Goal: Task Accomplishment & Management: Use online tool/utility

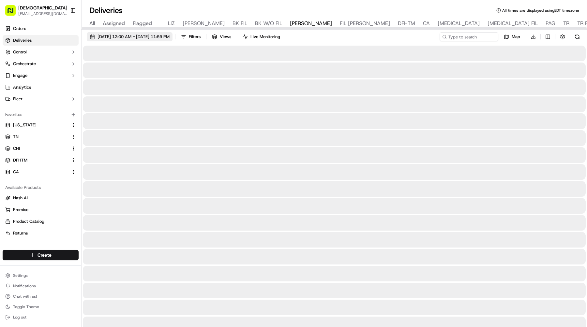
click at [157, 36] on span "09/19/2025 12:00 AM - 09/19/2025 11:59 PM" at bounding box center [134, 37] width 72 height 6
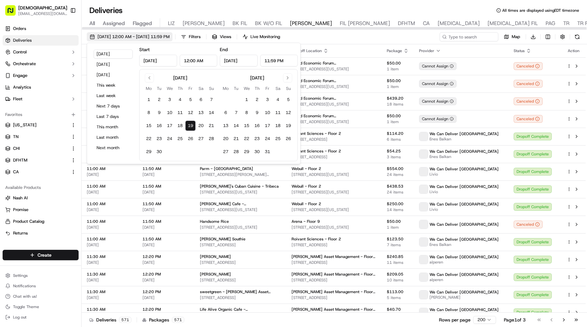
type input "Sep 19, 2025"
type input "12:00 AM"
type input "Sep 19, 2025"
type input "11:59 PM"
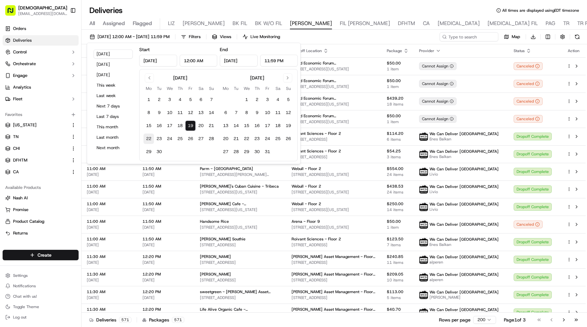
click at [149, 141] on button "22" at bounding box center [149, 139] width 10 height 10
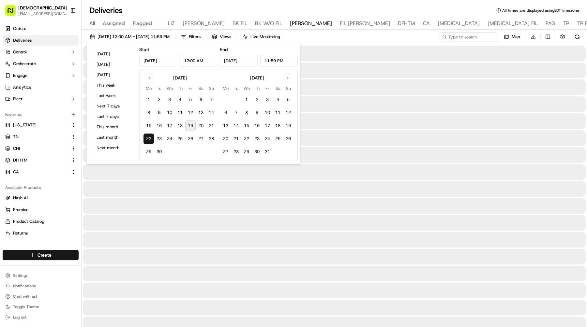
type input "Sep 22, 2025"
click at [149, 141] on button "22" at bounding box center [149, 139] width 10 height 10
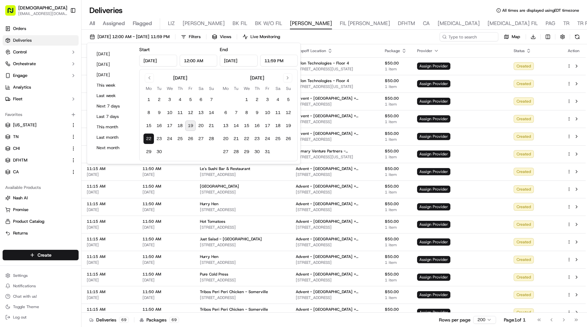
click at [70, 12] on button "Toggle Sidebar" at bounding box center [73, 10] width 11 height 11
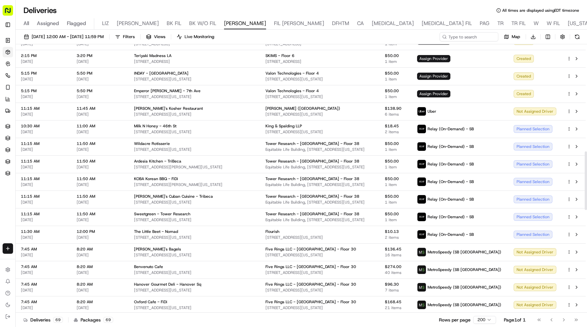
scroll to position [490, 0]
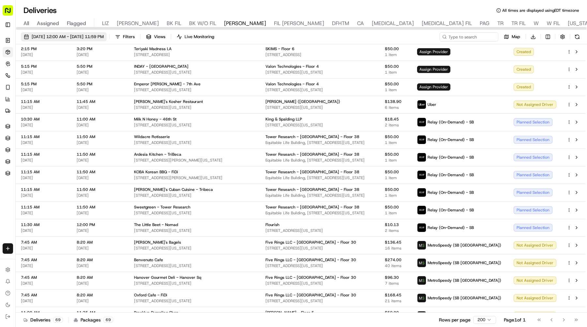
click at [107, 32] on button "09/22/2025 12:00 AM - 09/22/2025 11:59 PM" at bounding box center [64, 36] width 86 height 9
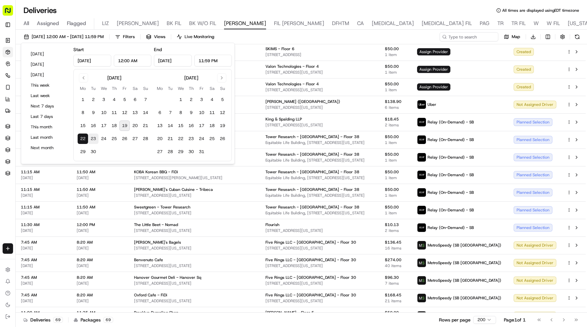
click at [89, 137] on button "23" at bounding box center [93, 139] width 10 height 10
type input "Sep 23, 2025"
click at [89, 137] on button "23" at bounding box center [93, 139] width 10 height 10
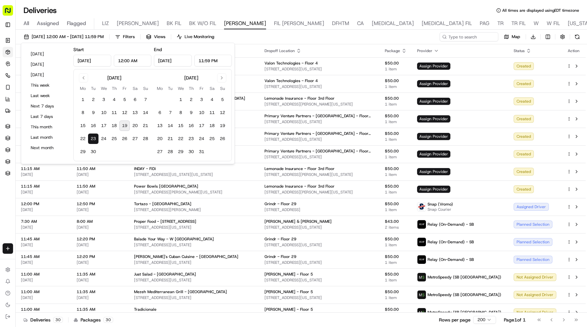
click at [383, 4] on div "Deliveries All times are displayed using EDT timezone All Assigned Flagged LIZ …" at bounding box center [301, 163] width 571 height 327
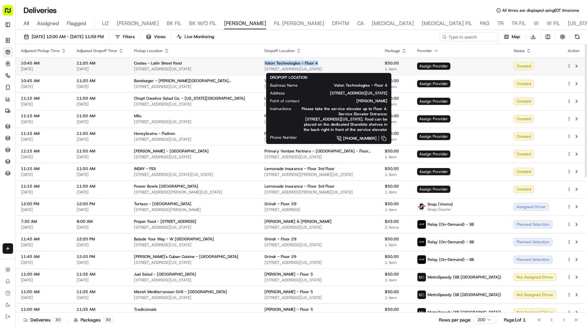
drag, startPoint x: 303, startPoint y: 62, endPoint x: 261, endPoint y: 62, distance: 42.1
click at [265, 62] on div "Valon Technologies - Floor 4" at bounding box center [320, 63] width 110 height 5
copy span "Valon Technologies - Floor 4"
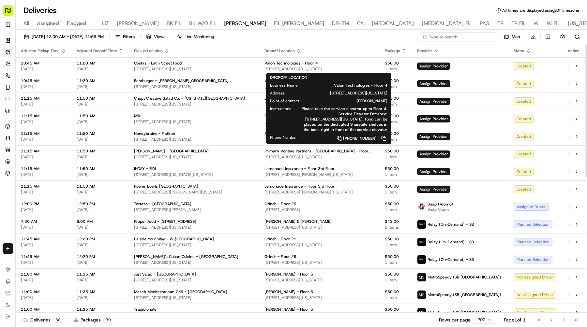
click at [468, 36] on input at bounding box center [459, 36] width 78 height 9
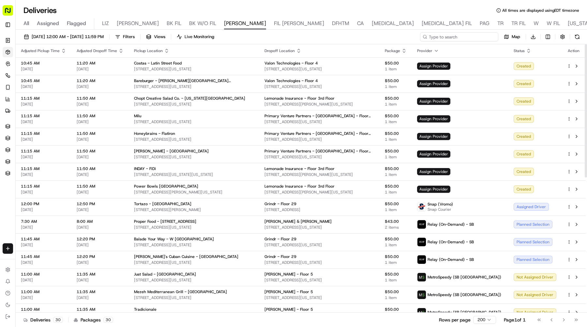
paste input "Valon Technologies - Floor 4"
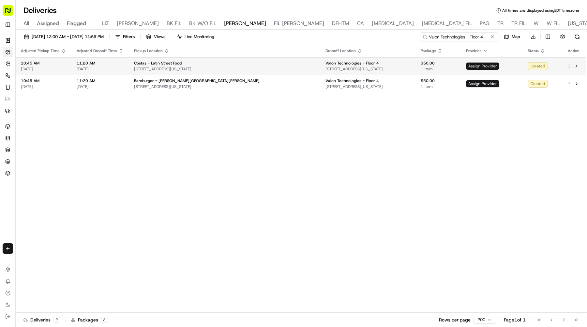
type input "Valon Technologies - Floor 4"
click at [471, 66] on span "Assign Provider" at bounding box center [482, 66] width 33 height 7
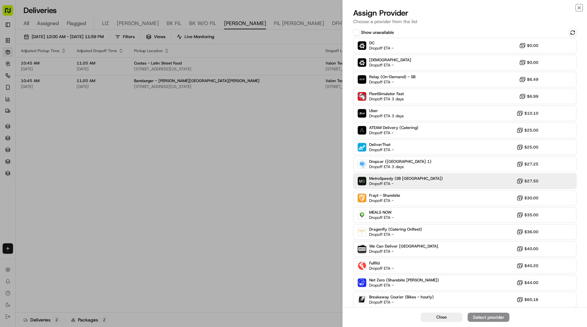
scroll to position [19, 0]
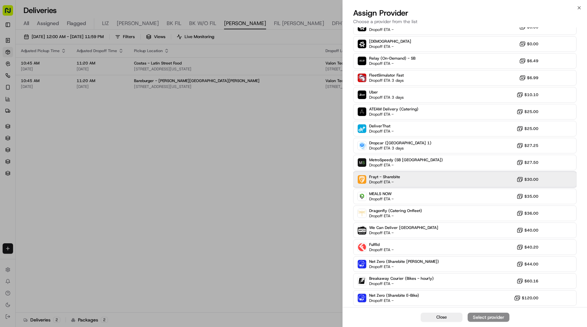
click at [390, 173] on div "Frayt - Sharebite Dropoff ETA - $30.00" at bounding box center [464, 180] width 223 height 16
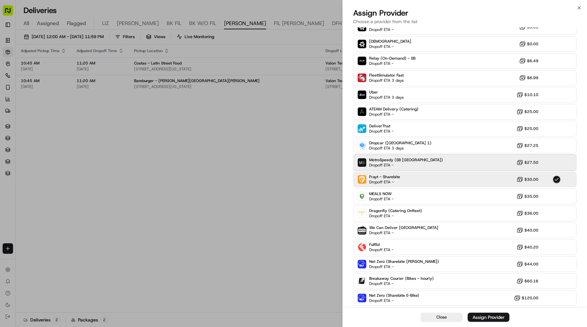
click at [390, 168] on span "Dropoff ETA -" at bounding box center [392, 165] width 46 height 5
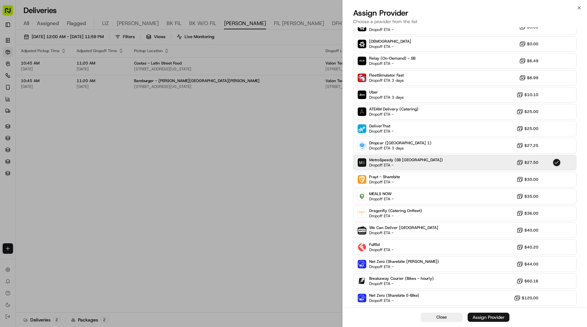
click at [478, 319] on div "Assign Provider" at bounding box center [489, 317] width 32 height 7
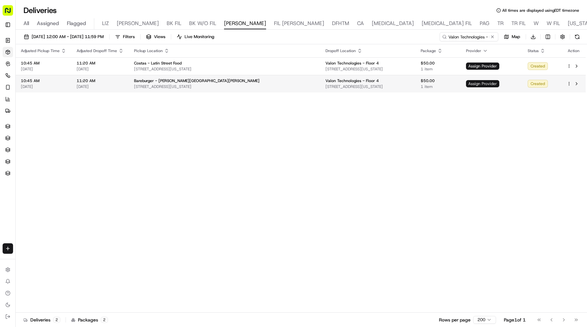
click at [475, 85] on span "Assign Provider" at bounding box center [482, 83] width 33 height 7
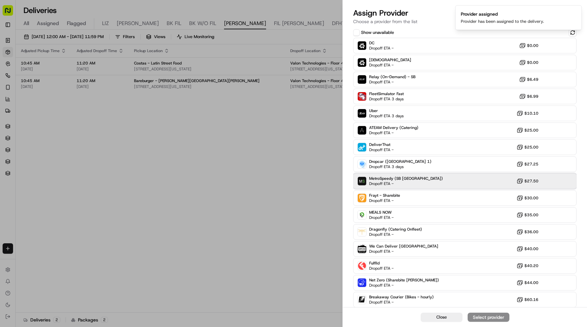
click at [449, 180] on div "MetroSpeedy (SB NYC) Dropoff ETA - $27.50" at bounding box center [464, 182] width 223 height 16
click at [473, 317] on div "Assign Provider" at bounding box center [489, 317] width 32 height 7
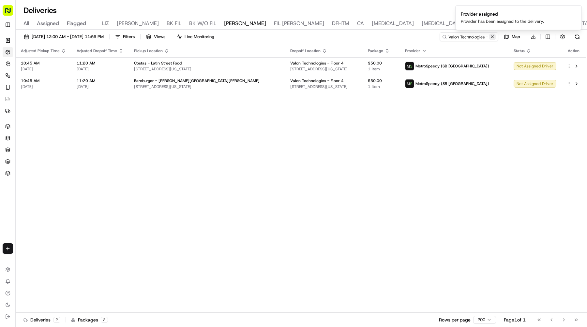
click at [493, 38] on button at bounding box center [492, 37] width 7 height 7
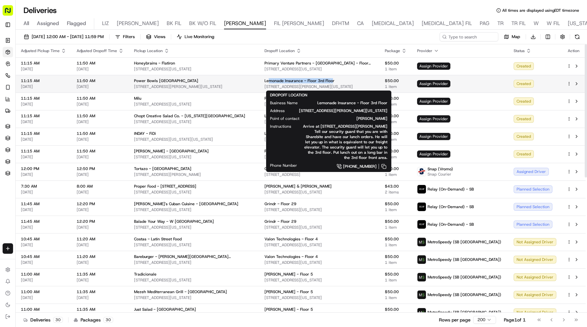
drag, startPoint x: 327, startPoint y: 80, endPoint x: 264, endPoint y: 80, distance: 63.3
click at [265, 80] on span "Lemonade Insurance - Floor 3rd Floor" at bounding box center [300, 80] width 70 height 5
drag, startPoint x: 258, startPoint y: 80, endPoint x: 335, endPoint y: 81, distance: 77.0
click at [335, 81] on td "Lemonade Insurance - Floor 3rd Floor 5 Crosby St, New York, NY 10013, USA" at bounding box center [319, 84] width 120 height 18
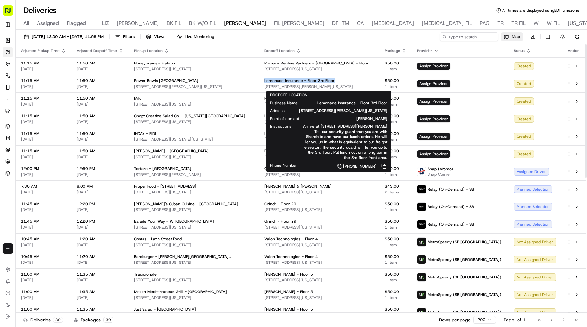
copy span "Lemonade Insurance - Floor 3rd Floor"
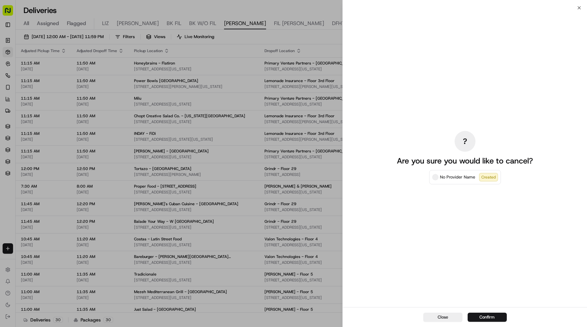
click at [492, 34] on div "? Are you sure you would like to cancel? No Provider Name Created" at bounding box center [465, 158] width 244 height 300
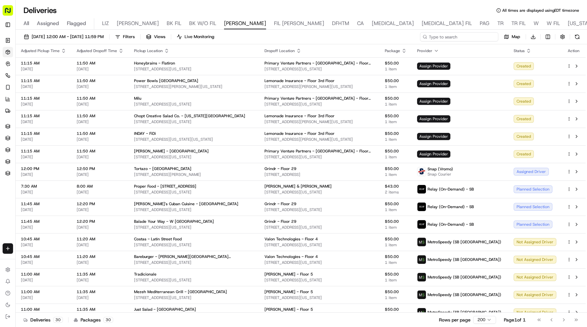
click at [469, 37] on input at bounding box center [459, 36] width 78 height 9
paste input "Lemonade Insurance - Floor 3rd Floor"
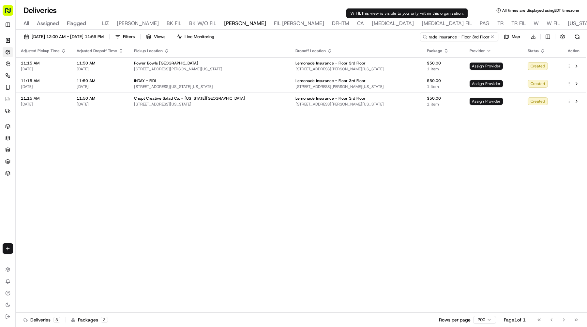
type input "Lemonade Insurance - Floor 3rd Floor"
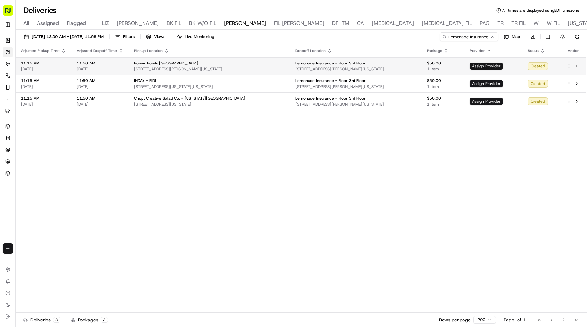
click at [470, 69] on span "Assign Provider" at bounding box center [486, 66] width 33 height 7
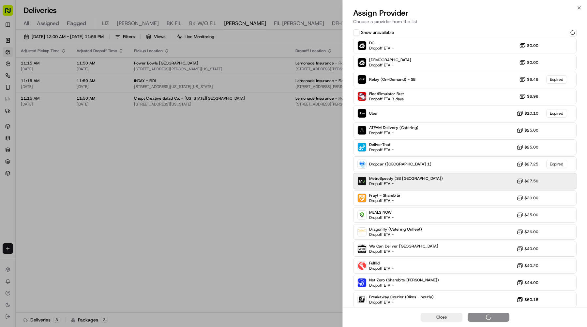
click at [431, 177] on div "MetroSpeedy (SB NYC) Dropoff ETA - $27.50" at bounding box center [464, 182] width 223 height 16
click at [425, 175] on div "MetroSpeedy (SB NYC) Dropoff ETA - $27.50" at bounding box center [464, 182] width 223 height 16
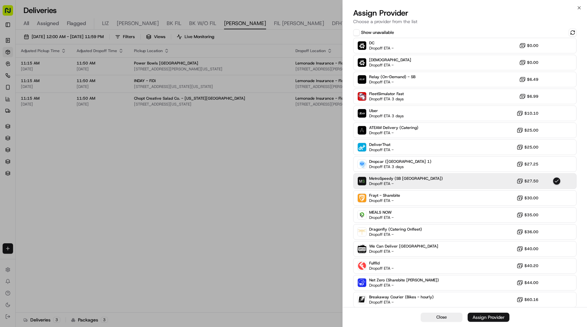
click at [482, 320] on div "Assign Provider" at bounding box center [489, 317] width 32 height 7
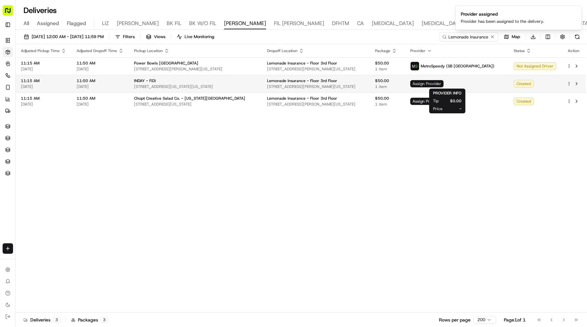
click at [444, 83] on span "Assign Provider" at bounding box center [426, 83] width 33 height 7
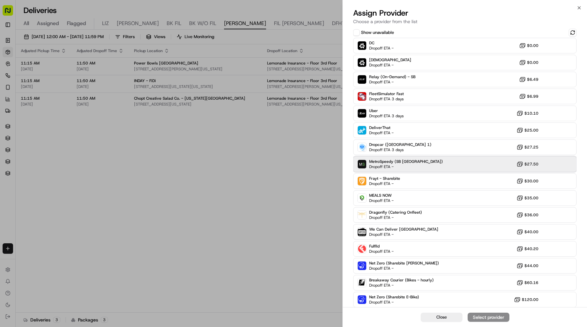
click at [414, 164] on div "MetroSpeedy (SB NYC) Dropoff ETA - $27.50" at bounding box center [464, 165] width 223 height 16
click at [478, 320] on div "Assign Provider" at bounding box center [489, 317] width 32 height 7
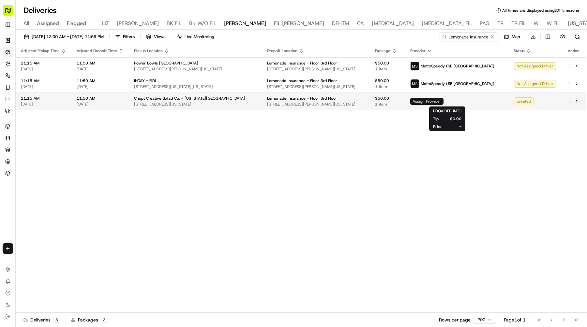
click at [443, 102] on span "Assign Provider" at bounding box center [426, 101] width 33 height 7
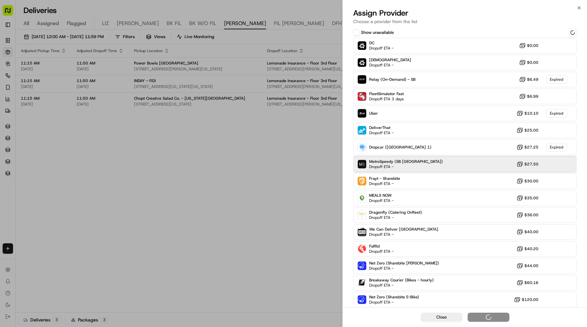
click at [408, 160] on span "MetroSpeedy (SB NYC)" at bounding box center [406, 161] width 74 height 5
click at [418, 162] on div "MetroSpeedy (SB NYC) Dropoff ETA - $27.50" at bounding box center [464, 165] width 223 height 16
click at [481, 314] on div "Assign Provider" at bounding box center [489, 317] width 32 height 7
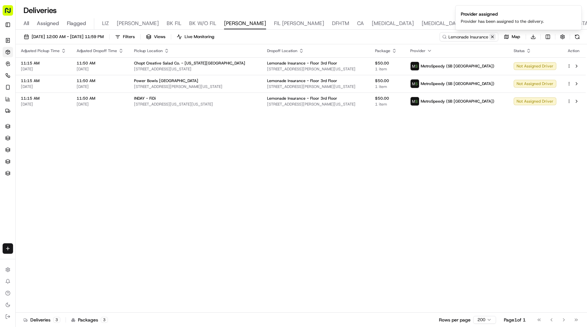
click at [493, 36] on button at bounding box center [492, 37] width 7 height 7
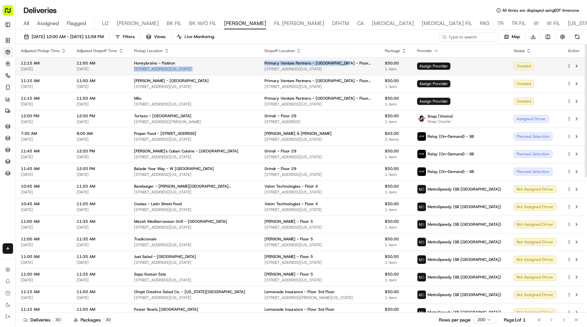
drag, startPoint x: 339, startPoint y: 62, endPoint x: 255, endPoint y: 62, distance: 83.5
click at [255, 62] on tr "11:15 AM 09/23/2025 11:50 AM 09/23/2025 Honeybrains - Flatiron 34 W 22nd St, Ne…" at bounding box center [301, 66] width 570 height 18
click at [255, 62] on td "Honeybrains - Flatiron 34 W 22nd St, New York, NY 10010, USA" at bounding box center [194, 66] width 130 height 18
drag, startPoint x: 340, startPoint y: 64, endPoint x: 261, endPoint y: 64, distance: 79.6
click at [265, 64] on div "Primary Venture Partners - NYC - Floor 14" at bounding box center [320, 63] width 110 height 5
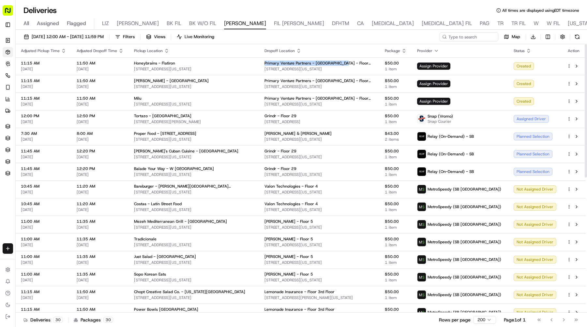
copy span "Primary Venture Partners - NYC - Floor 14"
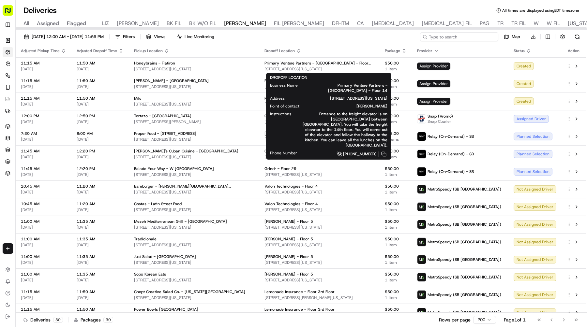
click at [457, 35] on input at bounding box center [459, 36] width 78 height 9
paste input "Primary Venture Partners - NYC - Floor 14"
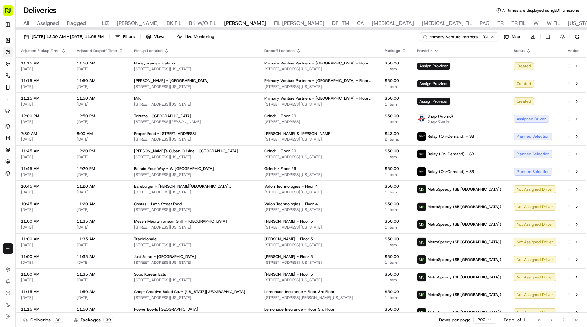
scroll to position [0, 22]
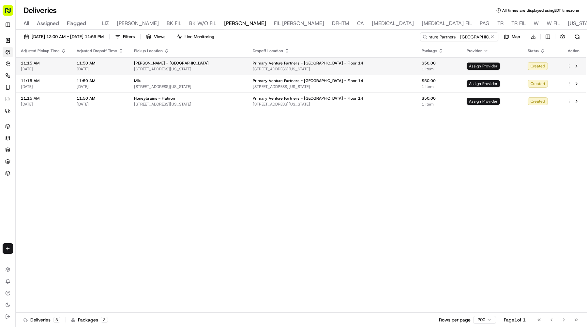
type input "Primary Venture Partners - NYC - Floor 14"
click at [476, 66] on span "Assign Provider" at bounding box center [483, 66] width 33 height 7
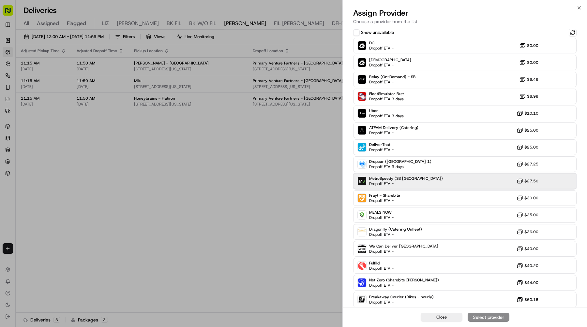
click at [413, 174] on div "MetroSpeedy (SB NYC) Dropoff ETA - $27.50" at bounding box center [464, 182] width 223 height 16
click at [482, 320] on div "Assign Provider" at bounding box center [489, 317] width 32 height 7
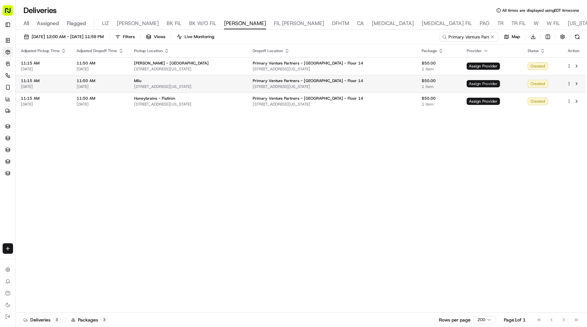
click at [472, 84] on div "Assign Provider" at bounding box center [492, 83] width 51 height 7
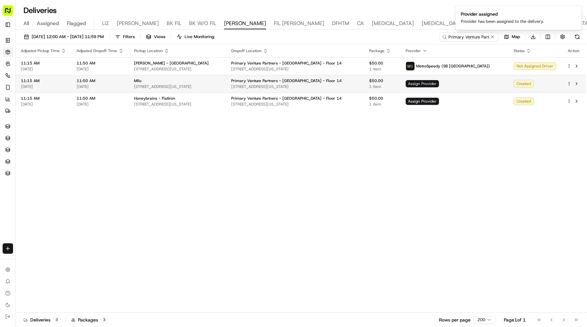
click at [439, 84] on span "Assign Provider" at bounding box center [422, 83] width 33 height 7
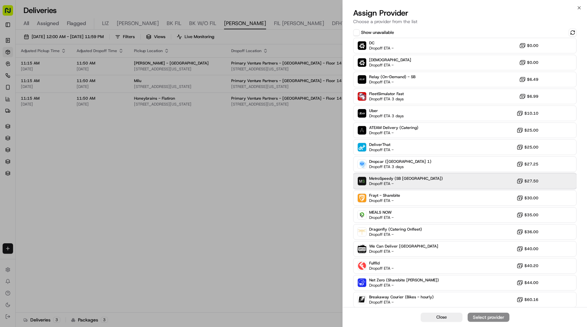
click at [405, 179] on span "MetroSpeedy (SB NYC)" at bounding box center [406, 178] width 74 height 5
click at [473, 319] on div "Assign Provider" at bounding box center [489, 317] width 32 height 7
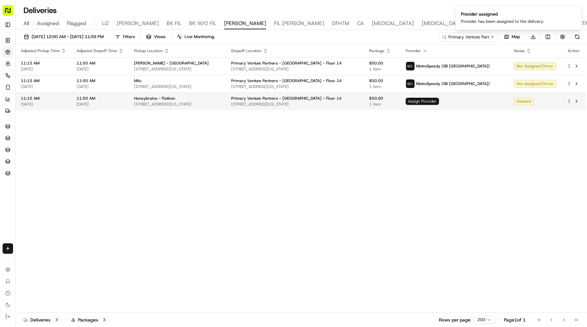
click at [434, 101] on span "Assign Provider" at bounding box center [422, 101] width 33 height 7
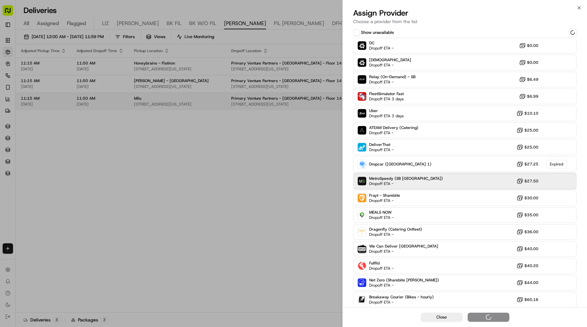
click at [384, 178] on span "MetroSpeedy (SB NYC)" at bounding box center [406, 178] width 74 height 5
click at [479, 314] on div "Assign Provider" at bounding box center [489, 317] width 32 height 7
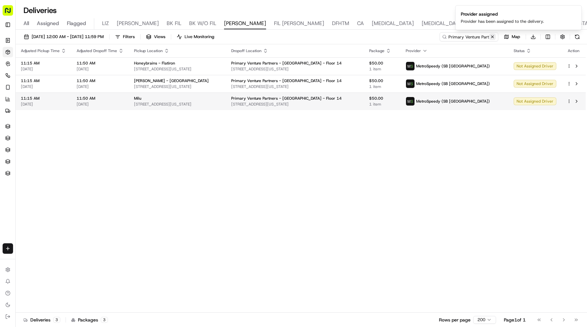
click at [493, 37] on button at bounding box center [492, 37] width 7 height 7
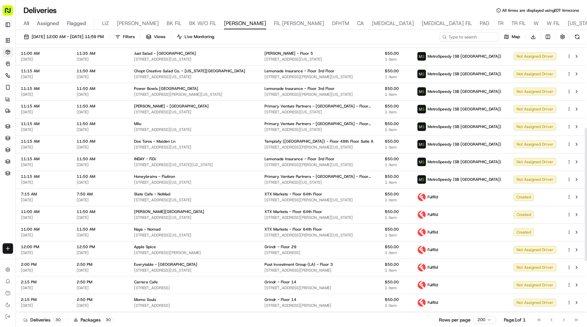
scroll to position [170, 0]
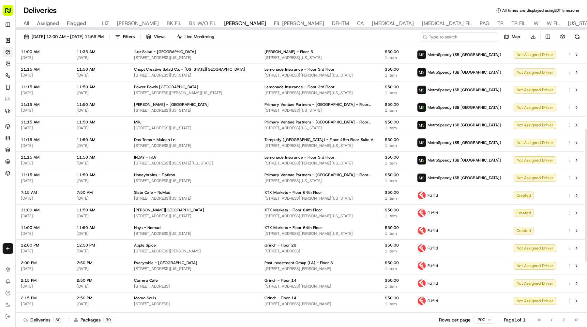
click at [457, 38] on input at bounding box center [459, 36] width 78 height 9
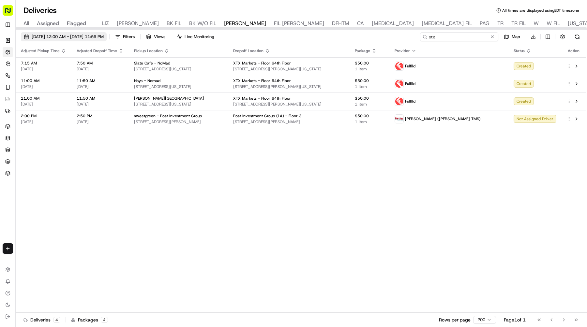
type input "xtx"
click at [104, 36] on span "09/23/2025 12:00 AM - 09/23/2025 11:59 PM" at bounding box center [68, 37] width 72 height 6
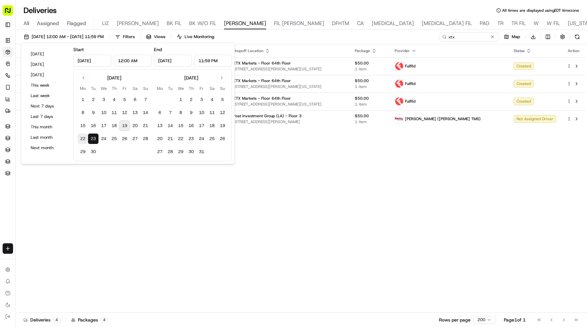
click at [84, 140] on button "22" at bounding box center [83, 139] width 10 height 10
type input "Sep 22, 2025"
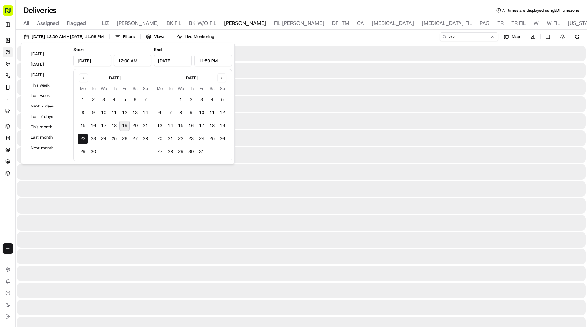
click at [84, 140] on button "22" at bounding box center [83, 139] width 10 height 10
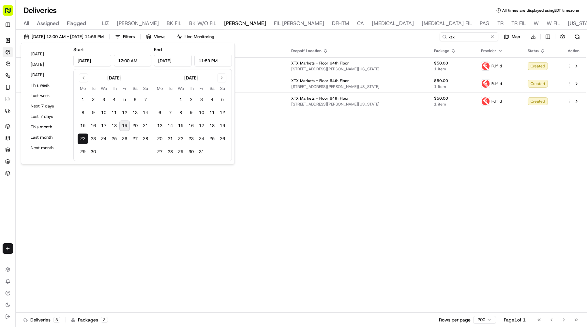
click at [264, 220] on div "Adjusted Pickup Time Adjusted Dropoff Time Pickup Location Dropoff Location Pac…" at bounding box center [301, 178] width 570 height 269
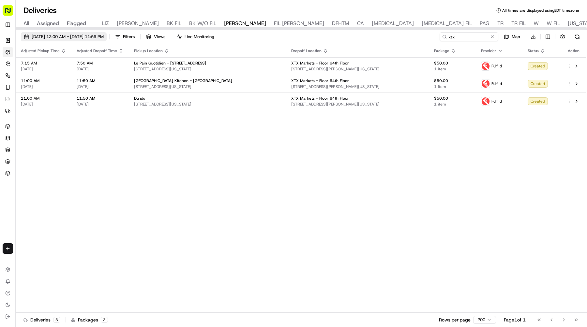
click at [98, 38] on span "09/22/2025 12:00 AM - 09/22/2025 11:59 PM" at bounding box center [68, 37] width 72 height 6
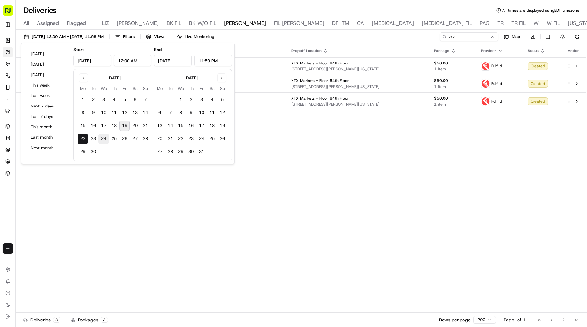
click at [102, 139] on button "24" at bounding box center [104, 139] width 10 height 10
type input "Sep 24, 2025"
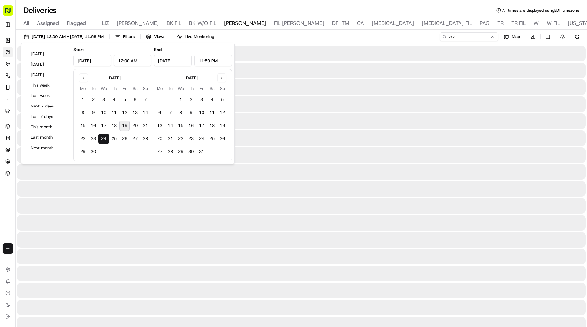
click at [102, 139] on button "24" at bounding box center [104, 139] width 10 height 10
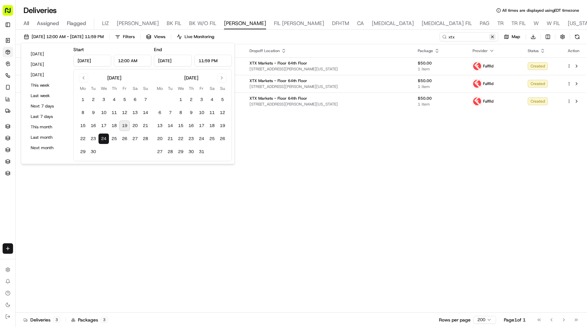
click at [494, 38] on button at bounding box center [492, 37] width 7 height 7
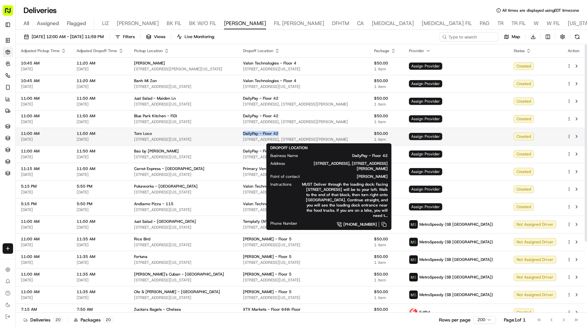
drag, startPoint x: 303, startPoint y: 133, endPoint x: 266, endPoint y: 133, distance: 37.2
click at [266, 133] on td "DailyPay - Floor 42 55 Water Street, 55 Water St, PECK SLIP, NY 10038, USA" at bounding box center [303, 137] width 131 height 18
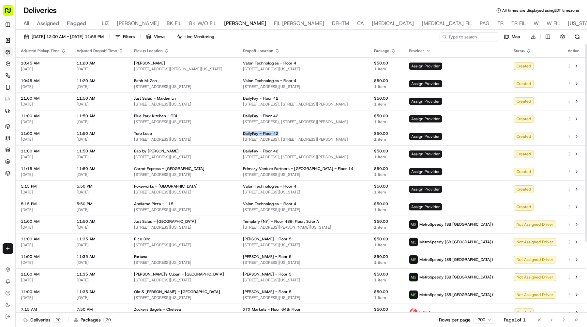
copy span "DailyPay - Floor 42"
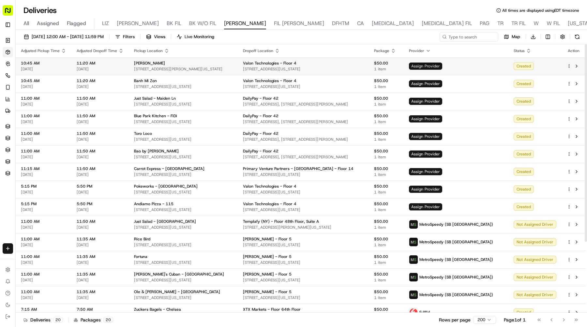
click at [442, 67] on span "Assign Provider" at bounding box center [425, 66] width 33 height 7
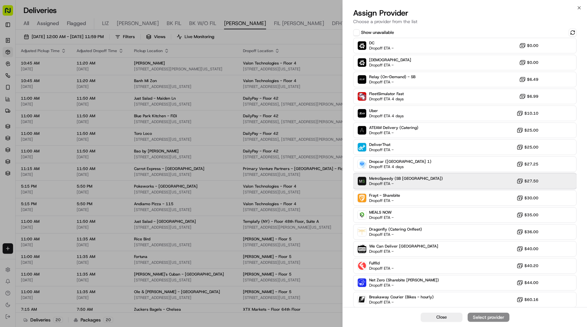
click at [401, 185] on span "Dropoff ETA -" at bounding box center [392, 183] width 46 height 5
click at [486, 316] on div "Assign Provider" at bounding box center [489, 317] width 32 height 7
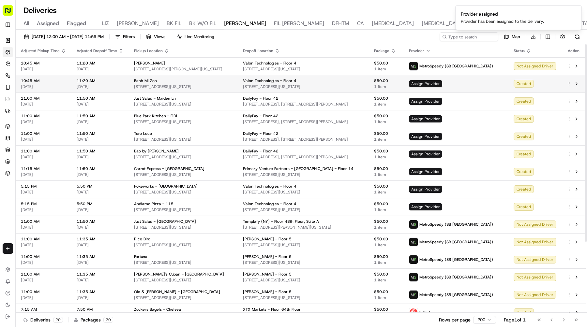
click at [442, 84] on span "Assign Provider" at bounding box center [425, 83] width 33 height 7
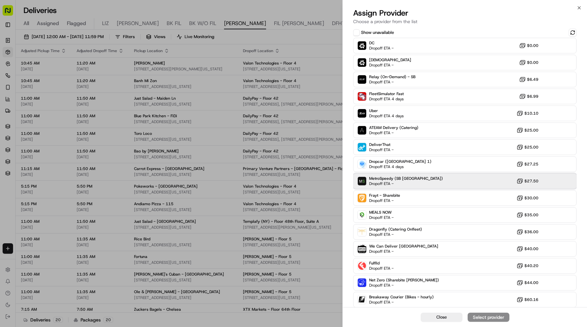
click at [442, 178] on div "MetroSpeedy (SB NYC) Dropoff ETA - $27.50" at bounding box center [464, 182] width 223 height 16
click at [476, 317] on div "Assign Provider" at bounding box center [489, 317] width 32 height 7
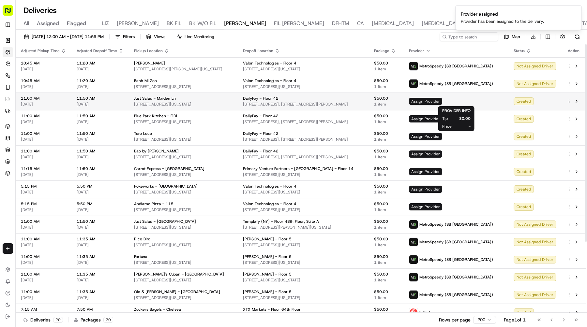
click at [442, 103] on span "Assign Provider" at bounding box center [425, 101] width 33 height 7
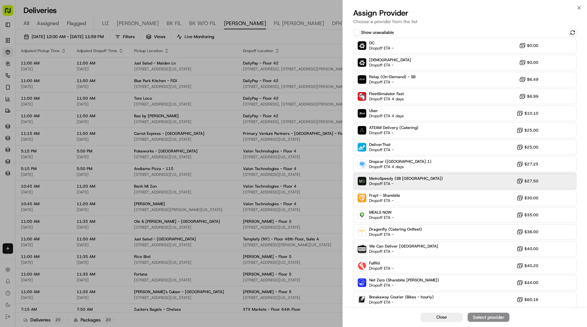
click at [444, 179] on div "MetroSpeedy (SB NYC) Dropoff ETA - $27.50" at bounding box center [464, 182] width 223 height 16
click at [482, 318] on div "Assign Provider" at bounding box center [489, 317] width 32 height 7
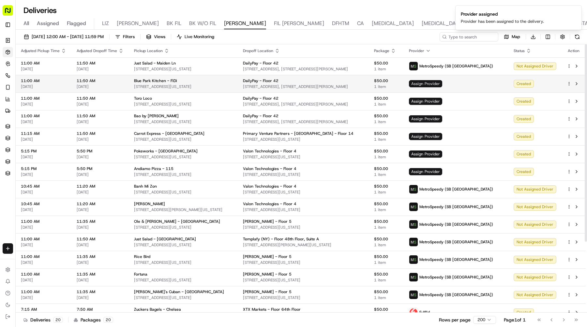
click at [442, 82] on span "Assign Provider" at bounding box center [425, 83] width 33 height 7
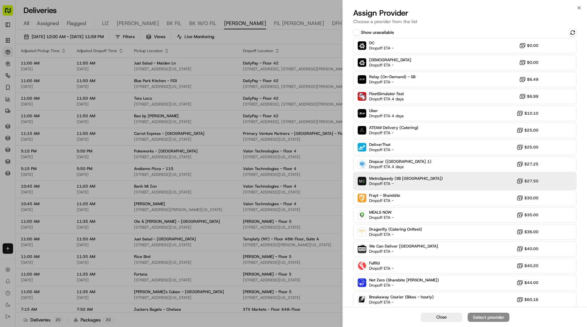
click at [452, 175] on div "MetroSpeedy (SB NYC) Dropoff ETA - $27.50" at bounding box center [464, 182] width 223 height 16
click at [488, 319] on div "Assign Provider" at bounding box center [489, 317] width 32 height 7
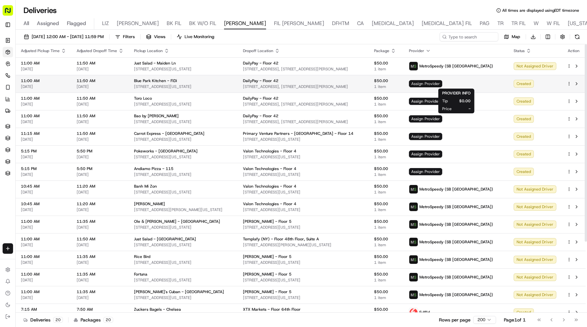
click at [442, 81] on span "Assign Provider" at bounding box center [425, 83] width 33 height 7
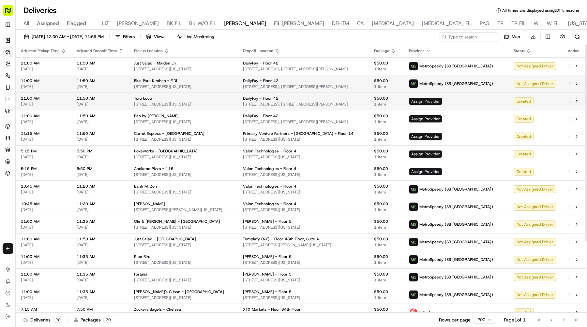
click at [442, 102] on span "Assign Provider" at bounding box center [425, 101] width 33 height 7
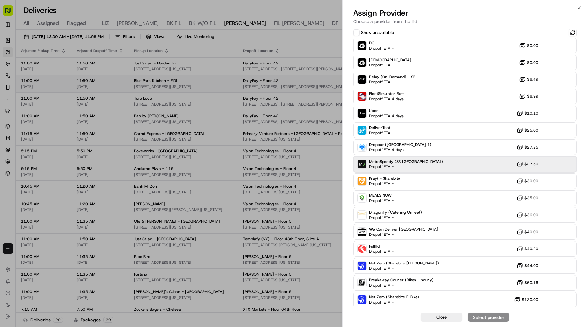
click at [413, 167] on div "MetroSpeedy (SB NYC) Dropoff ETA - $27.50" at bounding box center [464, 165] width 223 height 16
click at [473, 317] on div "Assign Provider" at bounding box center [489, 317] width 32 height 7
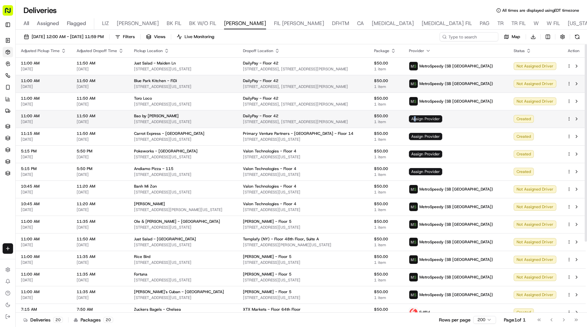
click at [442, 118] on span "Assign Provider" at bounding box center [425, 118] width 33 height 7
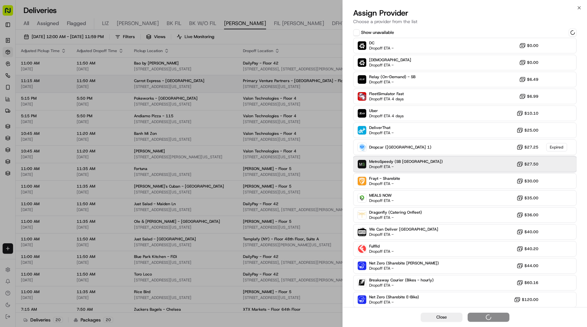
click at [439, 163] on div "MetroSpeedy (SB NYC) Dropoff ETA - $27.50" at bounding box center [464, 165] width 223 height 16
click at [481, 316] on div "Assign Provider" at bounding box center [489, 317] width 32 height 7
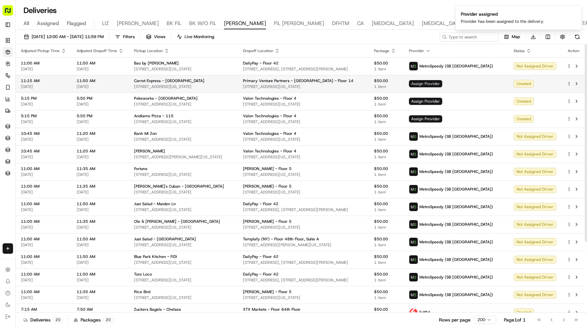
click at [442, 85] on span "Assign Provider" at bounding box center [425, 83] width 33 height 7
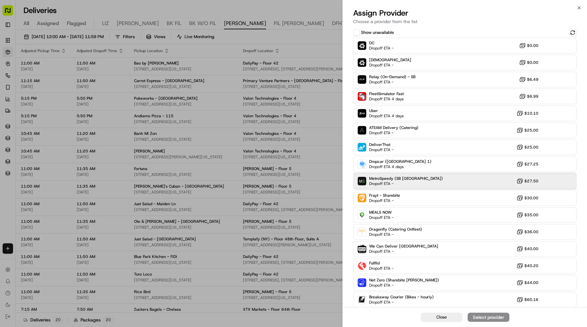
click at [418, 177] on div "MetroSpeedy (SB NYC) Dropoff ETA - $27.50" at bounding box center [464, 182] width 223 height 16
click at [486, 320] on div "Assign Provider" at bounding box center [489, 317] width 32 height 7
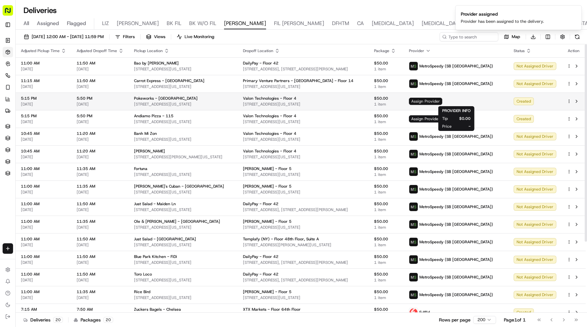
click at [442, 99] on span "Assign Provider" at bounding box center [425, 101] width 33 height 7
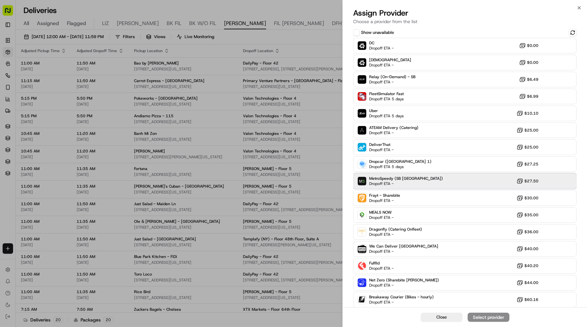
click at [439, 179] on div "MetroSpeedy (SB NYC) Dropoff ETA - $27.50" at bounding box center [464, 182] width 223 height 16
click at [479, 318] on div "Assign Provider" at bounding box center [489, 317] width 32 height 7
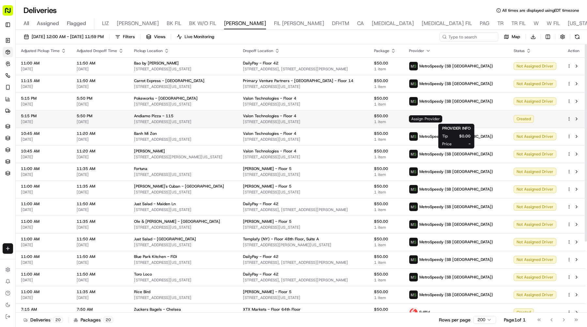
click at [442, 120] on span "Assign Provider" at bounding box center [425, 118] width 33 height 7
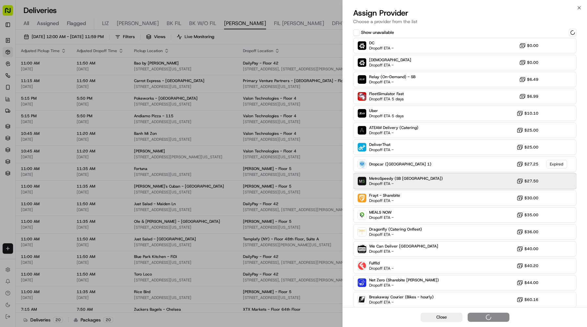
click at [433, 181] on div "MetroSpeedy (SB NYC) Dropoff ETA - $27.50" at bounding box center [464, 182] width 223 height 16
click at [441, 182] on div "MetroSpeedy (SB NYC) Dropoff ETA - $27.50" at bounding box center [464, 182] width 223 height 16
click at [480, 317] on div "Assign Provider" at bounding box center [489, 317] width 32 height 7
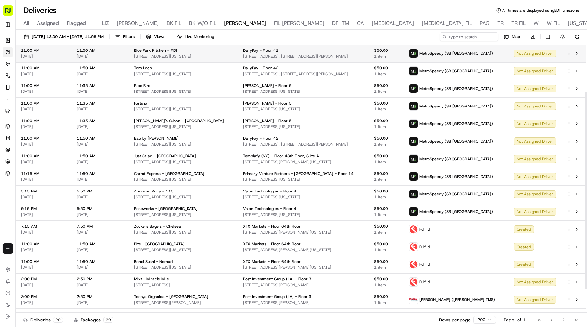
scroll to position [97, 0]
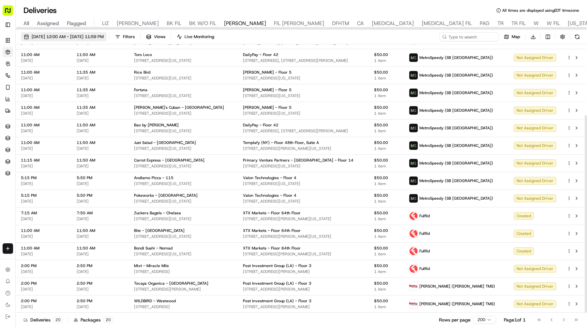
click at [96, 38] on span "09/24/2025 12:00 AM - 09/24/2025 11:59 PM" at bounding box center [68, 37] width 72 height 6
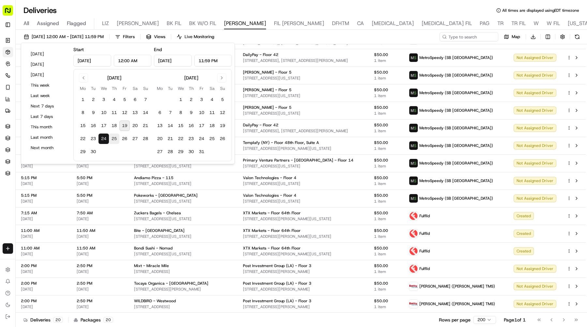
click at [114, 140] on button "25" at bounding box center [114, 139] width 10 height 10
type input "Sep 25, 2025"
click at [114, 140] on button "25" at bounding box center [114, 139] width 10 height 10
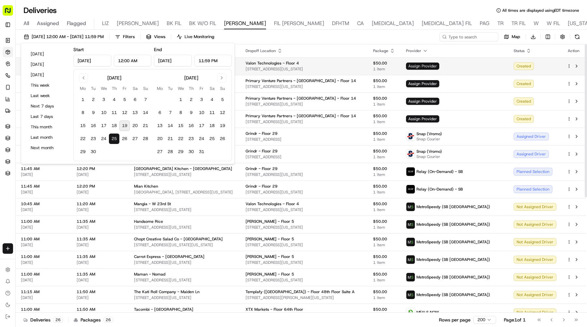
click at [439, 67] on span "Assign Provider" at bounding box center [422, 66] width 33 height 7
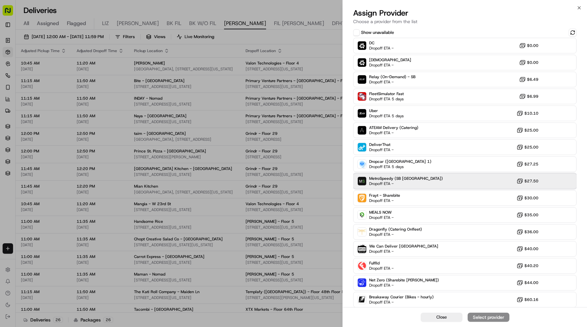
click at [433, 181] on div "MetroSpeedy (SB NYC) Dropoff ETA - $27.50" at bounding box center [464, 182] width 223 height 16
click at [477, 316] on div "Assign Provider" at bounding box center [489, 317] width 32 height 7
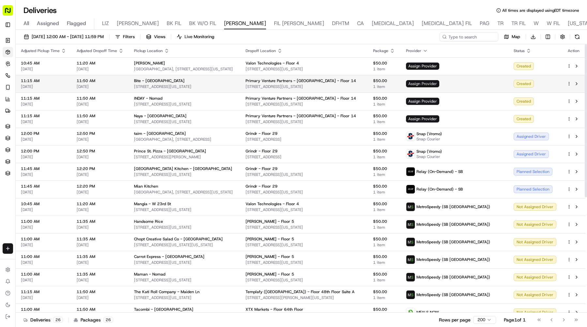
click at [439, 85] on span "Assign Provider" at bounding box center [422, 83] width 33 height 7
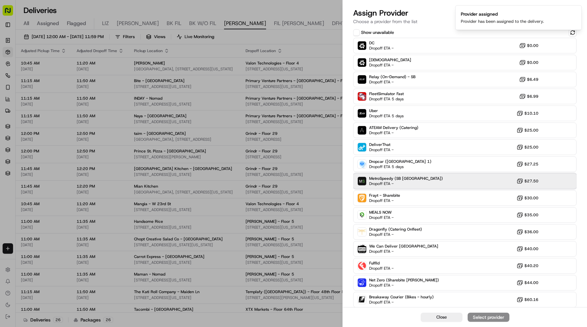
click at [400, 178] on span "MetroSpeedy (SB NYC)" at bounding box center [406, 178] width 74 height 5
click at [475, 314] on div "Assign Provider" at bounding box center [489, 317] width 32 height 7
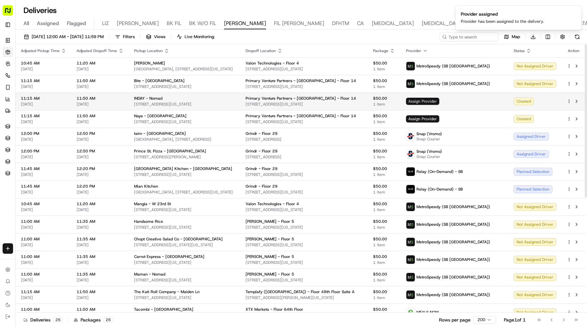
click at [439, 102] on span "Assign Provider" at bounding box center [422, 101] width 33 height 7
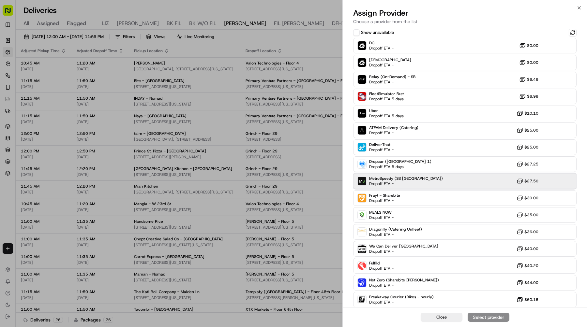
click at [429, 180] on div "MetroSpeedy (SB NYC) Dropoff ETA - $27.50" at bounding box center [464, 182] width 223 height 16
click at [485, 322] on button "Assign Provider" at bounding box center [489, 317] width 42 height 9
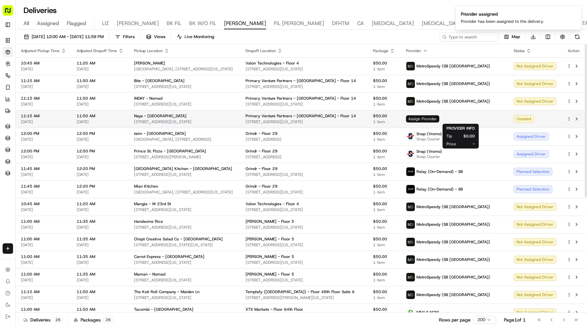
click at [439, 120] on span "Assign Provider" at bounding box center [422, 118] width 33 height 7
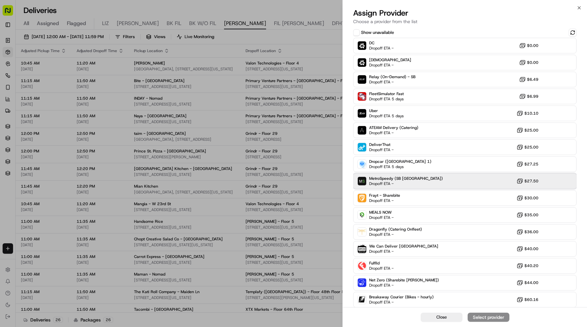
click at [422, 179] on div "MetroSpeedy (SB NYC) Dropoff ETA - $27.50" at bounding box center [464, 182] width 223 height 16
click at [473, 315] on div "Assign Provider" at bounding box center [489, 317] width 32 height 7
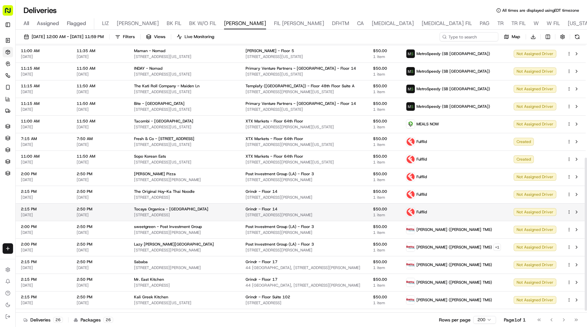
scroll to position [173, 0]
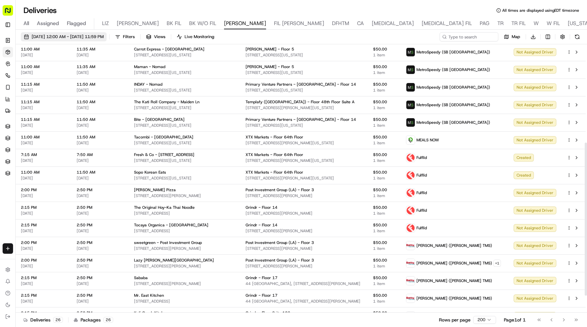
click at [107, 33] on button "09/25/2025 12:00 AM - 09/25/2025 11:59 PM" at bounding box center [64, 36] width 86 height 9
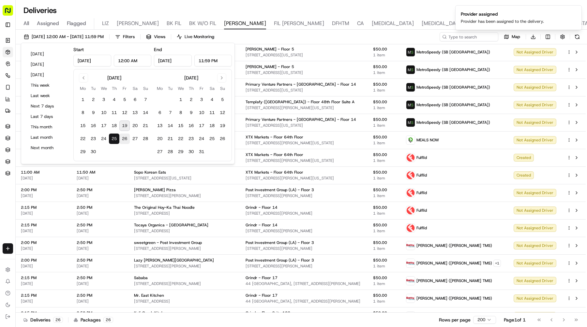
click at [125, 137] on button "26" at bounding box center [124, 139] width 10 height 10
type input "Sep 26, 2025"
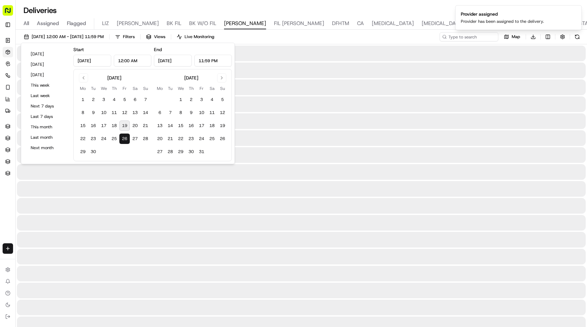
click at [125, 137] on button "26" at bounding box center [124, 139] width 10 height 10
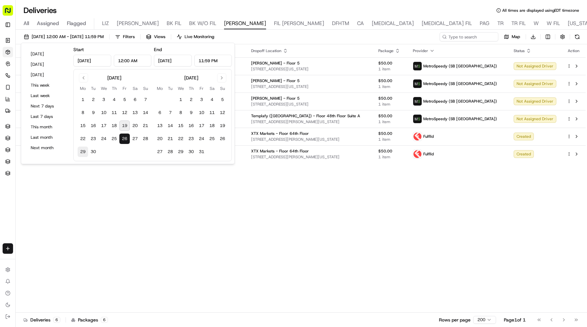
click at [83, 149] on button "29" at bounding box center [83, 152] width 10 height 10
type input "Sep 29, 2025"
click at [83, 149] on button "29" at bounding box center [83, 152] width 10 height 10
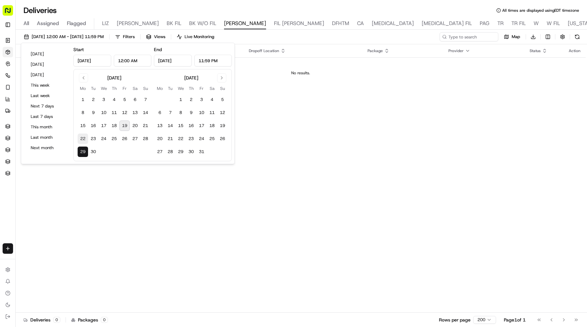
click at [83, 137] on button "22" at bounding box center [83, 139] width 10 height 10
type input "Sep 22, 2025"
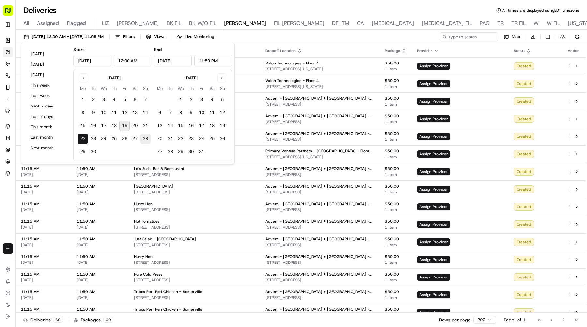
click at [148, 139] on button "28" at bounding box center [145, 139] width 10 height 10
type input "Sep 28, 2025"
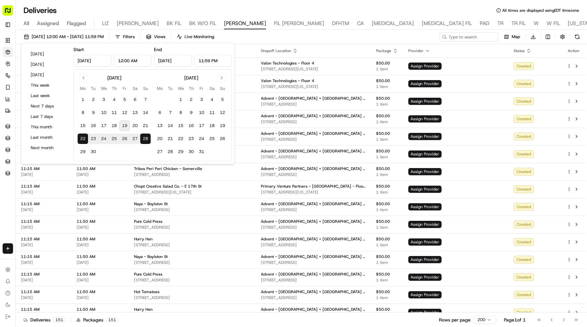
click at [382, 34] on div "09/22/2025 12:00 AM - 09/28/2025 11:59 PM Filters Views Live Monitoring Map Dow…" at bounding box center [301, 38] width 571 height 12
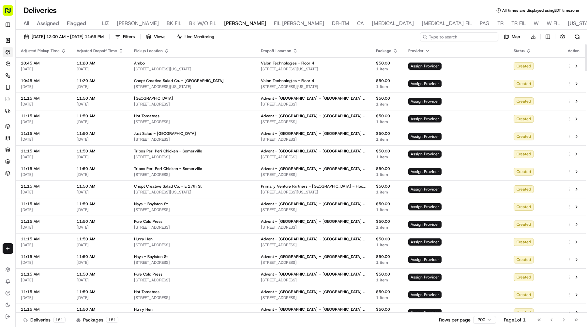
click at [478, 37] on input at bounding box center [459, 36] width 78 height 9
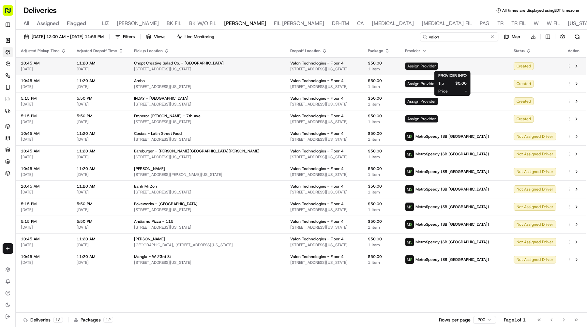
type input "valon"
click at [438, 65] on span "Assign Provider" at bounding box center [421, 66] width 33 height 7
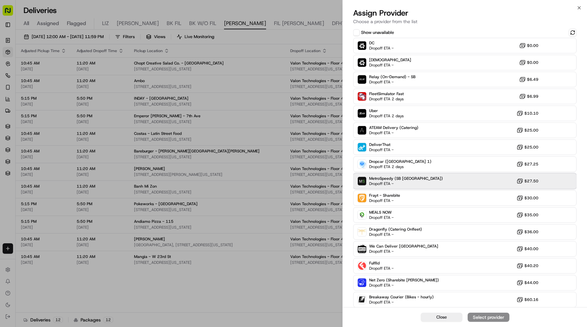
click at [410, 183] on span "Dropoff ETA -" at bounding box center [392, 183] width 46 height 5
click at [475, 319] on div "Assign Provider" at bounding box center [489, 317] width 32 height 7
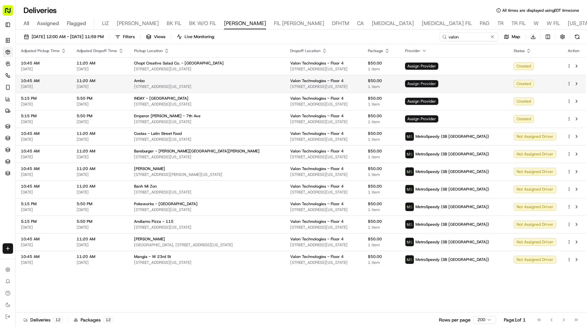
click at [438, 81] on span "Assign Provider" at bounding box center [421, 83] width 33 height 7
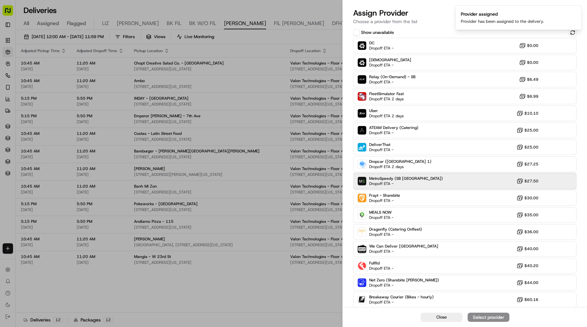
click at [414, 183] on div "MetroSpeedy (SB NYC) Dropoff ETA - $27.50" at bounding box center [464, 182] width 223 height 16
click at [478, 315] on div "Assign Provider" at bounding box center [489, 317] width 32 height 7
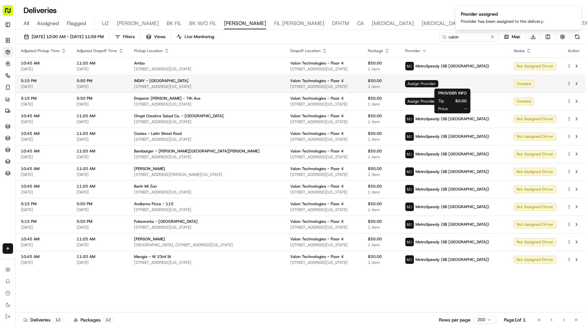
click at [438, 83] on span "Assign Provider" at bounding box center [421, 83] width 33 height 7
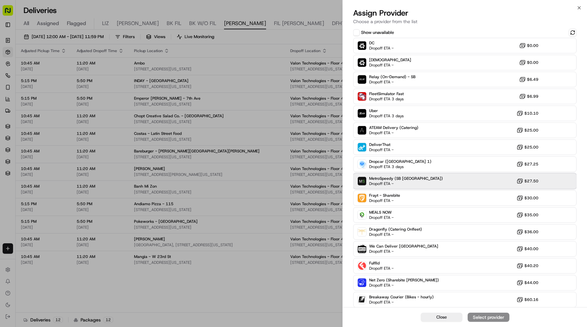
click at [376, 178] on span "MetroSpeedy (SB NYC)" at bounding box center [406, 178] width 74 height 5
click at [490, 318] on div "Assign Provider" at bounding box center [489, 317] width 32 height 7
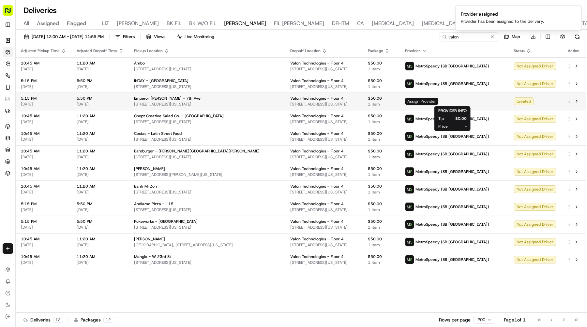
click at [438, 103] on span "Assign Provider" at bounding box center [421, 101] width 33 height 7
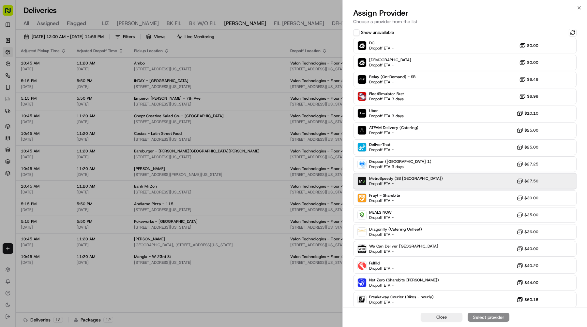
click at [407, 179] on span "MetroSpeedy (SB NYC)" at bounding box center [406, 178] width 74 height 5
click at [482, 319] on div "Assign Provider" at bounding box center [489, 317] width 32 height 7
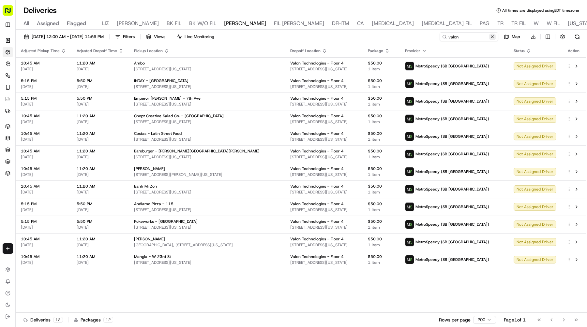
click at [493, 37] on button at bounding box center [492, 37] width 7 height 7
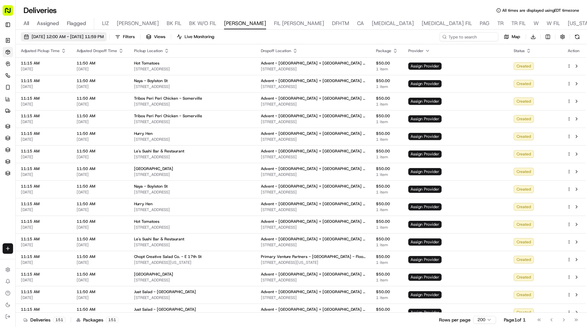
click at [102, 36] on span "09/22/2025 12:00 AM - 09/28/2025 11:59 PM" at bounding box center [68, 37] width 72 height 6
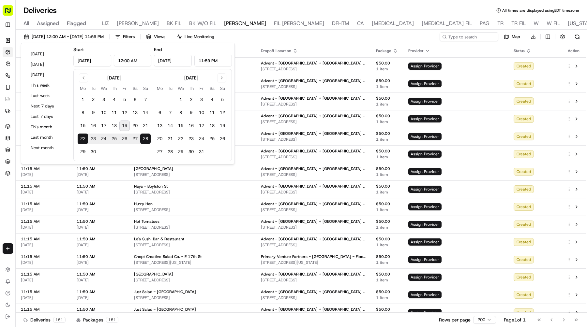
click at [80, 140] on button "22" at bounding box center [83, 139] width 10 height 10
type input "Sep 22, 2025"
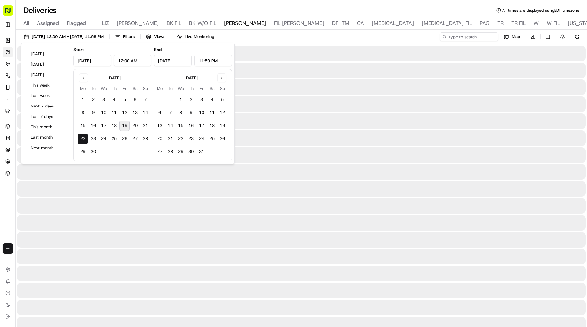
click at [80, 140] on button "22" at bounding box center [83, 139] width 10 height 10
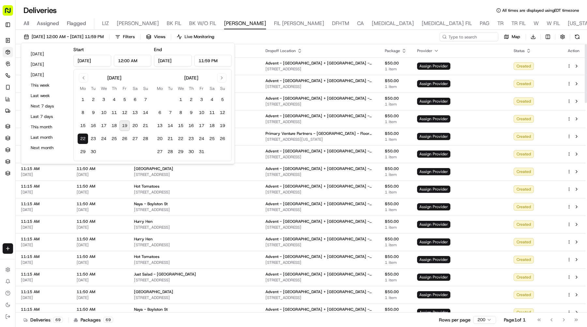
click at [379, 37] on div "09/22/2025 12:00 AM - 09/22/2025 11:59 PM Filters Views Live Monitoring Map Dow…" at bounding box center [301, 38] width 571 height 12
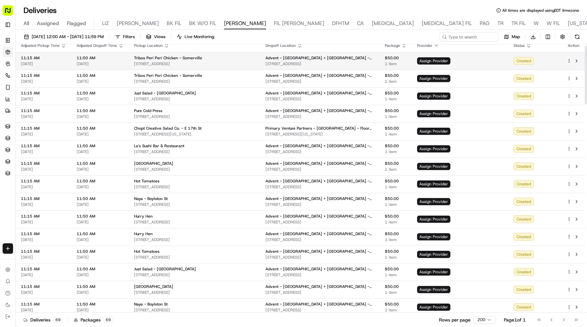
scroll to position [6, 0]
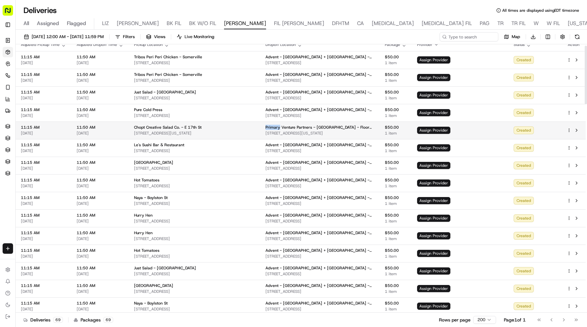
drag, startPoint x: 260, startPoint y: 128, endPoint x: 275, endPoint y: 128, distance: 15.0
click at [275, 128] on td "Primary Venture Partners - NYC - Floor 14 45 E 27th St, New York, NY 10016, USA" at bounding box center [319, 131] width 119 height 18
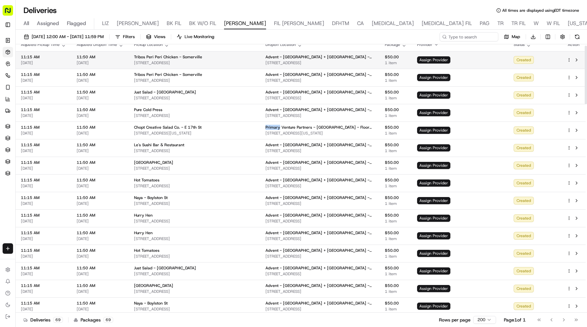
copy span "Primary"
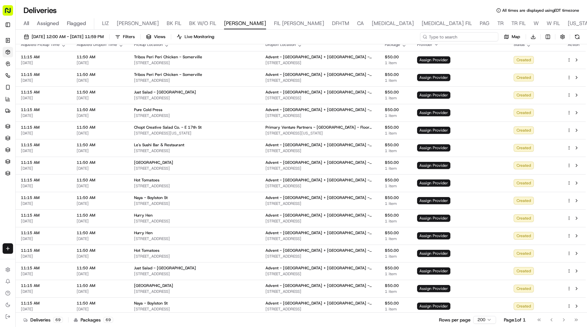
click at [464, 36] on input at bounding box center [459, 36] width 78 height 9
paste input "Primary"
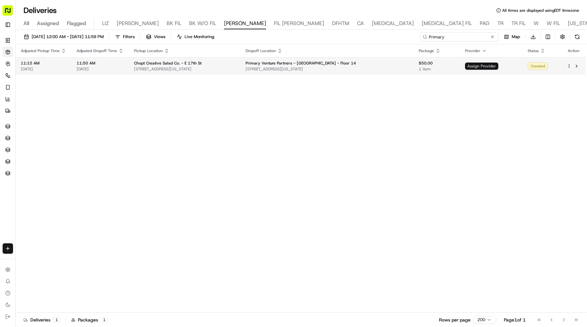
type input "Primary"
click at [465, 64] on span "Assign Provider" at bounding box center [481, 66] width 33 height 7
click at [484, 66] on span "Assign Provider" at bounding box center [481, 66] width 33 height 7
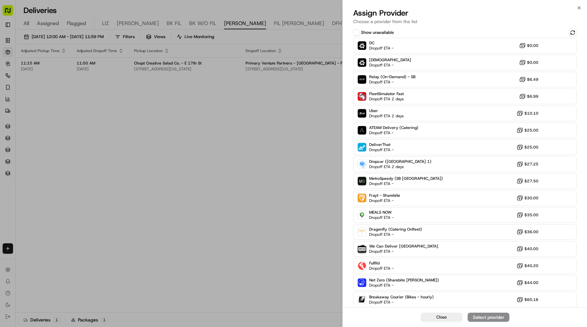
scroll to position [0, 0]
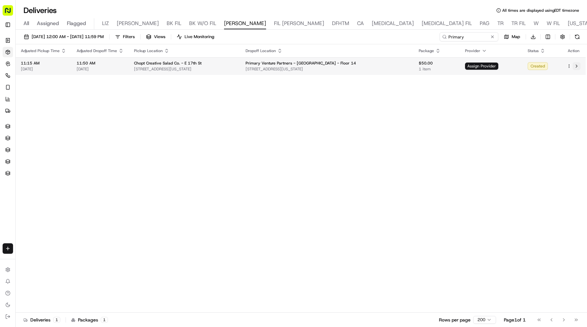
click at [576, 65] on button at bounding box center [577, 66] width 8 height 8
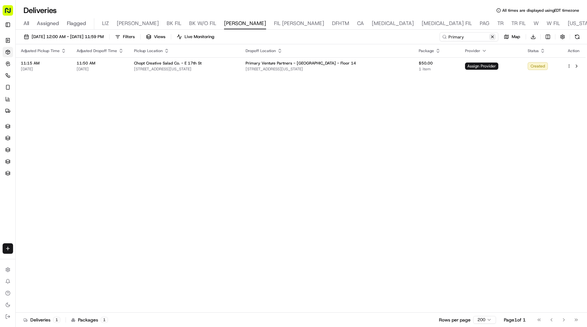
click at [492, 35] on button at bounding box center [492, 37] width 7 height 7
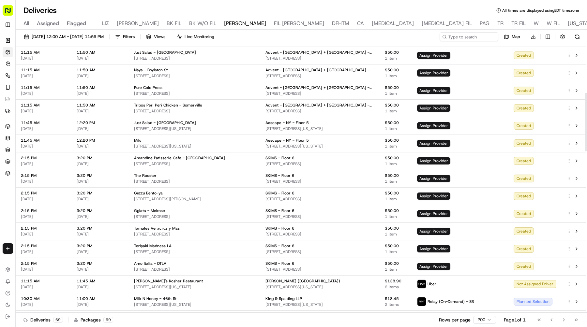
scroll to position [221, 0]
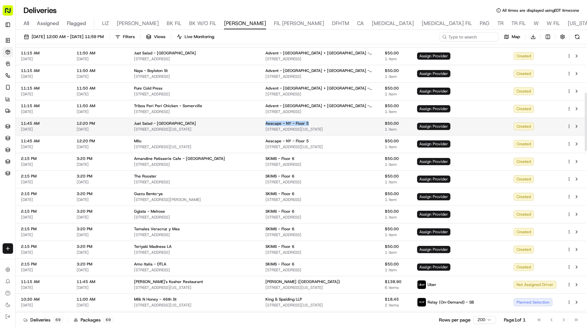
drag, startPoint x: 308, startPoint y: 123, endPoint x: 262, endPoint y: 122, distance: 46.6
click at [265, 122] on div "Aescape - NY - Floor 5" at bounding box center [319, 123] width 109 height 5
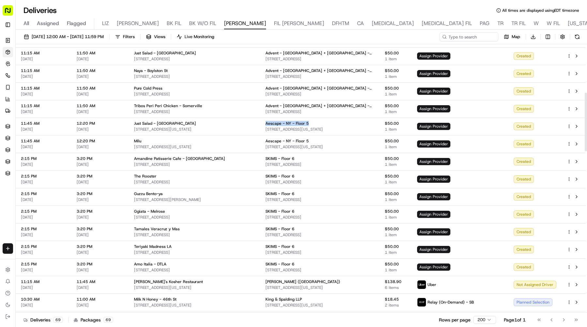
copy span "Aescape - NY - Floor 5"
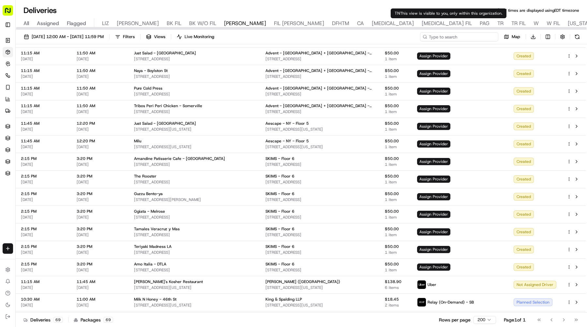
click at [451, 36] on input at bounding box center [459, 36] width 78 height 9
paste input "Aescape - NY - Floor 5"
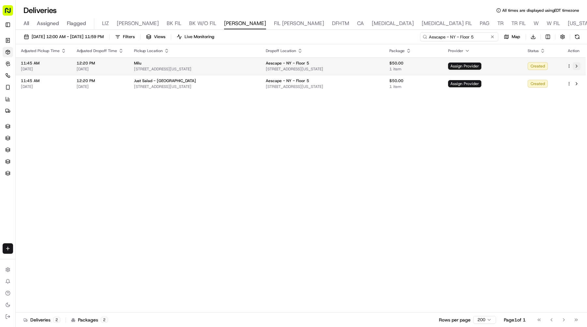
type input "Aescape - NY - Floor 5"
click at [577, 68] on button at bounding box center [577, 66] width 8 height 8
click at [465, 67] on span "Assign Provider" at bounding box center [464, 66] width 33 height 7
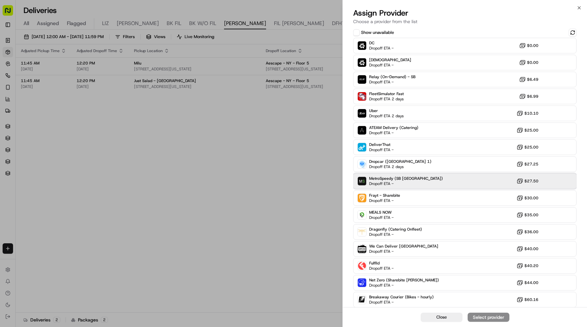
click at [412, 180] on div "MetroSpeedy (SB NYC) Dropoff ETA - $27.50" at bounding box center [464, 182] width 223 height 16
click at [482, 319] on div "Assign Provider" at bounding box center [489, 317] width 32 height 7
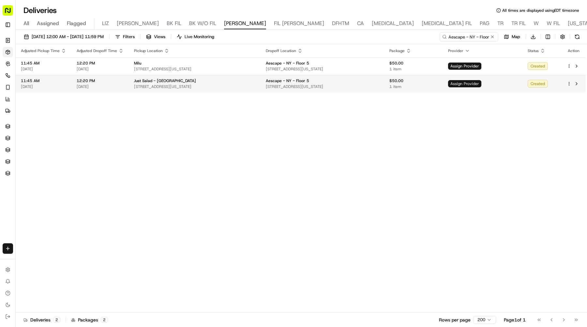
click at [473, 83] on span "Assign Provider" at bounding box center [464, 83] width 33 height 7
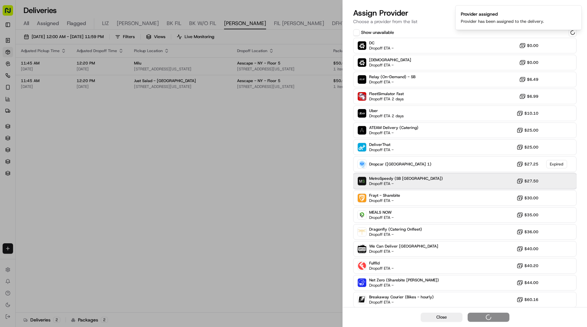
click at [437, 183] on div "MetroSpeedy (SB NYC) Dropoff ETA - $27.50" at bounding box center [464, 182] width 223 height 16
click at [479, 322] on button "Assign Provider" at bounding box center [489, 317] width 42 height 9
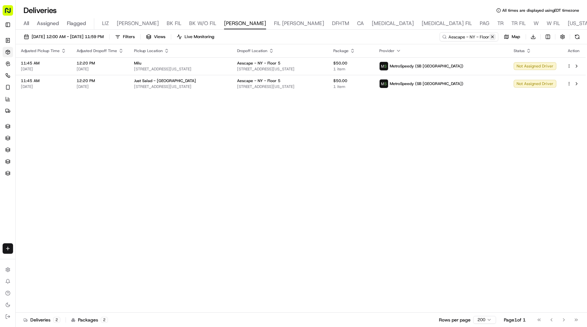
click at [492, 35] on button at bounding box center [492, 37] width 7 height 7
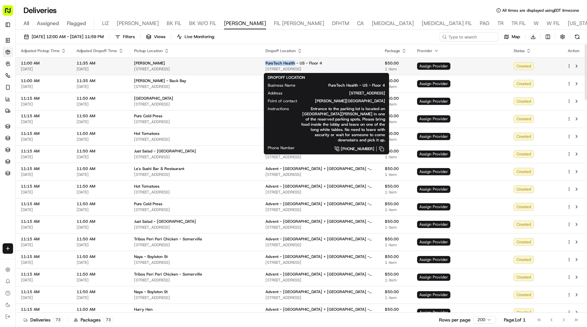
drag, startPoint x: 261, startPoint y: 63, endPoint x: 290, endPoint y: 62, distance: 28.4
click at [290, 62] on span "PureTech Health - US - Floor 4" at bounding box center [293, 63] width 57 height 5
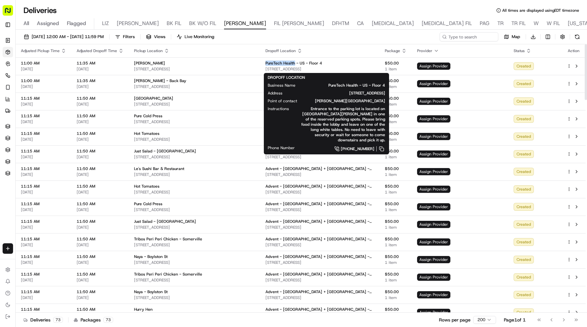
copy span "PureTech Health"
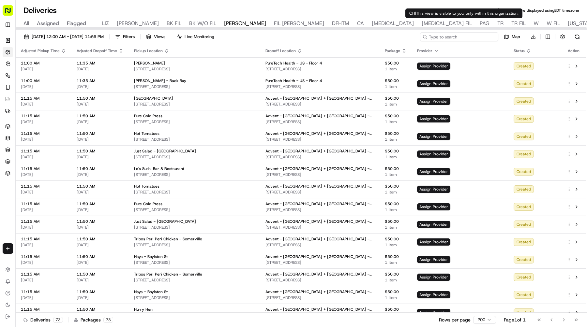
click at [465, 37] on input at bounding box center [459, 36] width 78 height 9
paste input "PureTech Health"
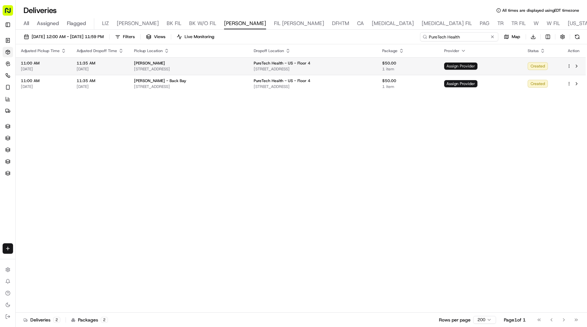
type input "PureTech Health"
click at [465, 63] on span "Assign Provider" at bounding box center [460, 66] width 33 height 7
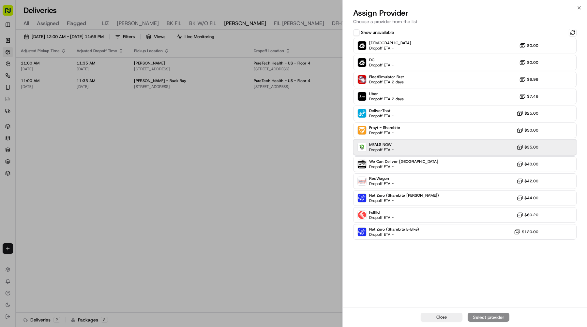
click at [417, 146] on div "MEALS NOW Dropoff ETA - $35.00" at bounding box center [464, 148] width 223 height 16
click at [478, 321] on div "Assign Provider" at bounding box center [489, 317] width 32 height 7
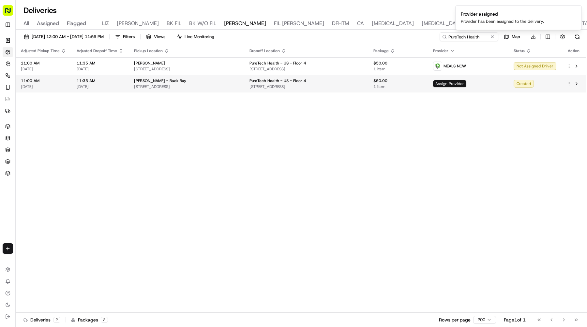
click at [466, 83] on span "Assign Provider" at bounding box center [449, 83] width 33 height 7
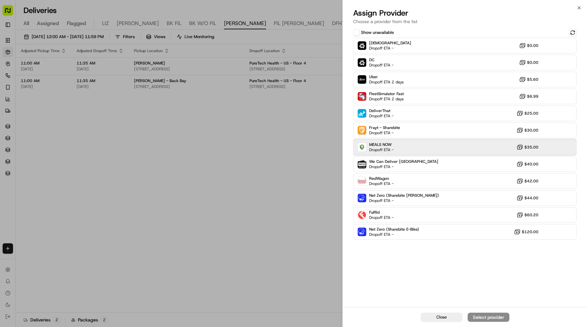
click at [408, 144] on div "MEALS NOW Dropoff ETA - $35.00" at bounding box center [464, 148] width 223 height 16
click at [486, 318] on div "Assign Provider" at bounding box center [489, 317] width 32 height 7
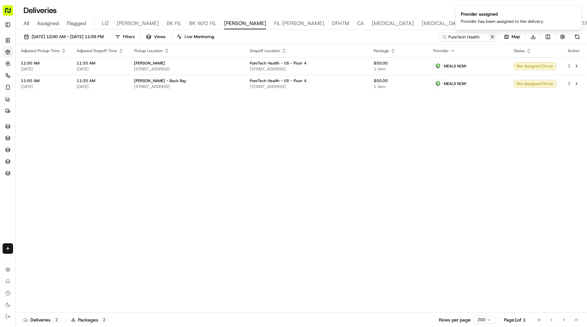
click at [493, 37] on button at bounding box center [492, 37] width 7 height 7
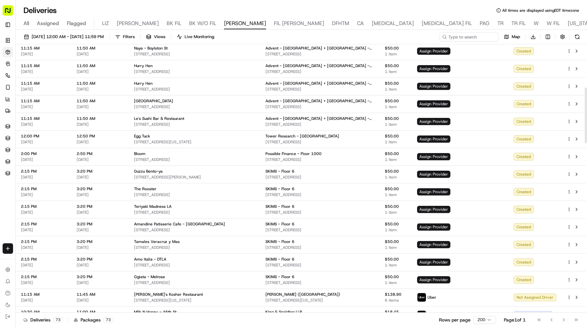
scroll to position [210, 0]
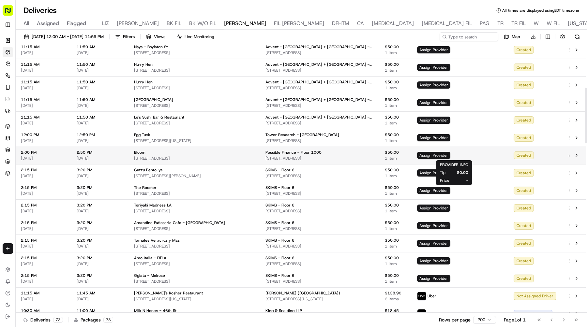
click at [450, 156] on span "Assign Provider" at bounding box center [433, 155] width 33 height 7
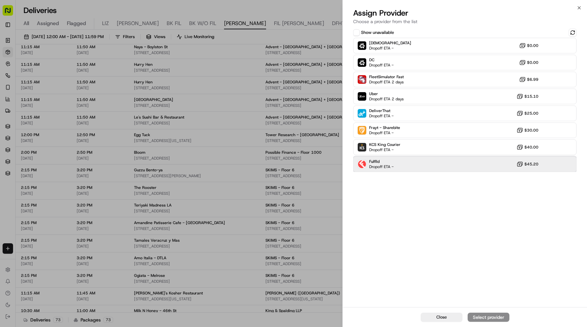
click at [420, 167] on div "Fulflld Dropoff ETA - $45.20" at bounding box center [464, 165] width 223 height 16
click at [478, 319] on div "Assign Provider" at bounding box center [489, 317] width 32 height 7
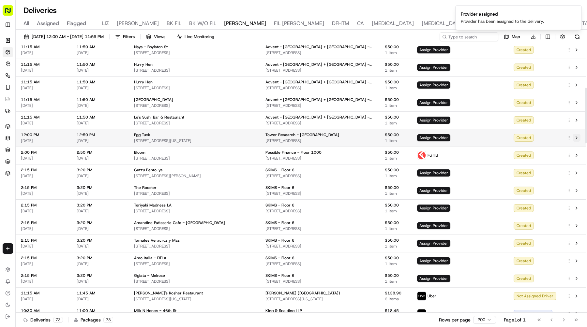
click at [577, 141] on button at bounding box center [577, 138] width 8 height 8
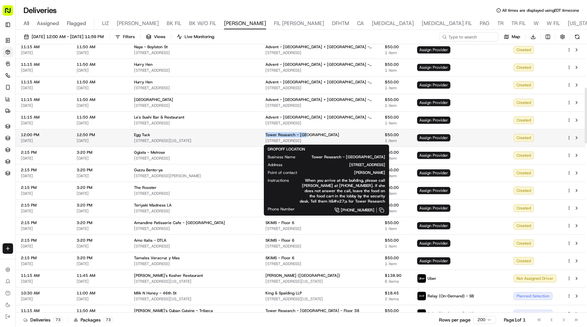
drag, startPoint x: 303, startPoint y: 135, endPoint x: 260, endPoint y: 135, distance: 43.1
click at [260, 135] on td "Tower Research - USA 330 N Wabash Ave, Chicago, IL 60611, USA" at bounding box center [319, 138] width 119 height 18
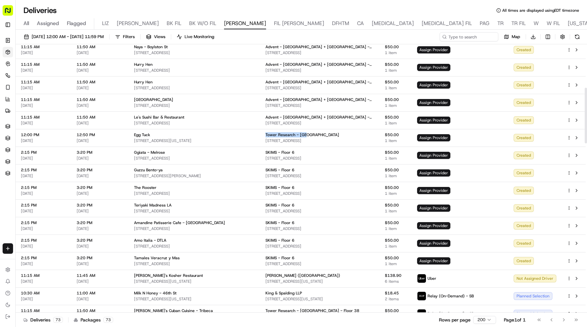
copy span "Tower Research - USA"
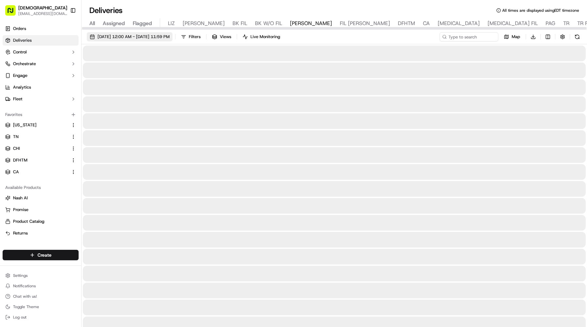
click at [133, 40] on button "09/19/2025 12:00 AM - 09/19/2025 11:59 PM" at bounding box center [130, 36] width 86 height 9
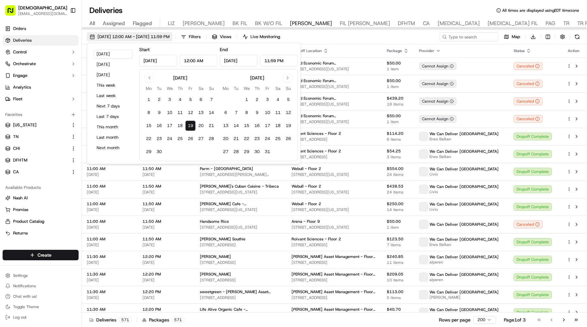
type input "Sep 19, 2025"
type input "12:00 AM"
type input "Sep 19, 2025"
type input "11:59 PM"
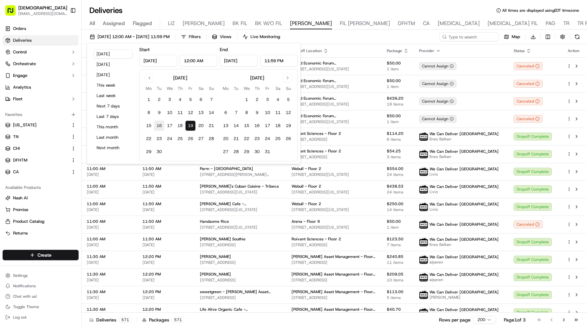
click at [160, 124] on button "16" at bounding box center [159, 126] width 10 height 10
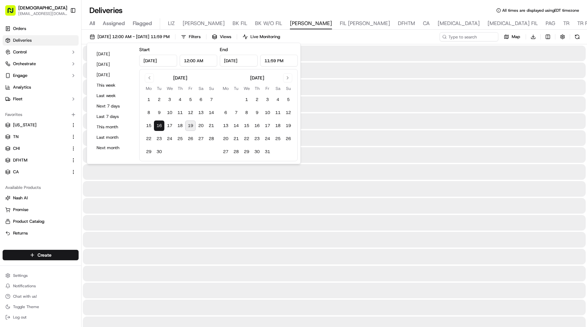
type input "Sep 16, 2025"
click at [160, 124] on button "16" at bounding box center [159, 126] width 10 height 10
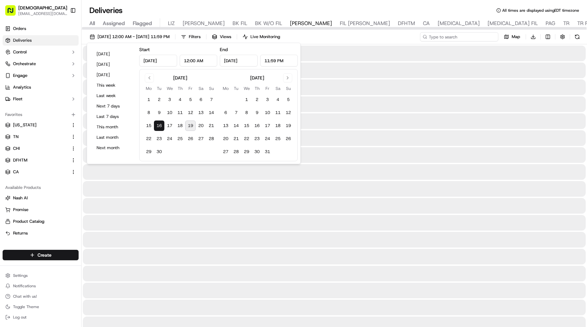
click at [477, 38] on input at bounding box center [459, 36] width 78 height 9
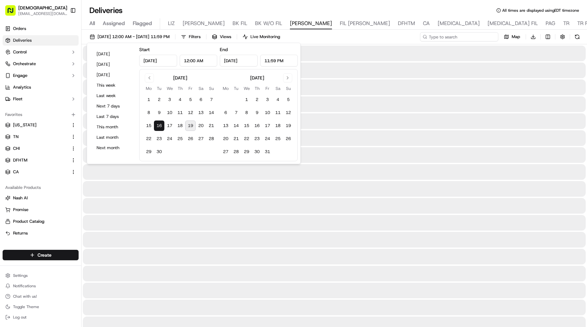
paste input "Valon Technologies - Floor 4"
type input "Valon Technologies - Floor 4"
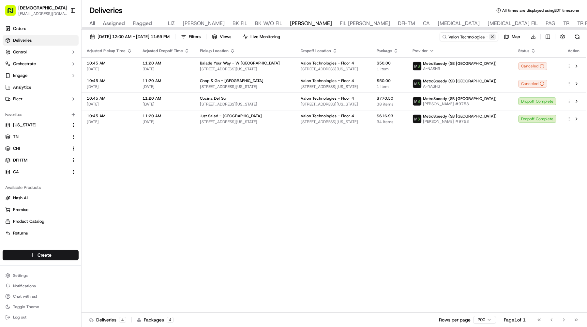
click at [492, 39] on button at bounding box center [492, 37] width 7 height 7
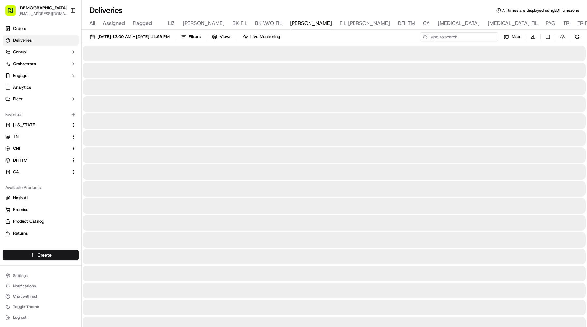
click at [486, 38] on input at bounding box center [459, 36] width 78 height 9
paste input "Lemonade Insurance - Floor 3rd Floor"
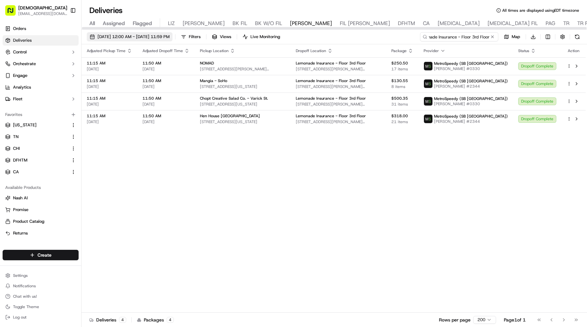
type input "Lemonade Insurance - Floor 3rd Floor"
click at [138, 35] on span "09/16/2025 12:00 AM - 09/16/2025 11:59 PM" at bounding box center [134, 37] width 72 height 6
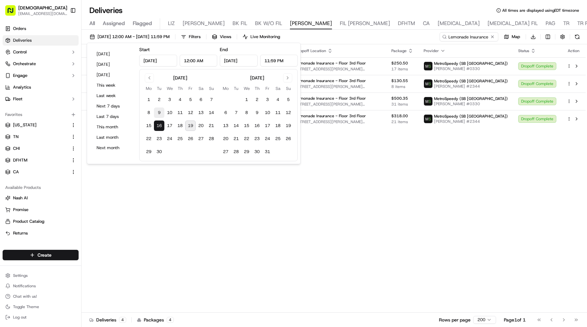
click at [159, 111] on button "9" at bounding box center [159, 113] width 10 height 10
type input "Sep 9, 2025"
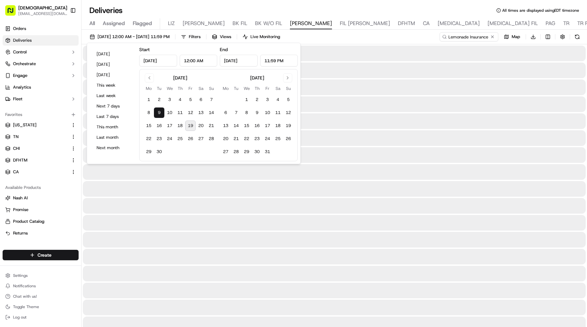
click at [159, 111] on button "9" at bounding box center [159, 113] width 10 height 10
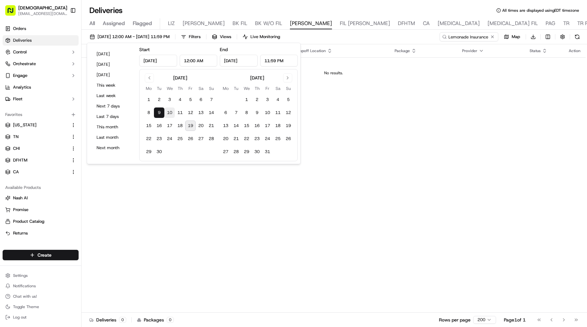
click at [166, 115] on button "10" at bounding box center [169, 113] width 10 height 10
type input "Sep 10, 2025"
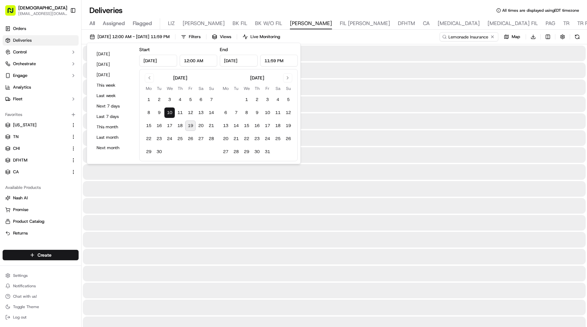
click at [166, 115] on button "10" at bounding box center [169, 113] width 10 height 10
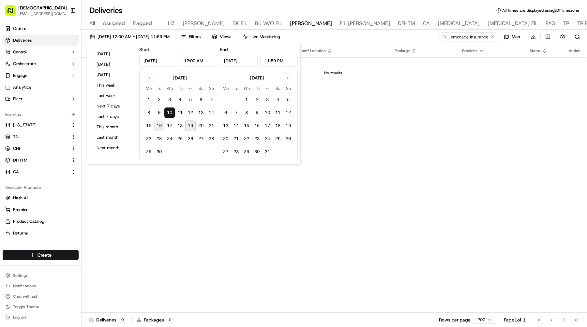
click at [160, 126] on button "16" at bounding box center [159, 126] width 10 height 10
type input "Sep 16, 2025"
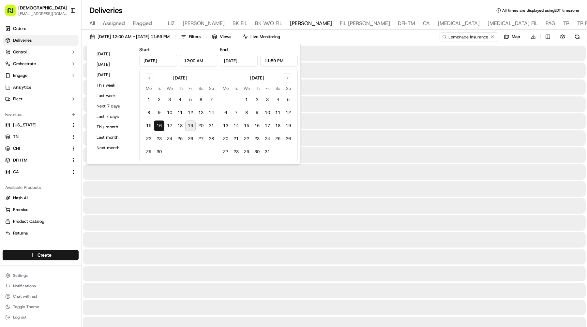
click at [160, 126] on button "16" at bounding box center [159, 126] width 10 height 10
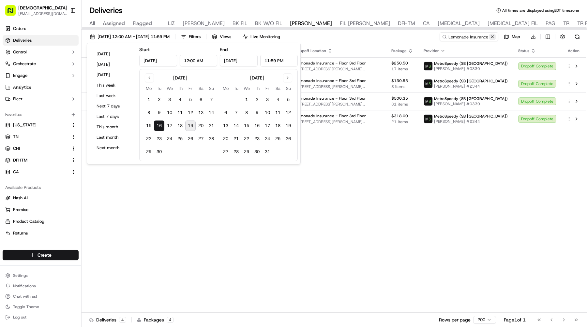
click at [492, 37] on button at bounding box center [492, 37] width 7 height 7
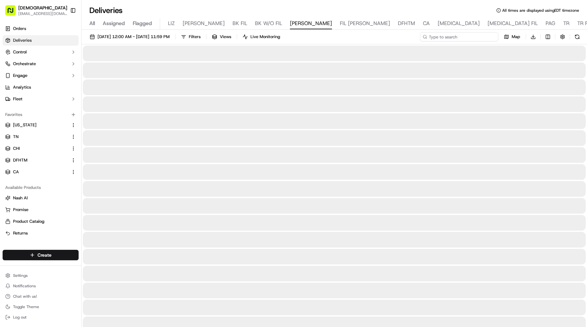
click at [485, 37] on input at bounding box center [459, 36] width 78 height 9
paste input "Primary Venture Partners - NYC - Floor 14"
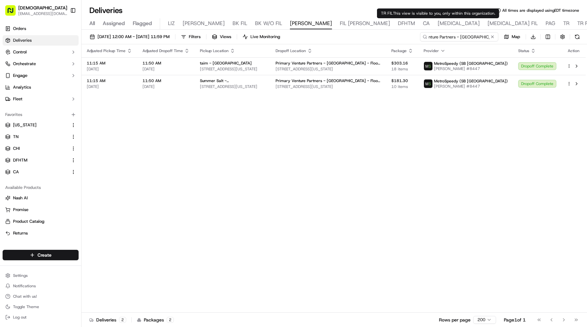
type input "Primary Venture Partners - NYC - Floor 14"
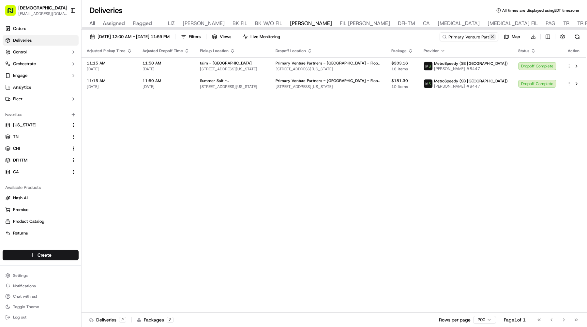
click at [492, 37] on button at bounding box center [492, 37] width 7 height 7
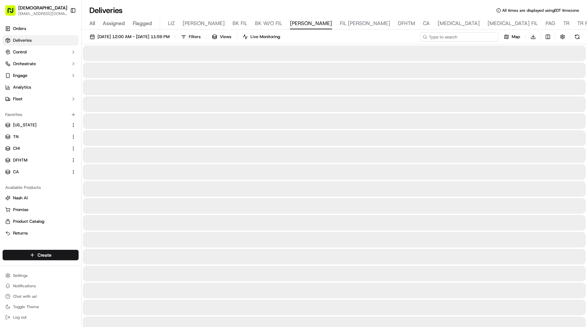
click at [486, 37] on input at bounding box center [459, 36] width 78 height 9
paste input "DailyPay - Floor 42"
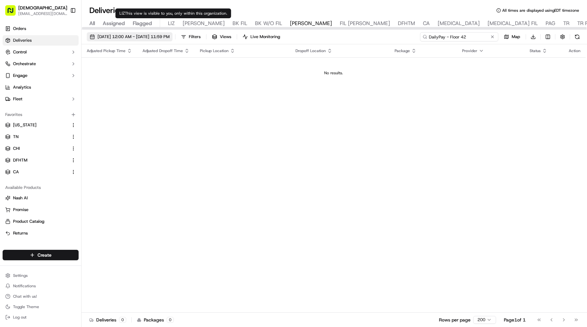
type input "DailyPay - Floor 42"
click at [144, 33] on button "09/16/2025 12:00 AM - 09/16/2025 11:59 PM" at bounding box center [130, 36] width 86 height 9
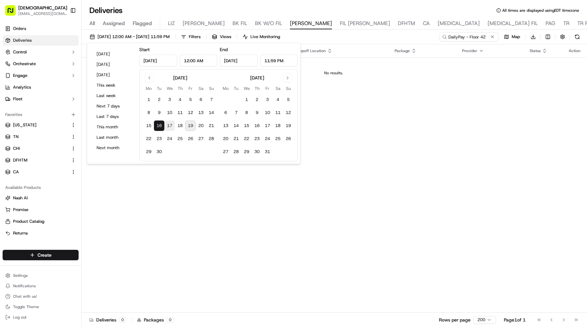
click at [170, 124] on button "17" at bounding box center [169, 126] width 10 height 10
type input "Sep 17, 2025"
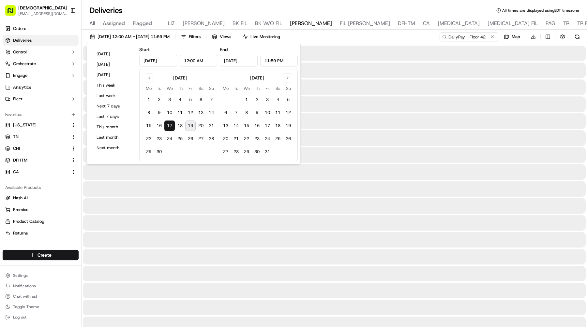
click at [170, 124] on button "17" at bounding box center [169, 126] width 10 height 10
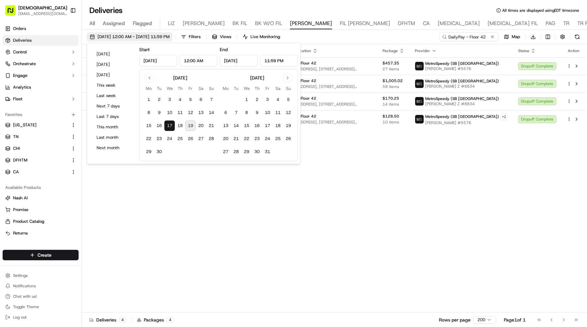
click at [121, 40] on button "09/17/2025 12:00 AM - 09/17/2025 11:59 PM" at bounding box center [130, 36] width 86 height 9
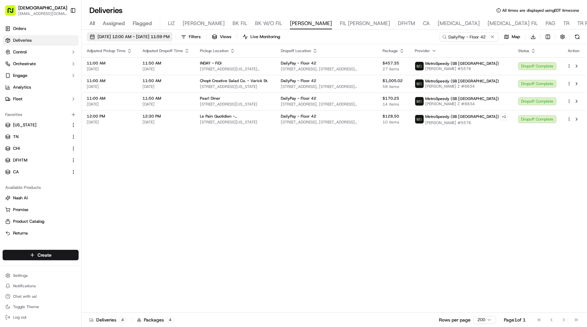
click at [121, 40] on button "09/17/2025 12:00 AM - 09/17/2025 11:59 PM" at bounding box center [130, 36] width 86 height 9
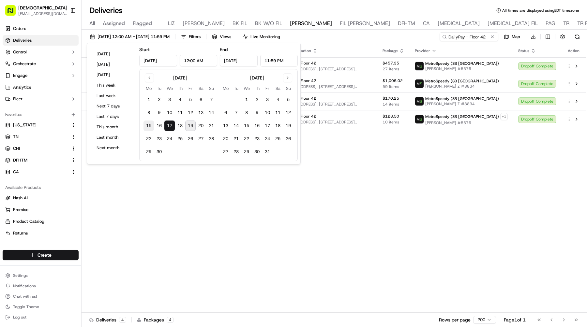
click at [149, 129] on button "15" at bounding box center [149, 126] width 10 height 10
type input "Sep 15, 2025"
click at [149, 129] on button "15" at bounding box center [149, 126] width 10 height 10
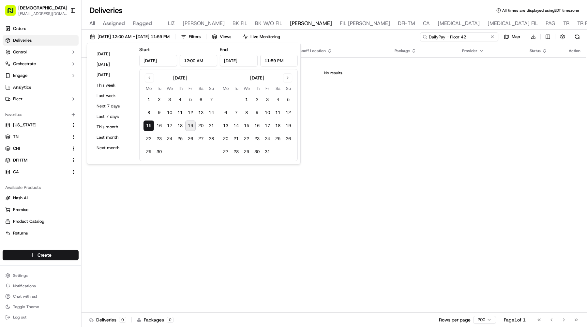
drag, startPoint x: 486, startPoint y: 36, endPoint x: 363, endPoint y: 36, distance: 123.0
click at [365, 36] on div "09/15/2025 12:00 AM - 09/15/2025 11:59 PM Filters Views Live Monitoring DailyPa…" at bounding box center [335, 38] width 506 height 12
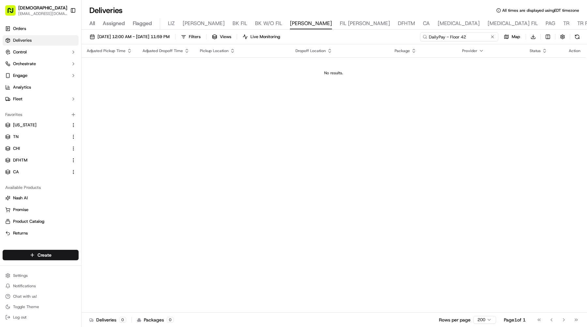
paste input "Aescape - NY - Floor 5"
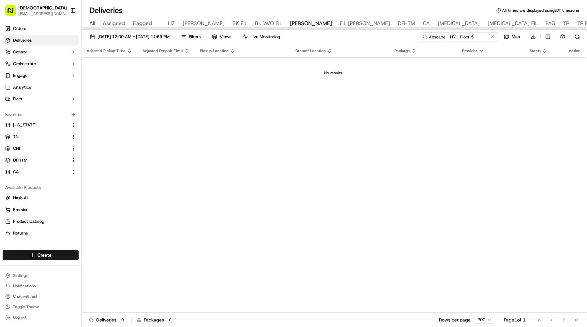
click at [476, 35] on input "Aescape - NY - Floor 5" at bounding box center [459, 36] width 78 height 9
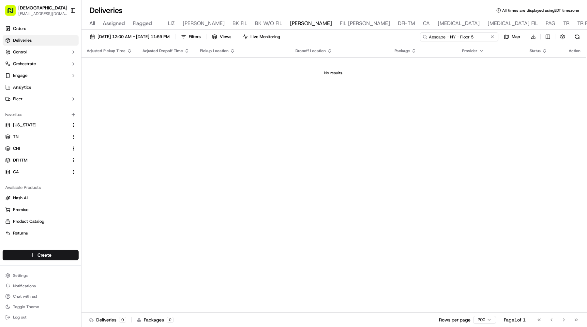
drag, startPoint x: 476, startPoint y: 35, endPoint x: 380, endPoint y: 34, distance: 96.5
click at [380, 34] on div "09/15/2025 12:00 AM - 09/15/2025 11:59 PM Filters Views Live Monitoring Aescape…" at bounding box center [335, 38] width 506 height 12
paste input "PureTech Health"
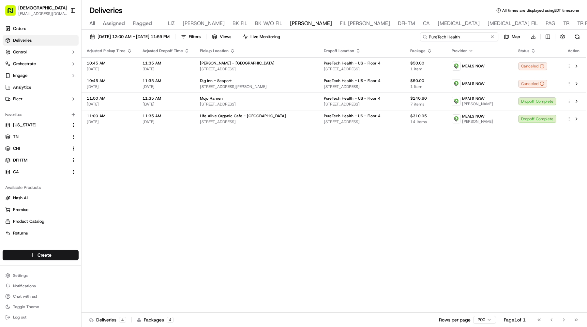
drag, startPoint x: 462, startPoint y: 37, endPoint x: 345, endPoint y: 37, distance: 116.1
click at [348, 37] on div "09/15/2025 12:00 AM - 09/15/2025 11:59 PM Filters Views Live Monitoring PureTec…" at bounding box center [335, 38] width 506 height 12
paste input "Tower Research - USA"
type input "Tower Research - USA"
click at [152, 35] on span "09/15/2025 12:00 AM - 09/15/2025 11:59 PM" at bounding box center [134, 37] width 72 height 6
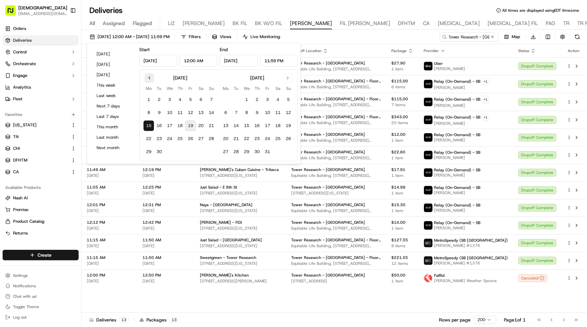
click at [148, 81] on button "Go to previous month" at bounding box center [149, 77] width 9 height 9
click at [194, 99] on button "1" at bounding box center [190, 100] width 10 height 10
type input "Aug 1, 2025"
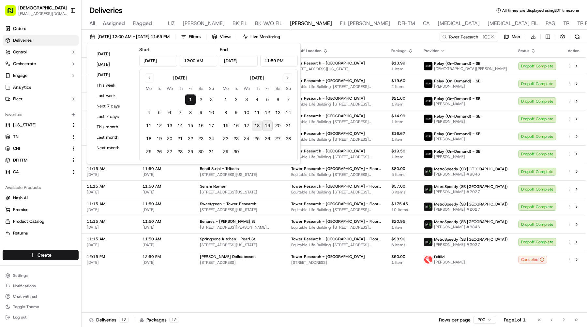
click at [259, 126] on button "18" at bounding box center [257, 126] width 10 height 10
type input "Sep 18, 2025"
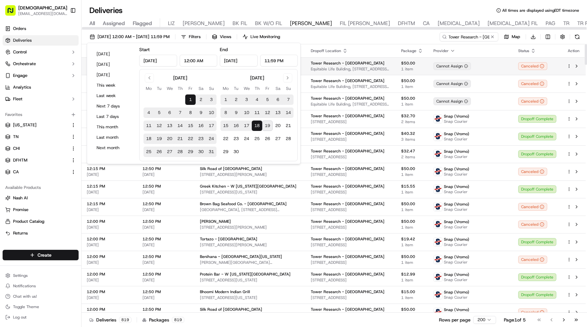
scroll to position [0, 0]
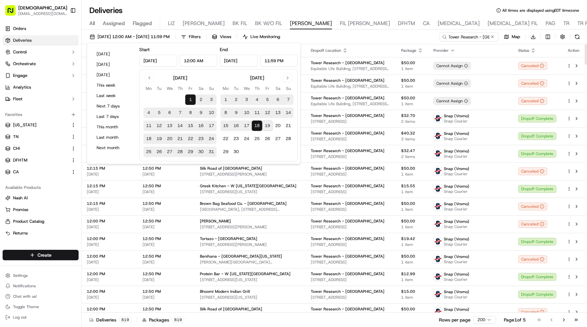
click at [419, 38] on div "08/01/2025 12:00 AM - 09/18/2025 11:59 PM Filters Views Live Monitoring Tower R…" at bounding box center [335, 38] width 506 height 12
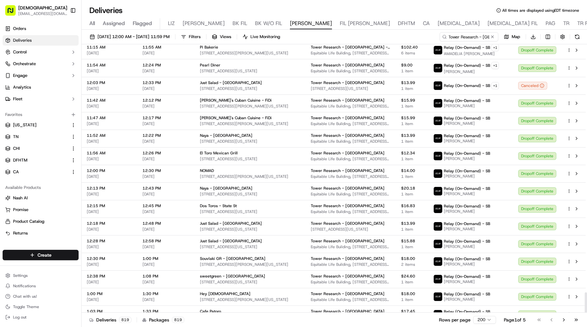
scroll to position [3270, 0]
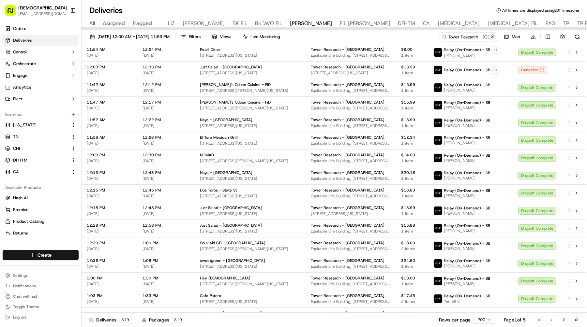
click at [493, 36] on button at bounding box center [492, 37] width 7 height 7
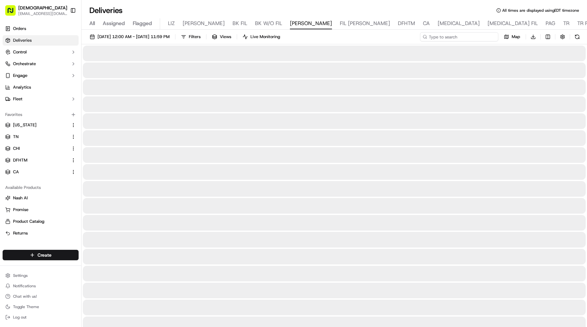
click at [479, 36] on input at bounding box center [459, 36] width 78 height 9
paste input "SKIMS - Floor 6"
type input "SKIMS - Floor 6"
click at [136, 37] on span "08/01/2025 12:00 AM - 09/18/2025 11:59 PM" at bounding box center [134, 37] width 72 height 6
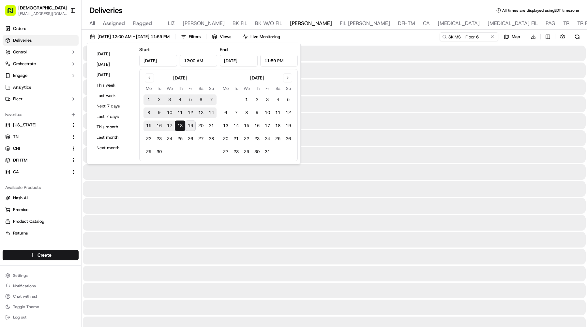
click at [146, 126] on button "15" at bounding box center [149, 126] width 10 height 10
type input "Sep 15, 2025"
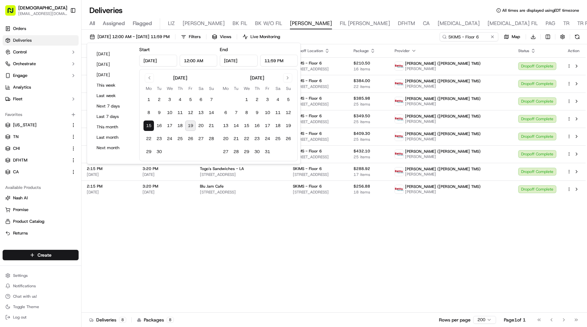
click at [262, 243] on div "Adjusted Pickup Time Adjusted Dropoff Time Pickup Location Dropoff Location Pac…" at bounding box center [334, 178] width 504 height 269
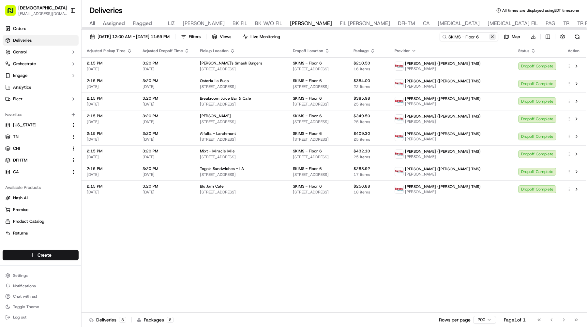
click at [493, 35] on button at bounding box center [492, 37] width 7 height 7
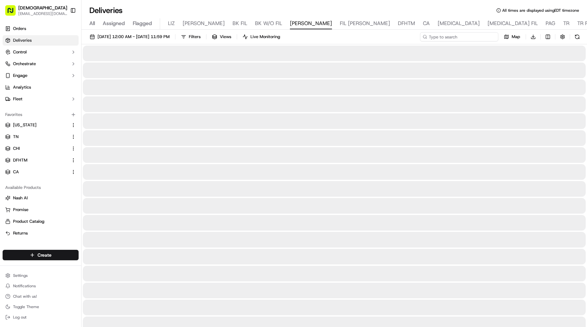
click at [472, 36] on input at bounding box center [459, 36] width 78 height 9
paste input "Advent - Boston + NYC - Floor 5"
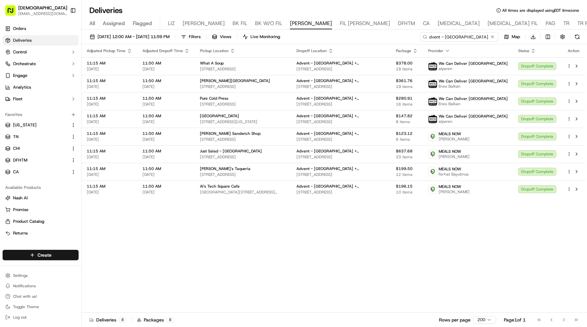
type input "Advent - Boston + NYC - Floor 5"
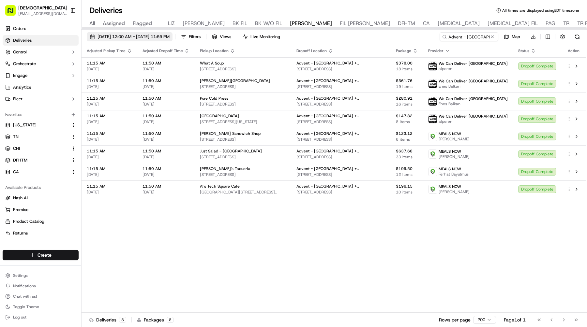
click at [129, 41] on button "09/15/2025 12:00 AM - 09/15/2025 11:59 PM" at bounding box center [130, 36] width 86 height 9
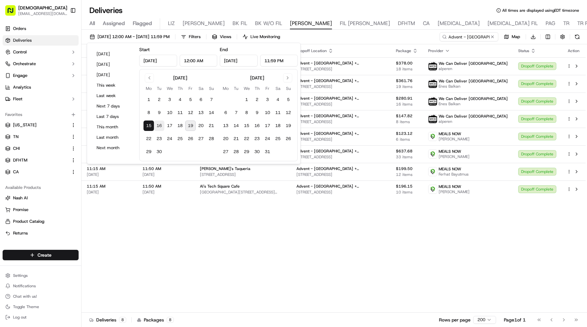
click at [158, 127] on button "16" at bounding box center [159, 126] width 10 height 10
type input "Sep 16, 2025"
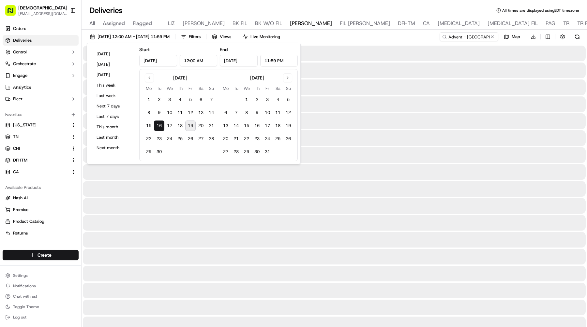
click at [158, 127] on button "16" at bounding box center [159, 126] width 10 height 10
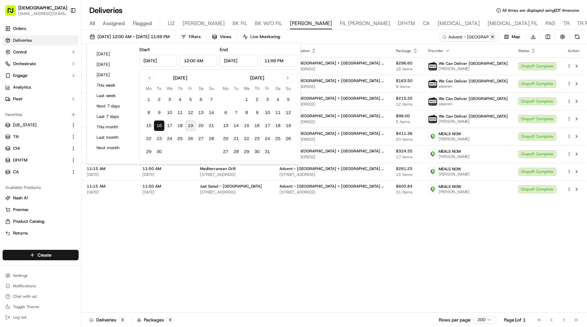
click at [493, 36] on button at bounding box center [492, 37] width 7 height 7
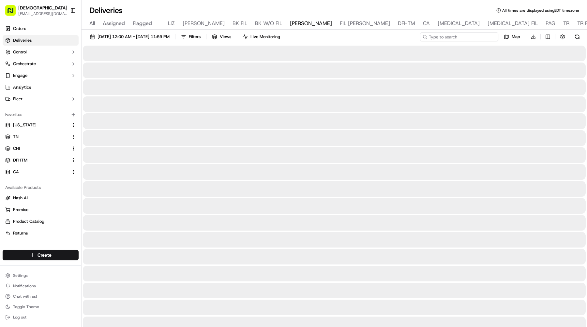
click at [486, 36] on input at bounding box center [459, 36] width 78 height 9
paste input "Postman, Inc. - US - Floor Suite 6910"
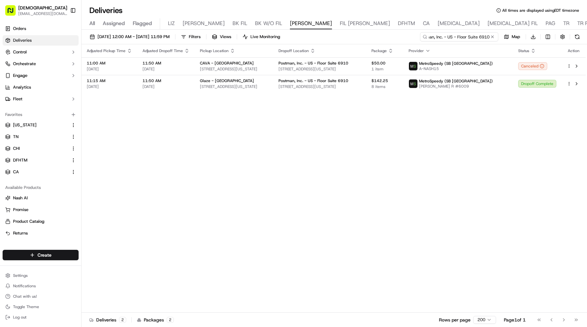
type input "Postman, Inc. - US - Floor Suite 6910"
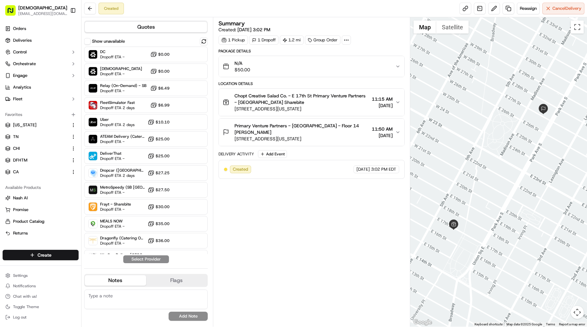
click at [299, 127] on span "Primary Venture Partners - NYC - Floor 14 Alexandra Lappas" at bounding box center [302, 129] width 135 height 13
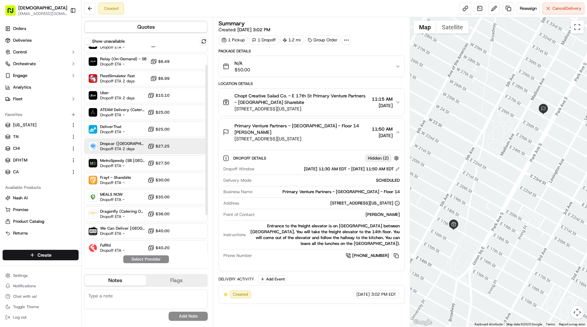
scroll to position [29, 0]
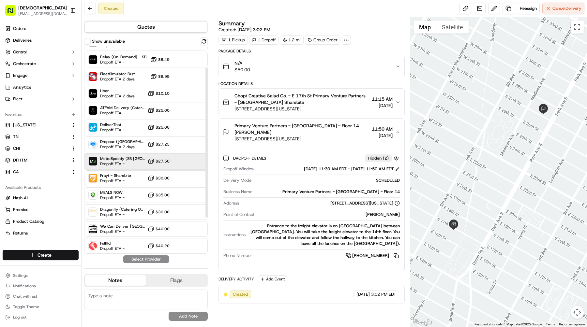
click at [130, 155] on div "MetroSpeedy (SB NYC) Dropoff ETA - $27.50" at bounding box center [146, 162] width 124 height 16
click at [163, 258] on button "Assign Provider" at bounding box center [146, 260] width 46 height 8
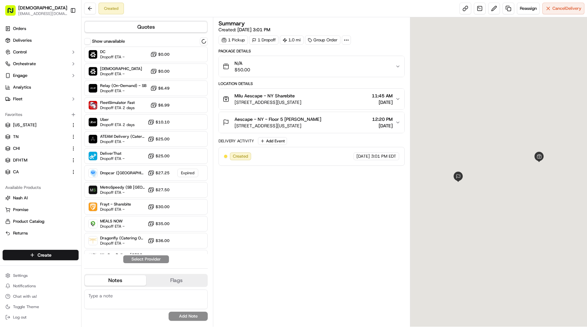
click at [267, 123] on span "[STREET_ADDRESS][US_STATE]" at bounding box center [278, 126] width 87 height 7
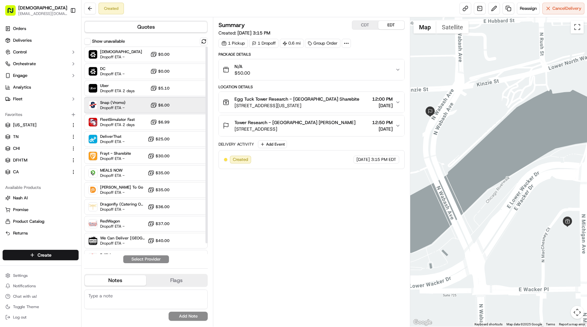
click at [118, 104] on span "Snap (Vromo)" at bounding box center [112, 102] width 25 height 5
click at [144, 263] on button "Assign Provider" at bounding box center [146, 260] width 46 height 8
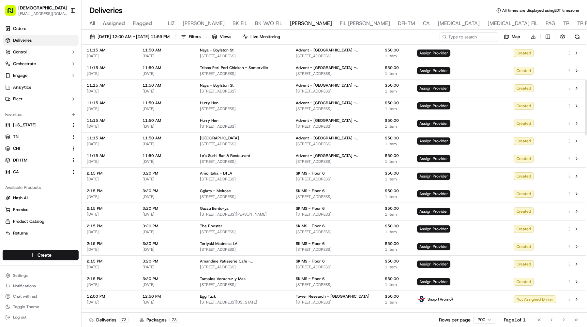
scroll to position [173, 0]
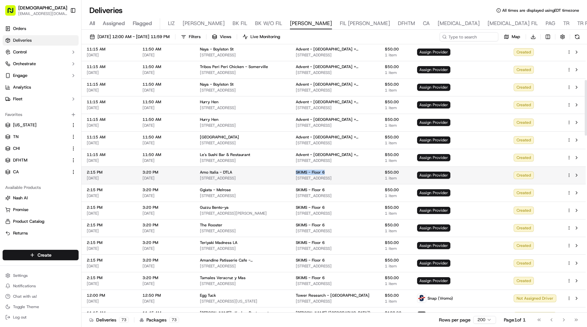
drag, startPoint x: 335, startPoint y: 174, endPoint x: 297, endPoint y: 174, distance: 37.5
click at [297, 174] on td "SKIMS - Floor 6 1601 Vine St, Los Angeles, CA 90028, USA" at bounding box center [335, 176] width 89 height 18
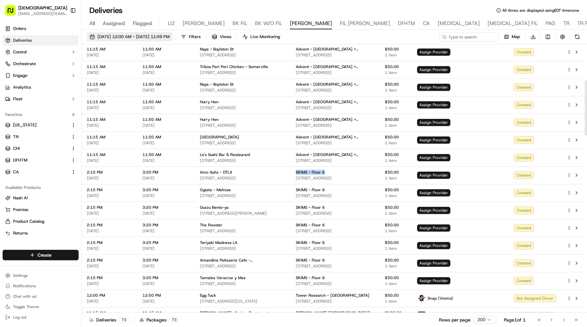
copy span "SKIMS - Floor 6"
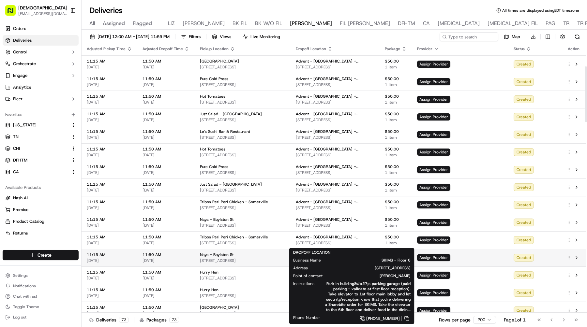
scroll to position [0, 0]
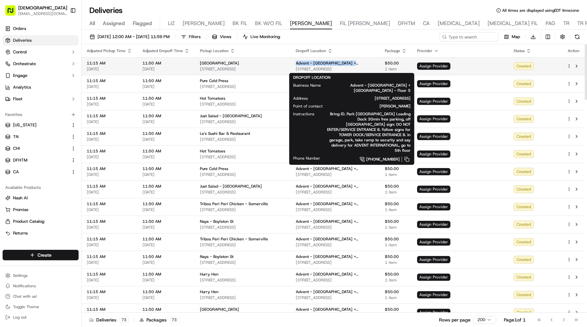
drag, startPoint x: 299, startPoint y: 62, endPoint x: 361, endPoint y: 63, distance: 61.3
click at [361, 63] on td "Advent - Boston + NYC - Floor 5 122 Belvidere St, Boston, MA 02199, USA" at bounding box center [335, 66] width 89 height 18
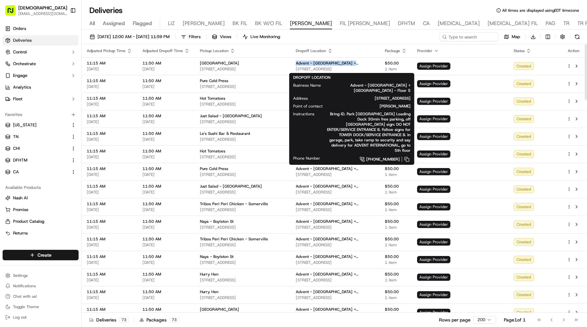
copy span "Advent - Boston + NYC - Floor 5"
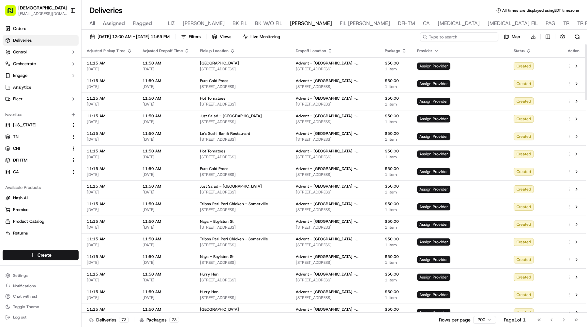
click at [453, 37] on input at bounding box center [459, 36] width 78 height 9
paste input "Advent - Boston + NYC - Floor 5"
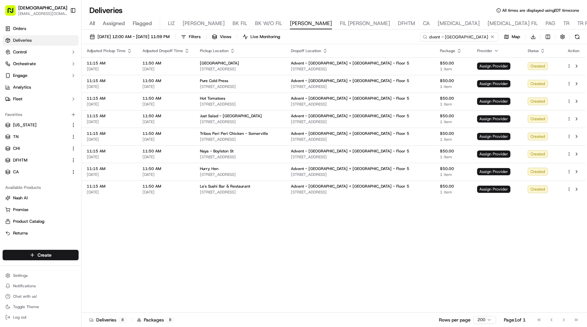
type input "Advent - Boston + NYC - Floor 5"
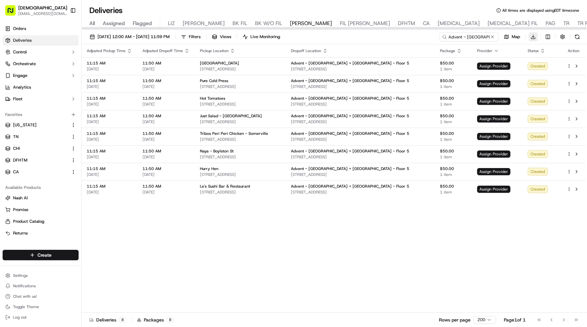
click at [537, 37] on html "Sharebite e.park@sharebite.com Toggle Sidebar Orders Deliveries Control Orchest…" at bounding box center [293, 163] width 587 height 327
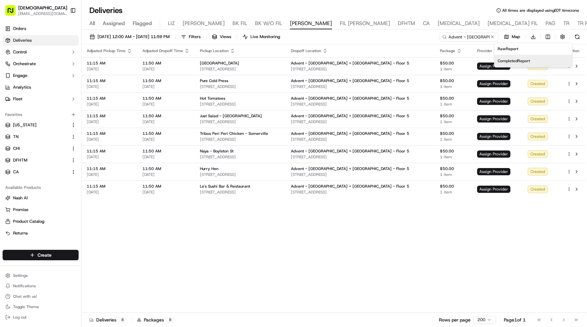
click at [518, 60] on span "Completed Report" at bounding box center [514, 60] width 32 height 5
click at [232, 50] on icon "button" at bounding box center [232, 50] width 5 height 5
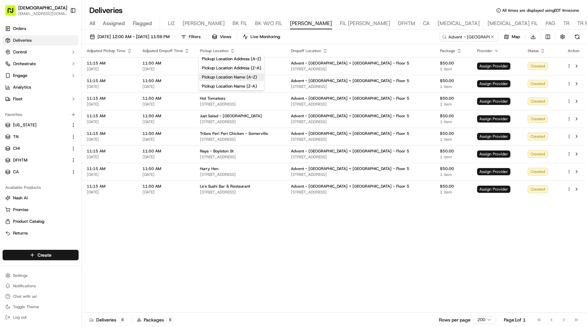
click at [242, 77] on button "Pickup Location Name (A-Z)" at bounding box center [231, 77] width 65 height 8
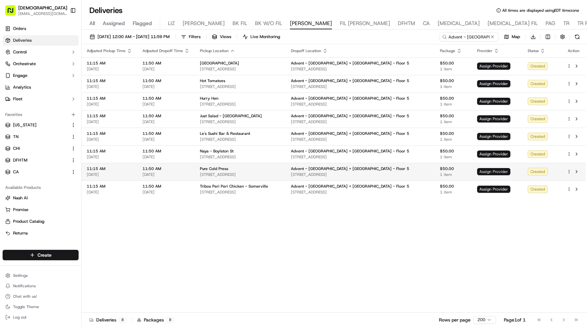
click at [486, 174] on span "Assign Provider" at bounding box center [493, 171] width 33 height 7
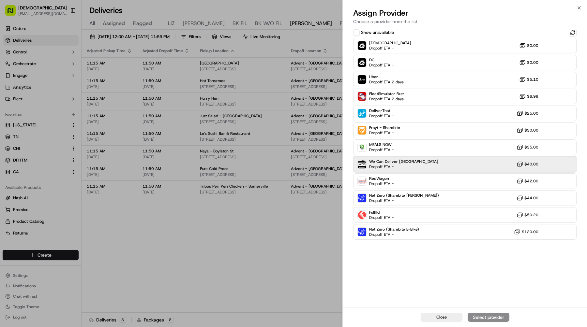
click at [413, 164] on div "We Can Deliver Boston Dropoff ETA - $40.00" at bounding box center [464, 165] width 223 height 16
click at [475, 318] on div "Assign Provider" at bounding box center [489, 317] width 32 height 7
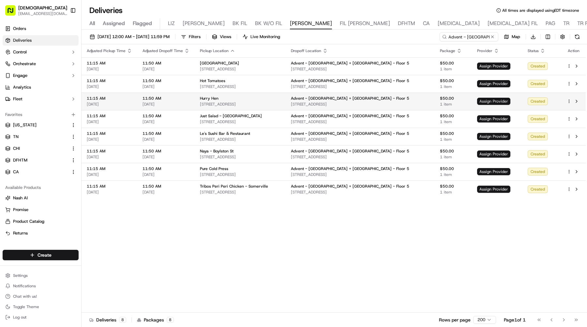
click at [480, 102] on div "Assign Provider" at bounding box center [497, 101] width 40 height 7
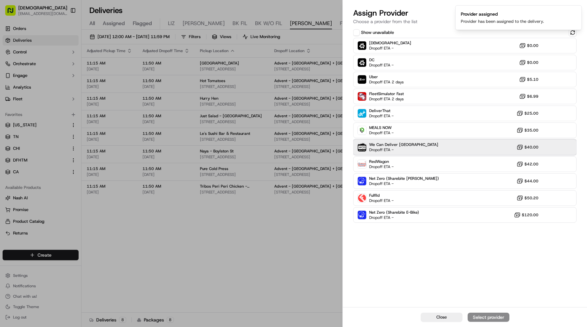
click at [398, 151] on span "Dropoff ETA -" at bounding box center [392, 149] width 46 height 5
click at [478, 320] on div "Assign Provider" at bounding box center [489, 317] width 32 height 7
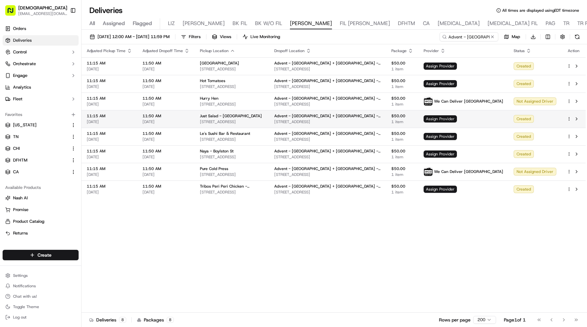
click at [453, 120] on span "Assign Provider" at bounding box center [440, 118] width 33 height 7
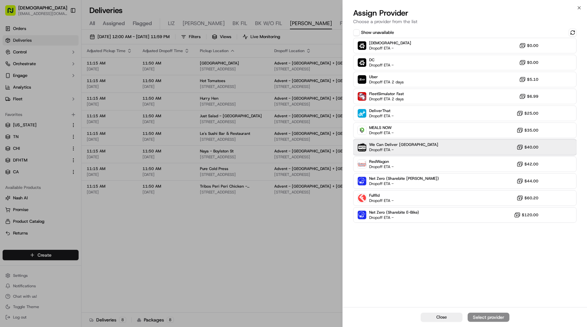
click at [378, 149] on span "Dropoff ETA -" at bounding box center [392, 149] width 46 height 5
click at [476, 319] on div "Assign Provider" at bounding box center [489, 317] width 32 height 7
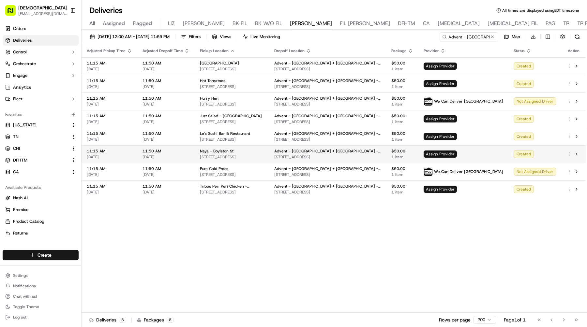
click at [457, 154] on span "Assign Provider" at bounding box center [440, 154] width 33 height 7
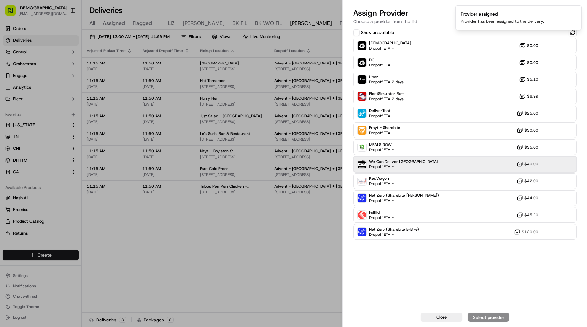
click at [414, 166] on div "We Can Deliver Boston Dropoff ETA - $40.00" at bounding box center [464, 165] width 223 height 16
click at [473, 318] on div "Assign Provider" at bounding box center [489, 317] width 32 height 7
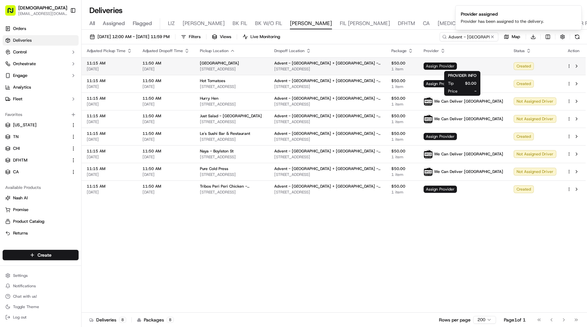
click at [457, 68] on span "Assign Provider" at bounding box center [440, 66] width 33 height 7
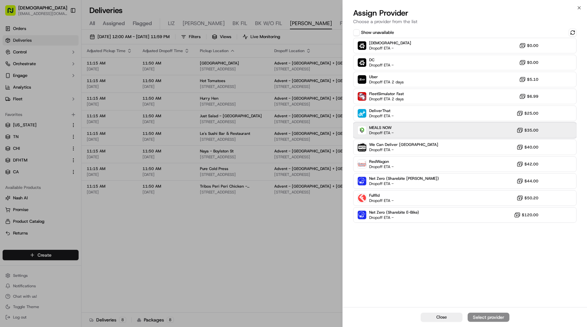
click at [391, 132] on span "Dropoff ETA -" at bounding box center [381, 132] width 24 height 5
click at [473, 318] on div "Assign Provider" at bounding box center [489, 317] width 32 height 7
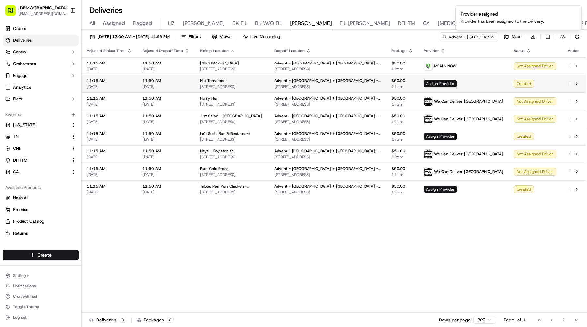
click at [450, 83] on span "Assign Provider" at bounding box center [440, 83] width 33 height 7
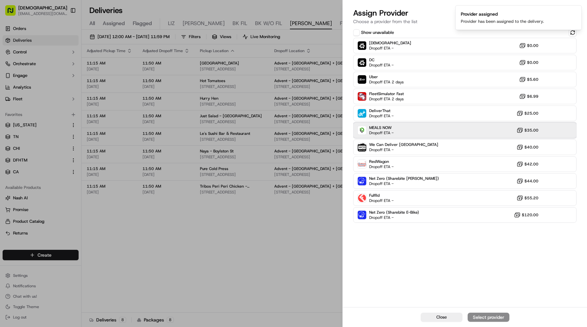
click at [375, 132] on span "Dropoff ETA -" at bounding box center [381, 132] width 24 height 5
click at [479, 323] on div "Close Assign Provider" at bounding box center [465, 318] width 244 height 20
click at [479, 320] on div "Assign Provider" at bounding box center [489, 317] width 32 height 7
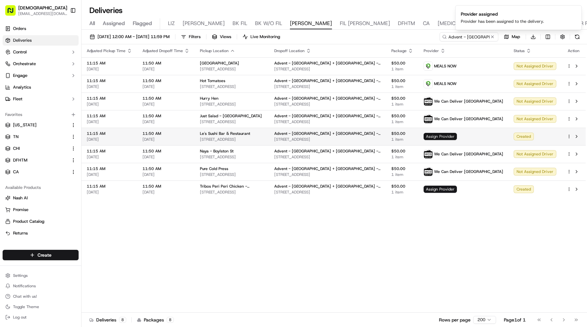
click at [449, 135] on span "Assign Provider" at bounding box center [440, 136] width 33 height 7
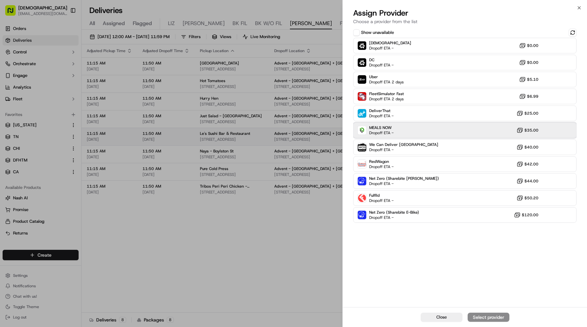
click at [449, 135] on div "MEALS NOW Dropoff ETA - $35.00" at bounding box center [464, 131] width 223 height 16
click at [480, 317] on div "Assign Provider" at bounding box center [489, 317] width 32 height 7
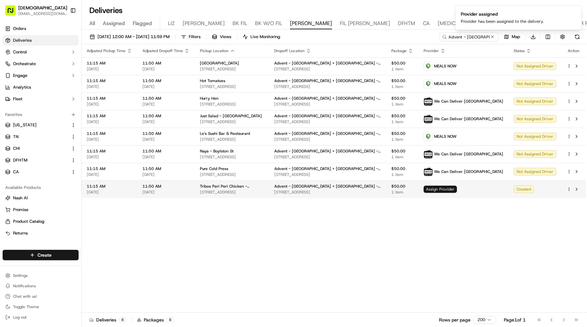
click at [448, 188] on span "Assign Provider" at bounding box center [440, 189] width 33 height 7
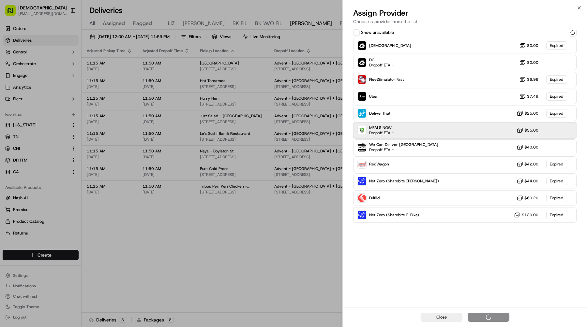
click at [422, 129] on div "MEALS NOW Dropoff ETA - $35.00" at bounding box center [464, 131] width 223 height 16
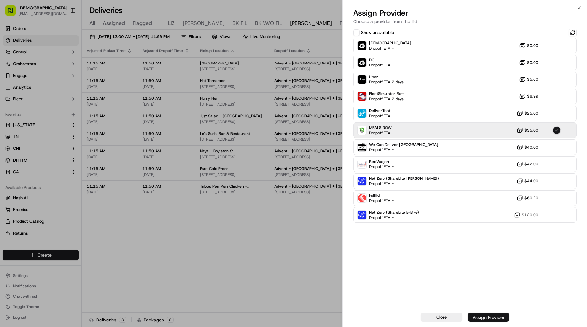
click at [478, 318] on div "Assign Provider" at bounding box center [489, 317] width 32 height 7
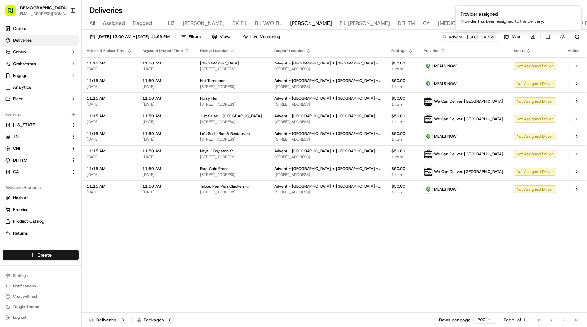
click at [493, 37] on button at bounding box center [492, 37] width 7 height 7
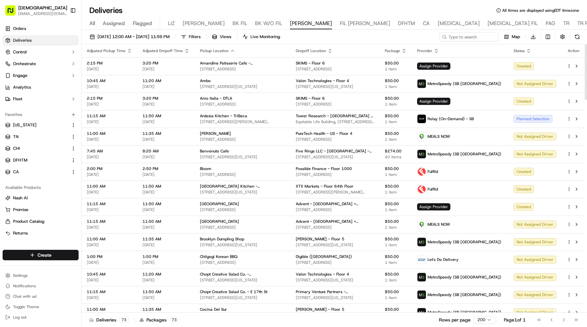
click at [438, 50] on icon "button" at bounding box center [436, 49] width 2 height 1
click at [469, 70] on button "Provider (Z-A)" at bounding box center [464, 68] width 44 height 8
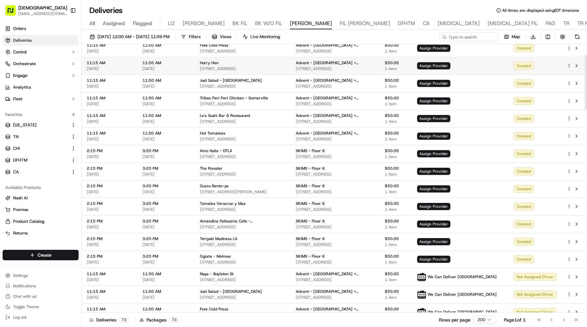
scroll to position [54, 0]
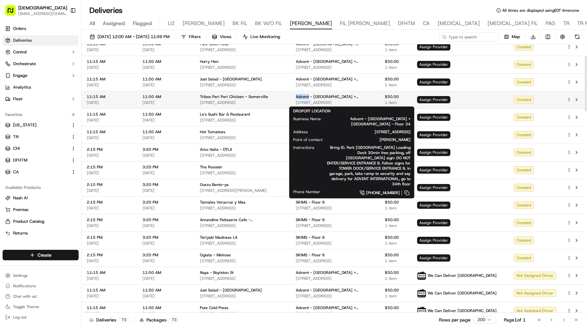
drag, startPoint x: 300, startPoint y: 96, endPoint x: 313, endPoint y: 97, distance: 13.1
click at [313, 97] on td "Advent - Boston + NYC - Floor 34 122 Belvidere St, Boston, MA 02199, USA" at bounding box center [335, 100] width 89 height 18
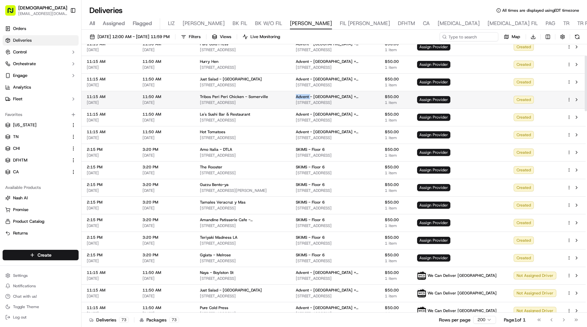
copy span "Advent"
click at [475, 38] on input at bounding box center [459, 36] width 78 height 9
paste input "Advent"
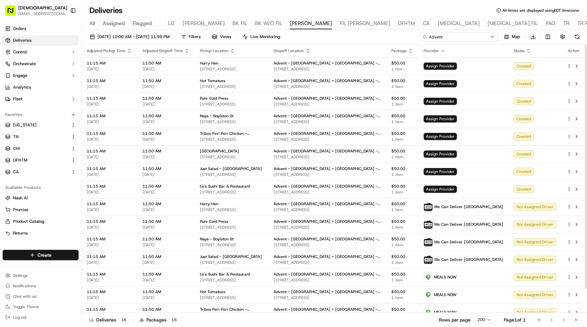
type input "Advent"
click at [233, 52] on icon "button" at bounding box center [232, 50] width 5 height 5
click at [238, 76] on button "Pickup Location Name (A-Z)" at bounding box center [231, 77] width 65 height 8
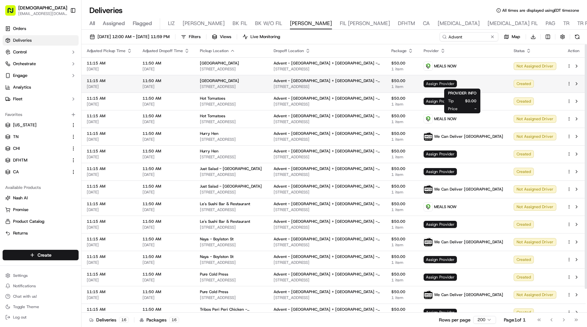
click at [452, 81] on span "Assign Provider" at bounding box center [440, 83] width 33 height 7
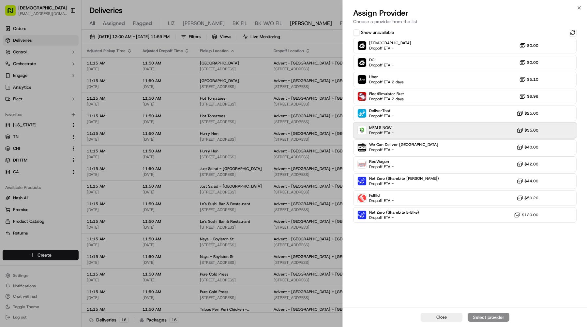
click at [395, 135] on div "MEALS NOW Dropoff ETA - $35.00" at bounding box center [464, 131] width 223 height 16
click at [509, 318] on button "Assign Provider" at bounding box center [489, 317] width 42 height 9
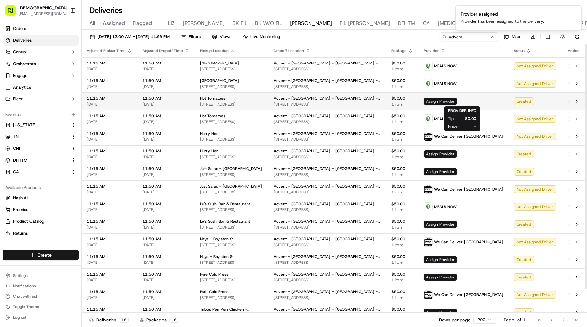
click at [455, 99] on span "Assign Provider" at bounding box center [440, 101] width 33 height 7
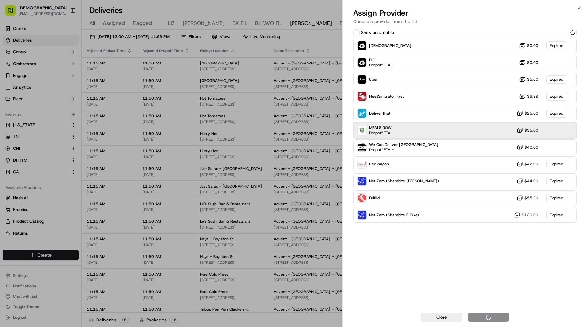
click at [414, 131] on div "MEALS NOW Dropoff ETA - $35.00" at bounding box center [464, 131] width 223 height 16
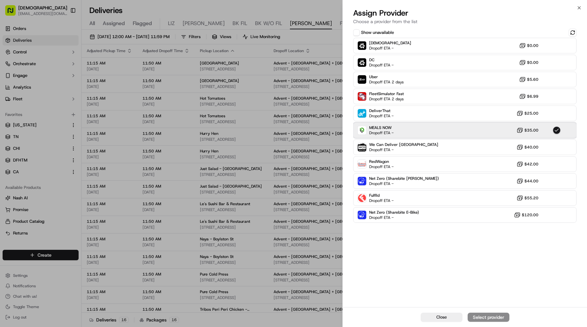
click at [432, 136] on div "MEALS NOW Dropoff ETA - $35.00" at bounding box center [464, 131] width 223 height 16
click at [485, 315] on div "Assign Provider" at bounding box center [489, 317] width 32 height 7
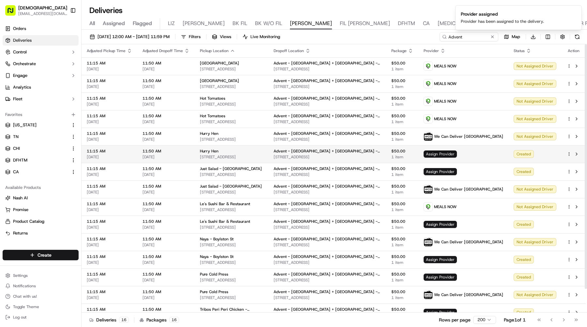
click at [457, 156] on span "Assign Provider" at bounding box center [440, 154] width 33 height 7
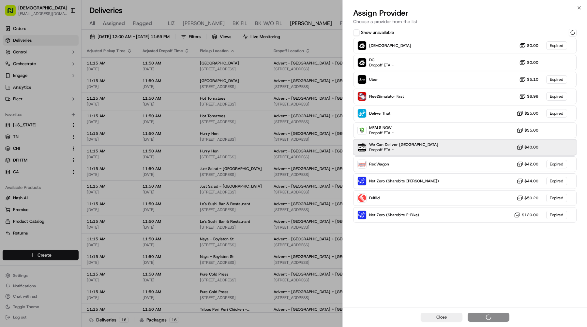
click at [414, 151] on div "We Can Deliver Boston Dropoff ETA - $40.00" at bounding box center [464, 148] width 223 height 16
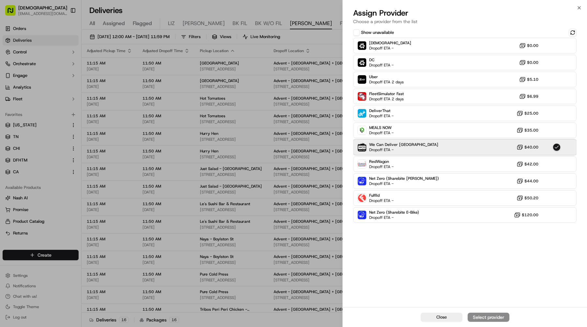
click at [410, 152] on div "We Can Deliver Boston Dropoff ETA - $40.00" at bounding box center [464, 148] width 223 height 16
click at [485, 318] on div "Assign Provider" at bounding box center [489, 317] width 32 height 7
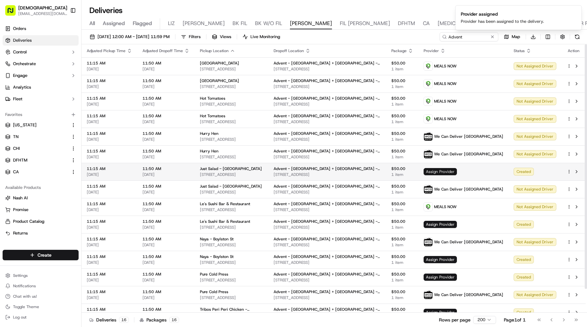
click at [457, 171] on span "Assign Provider" at bounding box center [440, 171] width 33 height 7
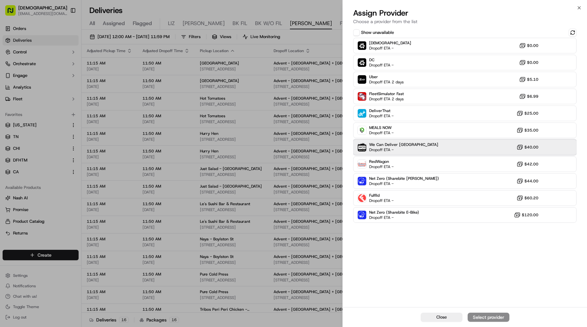
click at [453, 148] on div "We Can Deliver Boston Dropoff ETA - $40.00" at bounding box center [464, 148] width 223 height 16
click at [488, 317] on div "Assign Provider" at bounding box center [489, 317] width 32 height 7
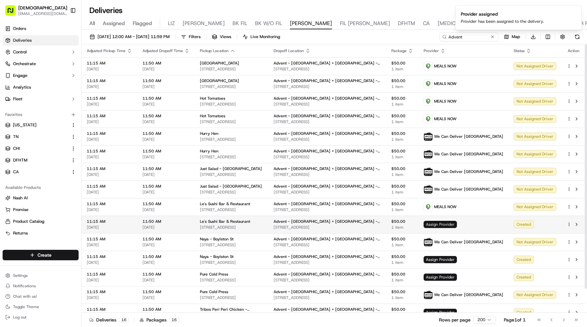
click at [457, 224] on span "Assign Provider" at bounding box center [440, 224] width 33 height 7
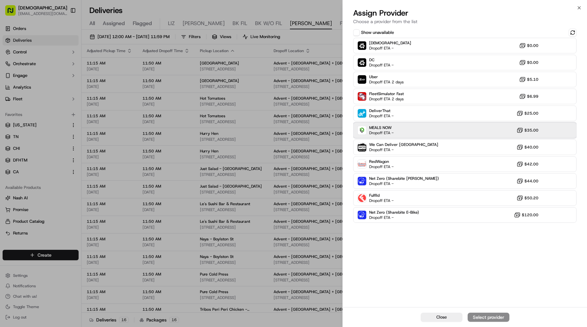
click at [424, 131] on div "MEALS NOW Dropoff ETA - $35.00" at bounding box center [464, 131] width 223 height 16
click at [483, 316] on div "Assign Provider" at bounding box center [489, 317] width 32 height 7
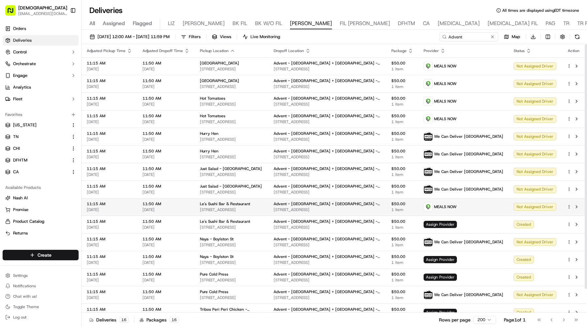
scroll to position [26, 0]
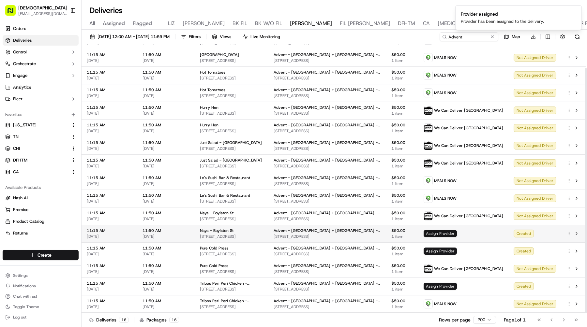
click at [457, 234] on span "Assign Provider" at bounding box center [440, 233] width 33 height 7
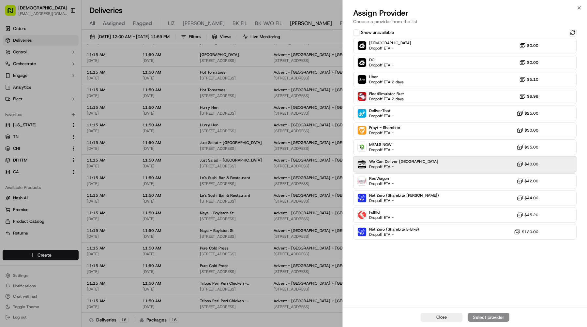
click at [437, 167] on div "We Can Deliver Boston Dropoff ETA - $40.00" at bounding box center [464, 165] width 223 height 16
click at [473, 315] on div "Assign Provider" at bounding box center [489, 317] width 32 height 7
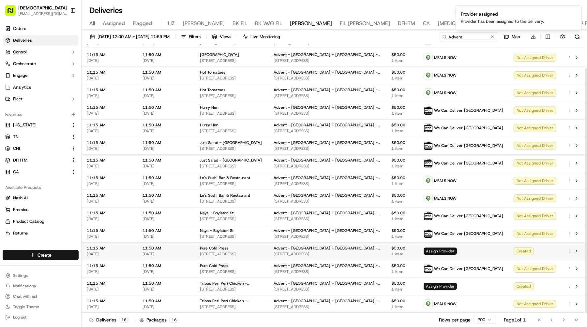
click at [457, 250] on span "Assign Provider" at bounding box center [440, 251] width 33 height 7
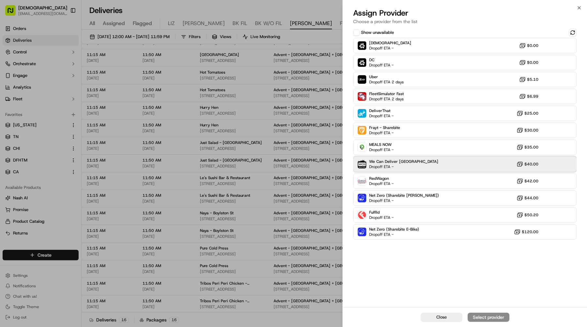
click at [427, 167] on div "We Can Deliver Boston Dropoff ETA - $40.00" at bounding box center [464, 165] width 223 height 16
click at [483, 316] on div "Assign Provider" at bounding box center [489, 317] width 32 height 7
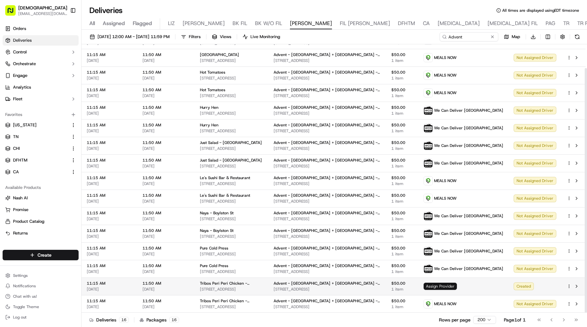
click at [457, 288] on span "Assign Provider" at bounding box center [440, 286] width 33 height 7
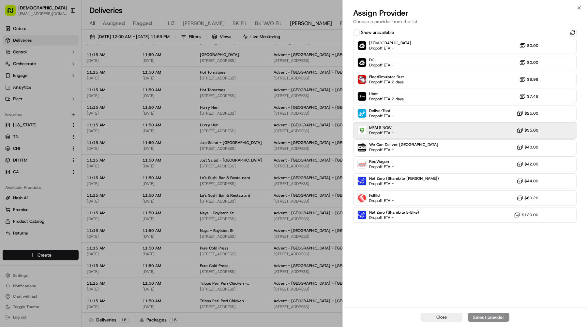
click at [404, 134] on div "MEALS NOW Dropoff ETA - $35.00" at bounding box center [464, 131] width 223 height 16
click at [489, 318] on div "Assign Provider" at bounding box center [489, 317] width 32 height 7
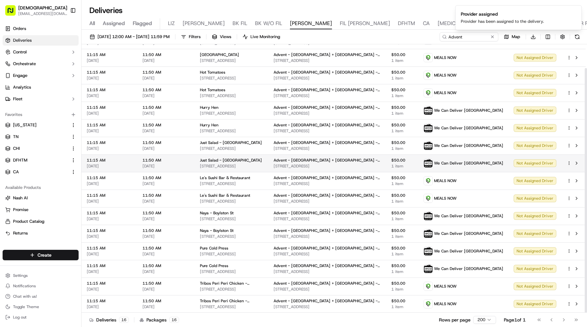
scroll to position [0, 0]
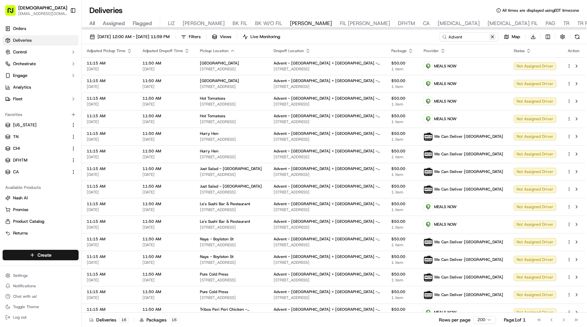
click at [493, 37] on button at bounding box center [492, 37] width 7 height 7
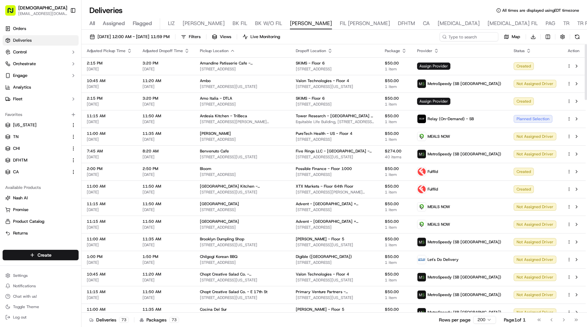
click at [439, 49] on icon "button" at bounding box center [436, 50] width 5 height 5
click at [465, 67] on button "Provider (Z-A)" at bounding box center [464, 68] width 44 height 8
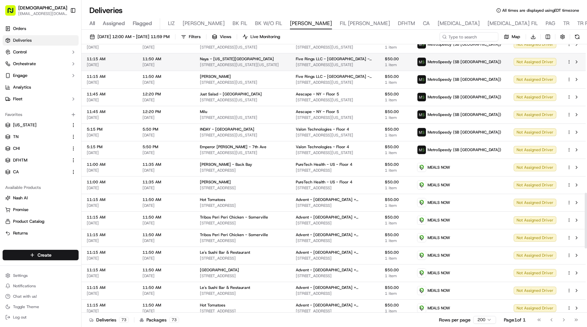
scroll to position [719, 0]
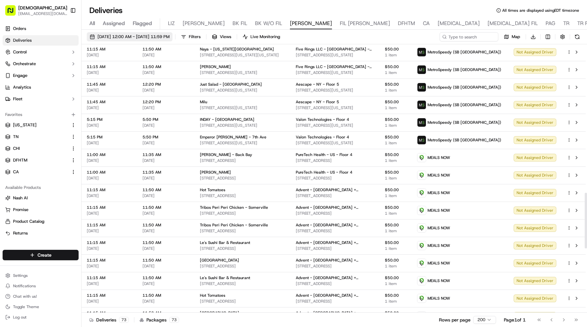
click at [166, 40] on button "09/22/2025 12:00 AM - 09/22/2025 11:59 PM" at bounding box center [130, 36] width 86 height 9
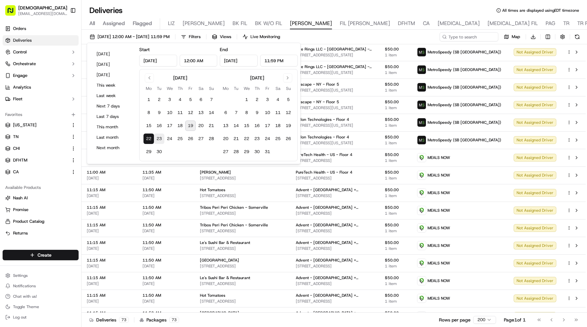
click at [158, 137] on button "23" at bounding box center [159, 139] width 10 height 10
type input "Sep 23, 2025"
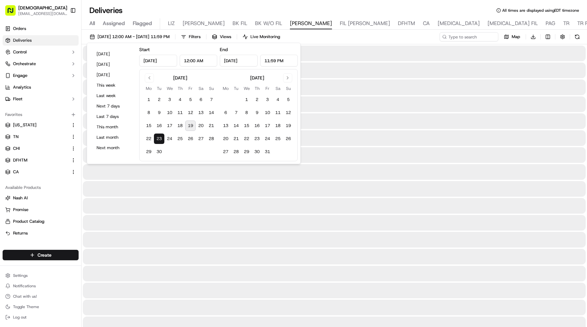
click at [158, 137] on button "23" at bounding box center [159, 139] width 10 height 10
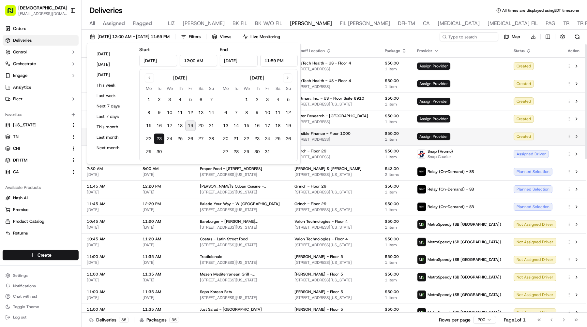
click at [450, 140] on span "Assign Provider" at bounding box center [433, 136] width 33 height 7
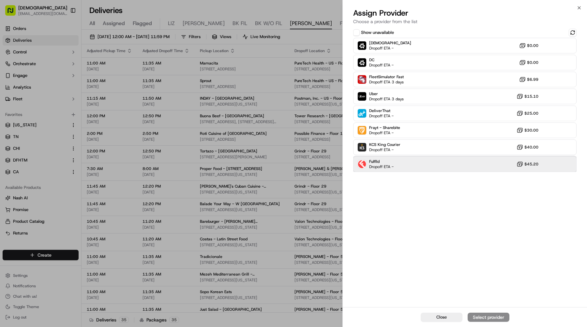
click at [431, 160] on div "Fulflld Dropoff ETA - $45.20" at bounding box center [464, 165] width 223 height 16
click at [474, 319] on div "Assign Provider" at bounding box center [489, 317] width 32 height 7
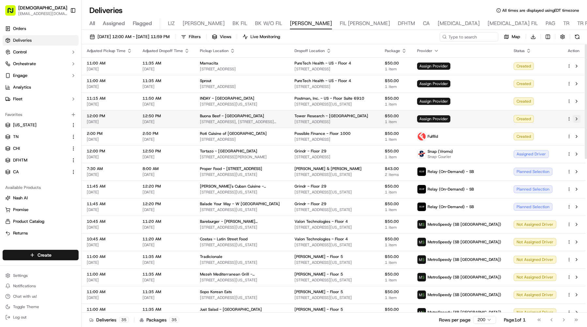
click at [577, 119] on button at bounding box center [577, 119] width 8 height 8
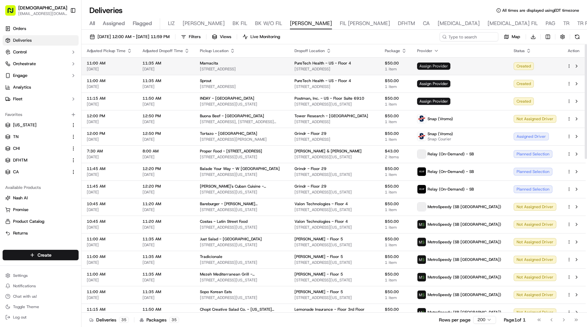
click at [450, 63] on span "Assign Provider" at bounding box center [433, 66] width 33 height 7
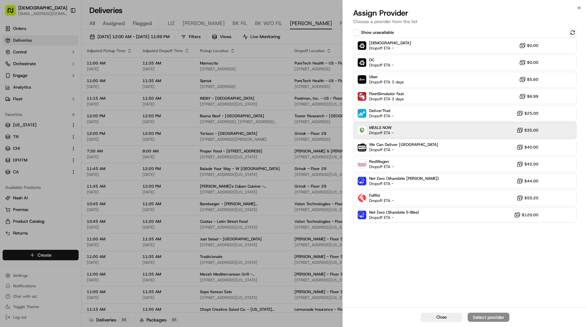
click at [393, 132] on span "Dropoff ETA -" at bounding box center [381, 132] width 24 height 5
click at [498, 317] on div "Assign Provider" at bounding box center [489, 317] width 32 height 7
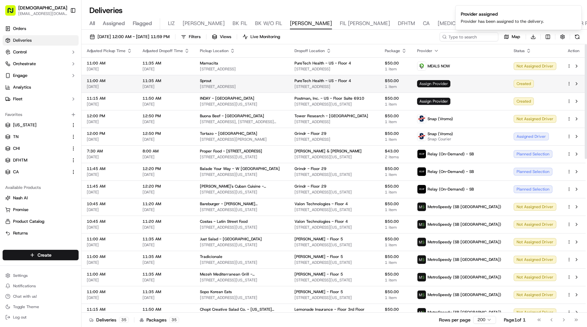
click at [450, 83] on span "Assign Provider" at bounding box center [433, 83] width 33 height 7
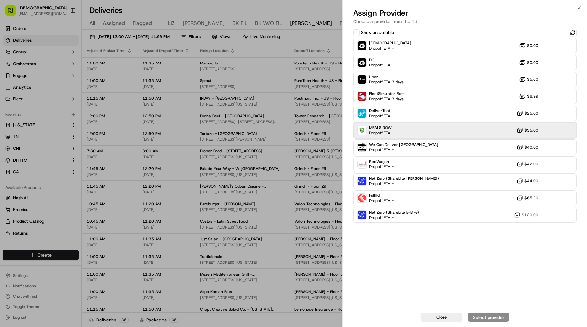
click at [403, 130] on div "MEALS NOW Dropoff ETA - $35.00" at bounding box center [464, 131] width 223 height 16
click at [477, 317] on div "Assign Provider" at bounding box center [489, 317] width 32 height 7
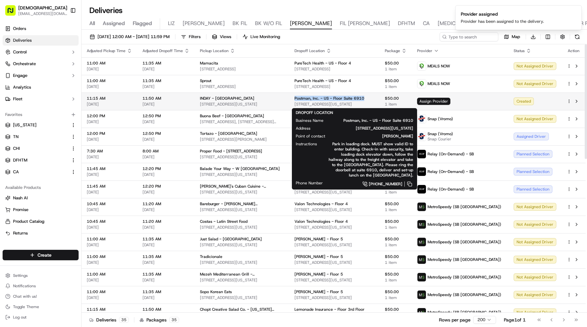
drag, startPoint x: 371, startPoint y: 98, endPoint x: 303, endPoint y: 98, distance: 67.5
click at [303, 98] on div "Postman, Inc. - US - Floor Suite 6910" at bounding box center [335, 98] width 80 height 5
copy span "Postman, Inc. - US - Floor Suite 6910"
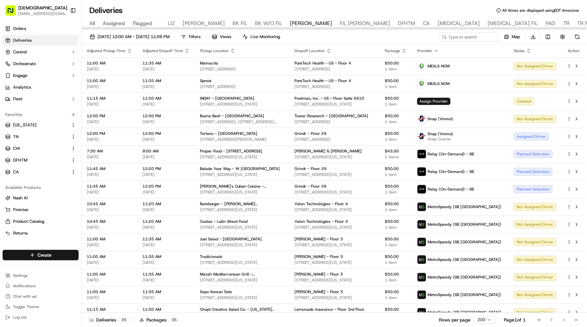
click at [458, 43] on div "09/23/2025 12:00 AM - 09/23/2025 11:59 PM Filters Views Live Monitoring Map Dow…" at bounding box center [335, 38] width 506 height 12
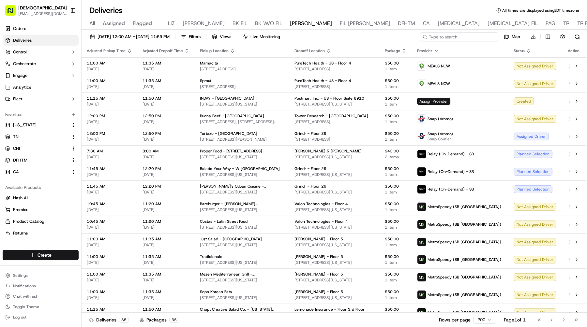
click at [463, 37] on input at bounding box center [459, 36] width 78 height 9
paste input "Postman, Inc. - US - Floor Suite 6910"
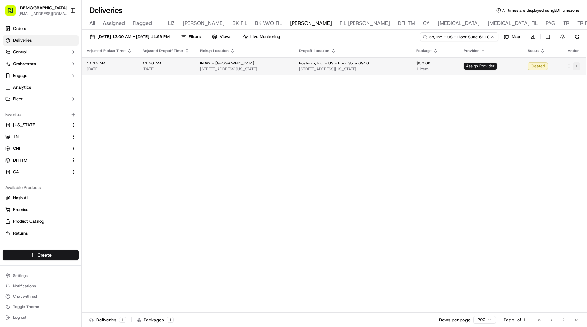
type input "Postman, Inc. - US - Floor Suite 6910"
click at [574, 64] on button at bounding box center [577, 66] width 8 height 8
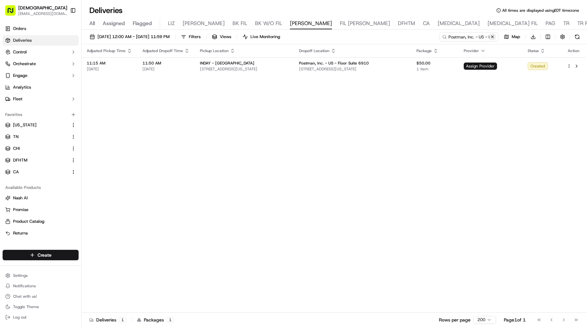
click at [493, 36] on button at bounding box center [492, 37] width 7 height 7
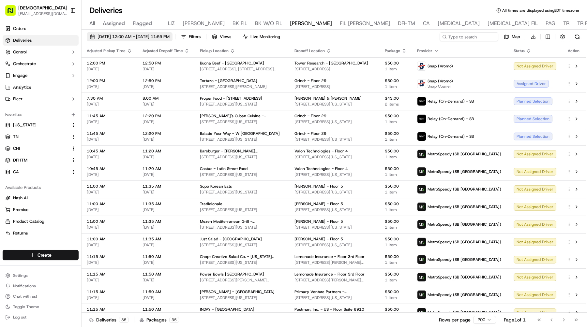
click at [170, 35] on span "09/23/2025 12:00 AM - 09/23/2025 11:59 PM" at bounding box center [134, 37] width 72 height 6
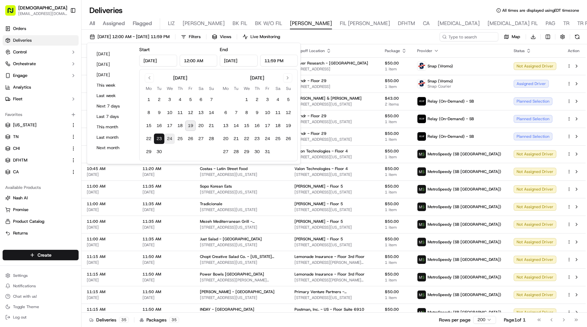
click at [170, 136] on button "24" at bounding box center [169, 139] width 10 height 10
type input "Sep 24, 2025"
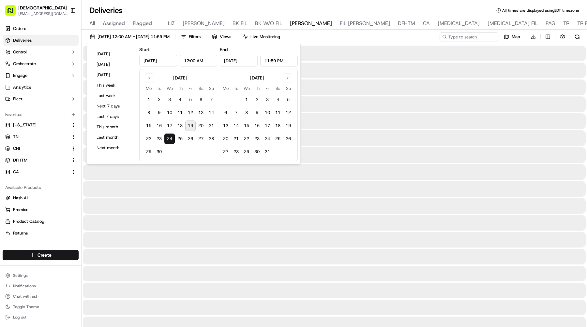
click at [170, 136] on button "24" at bounding box center [169, 139] width 10 height 10
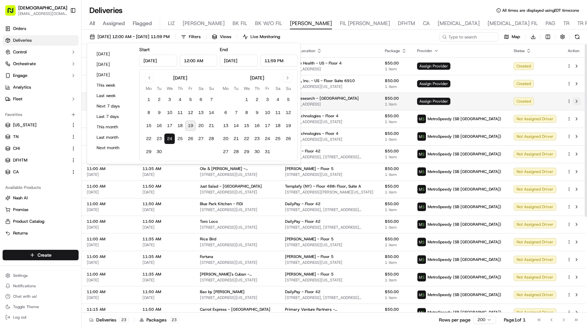
click at [576, 102] on button at bounding box center [577, 102] width 8 height 8
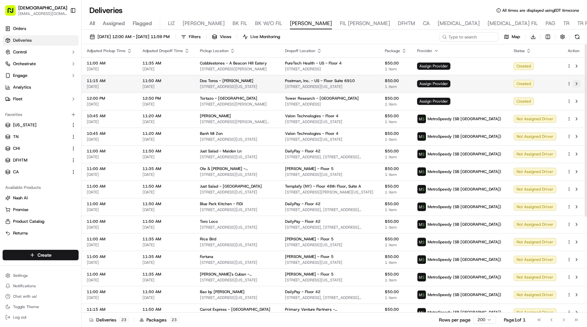
click at [576, 82] on button at bounding box center [577, 84] width 8 height 8
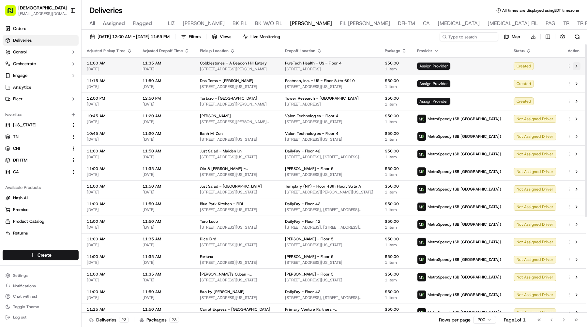
click at [580, 66] on button at bounding box center [577, 66] width 8 height 8
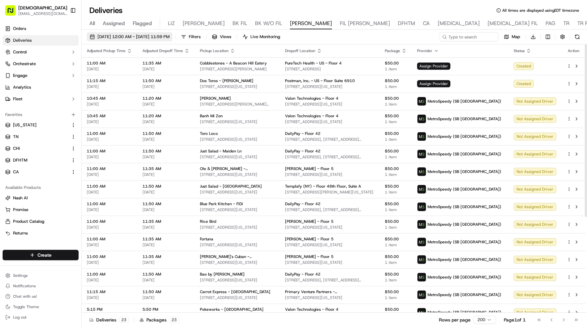
click at [143, 34] on span "09/24/2025 12:00 AM - 09/24/2025 11:59 PM" at bounding box center [134, 37] width 72 height 6
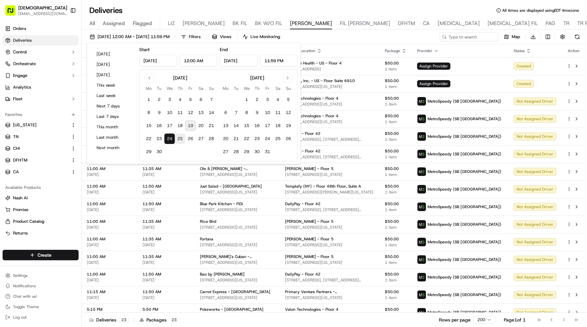
click at [184, 139] on button "25" at bounding box center [180, 139] width 10 height 10
type input "Sep 25, 2025"
click at [184, 139] on button "25" at bounding box center [180, 139] width 10 height 10
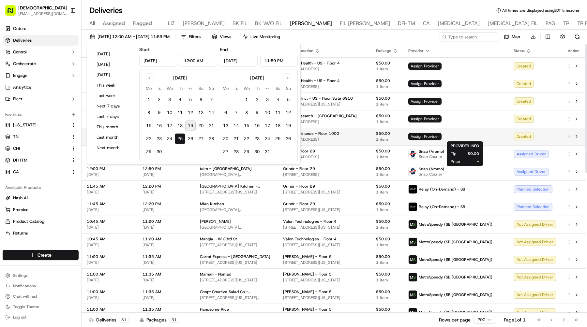
click at [442, 137] on span "Assign Provider" at bounding box center [424, 136] width 33 height 7
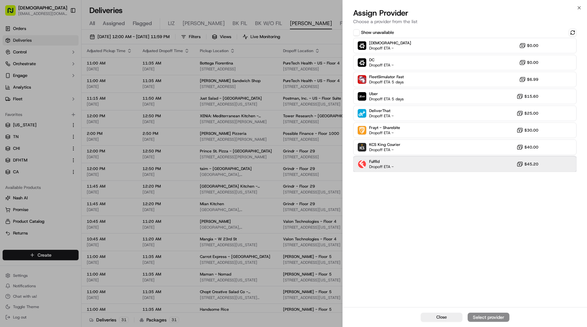
click at [447, 164] on div "Fulflld Dropoff ETA - $45.20" at bounding box center [464, 165] width 223 height 16
click at [483, 320] on div "Assign Provider" at bounding box center [489, 317] width 32 height 7
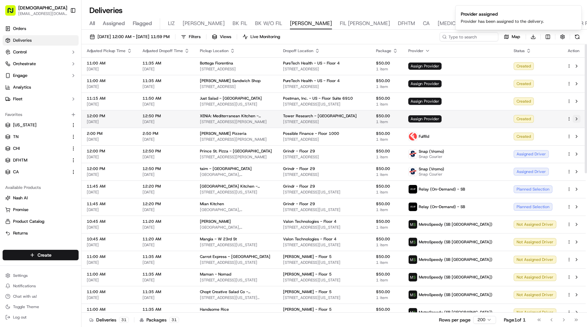
click at [578, 119] on button at bounding box center [577, 119] width 8 height 8
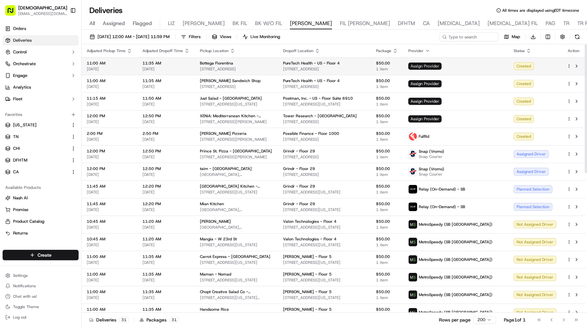
click at [442, 64] on span "Assign Provider" at bounding box center [424, 66] width 33 height 7
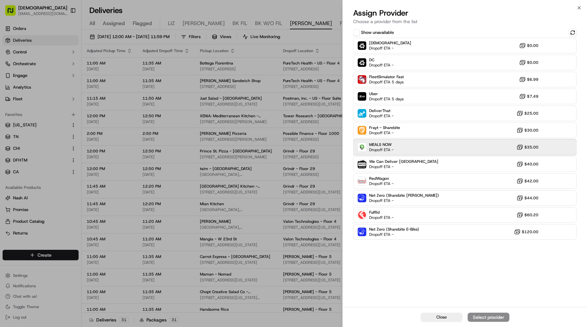
click at [401, 147] on div "MEALS NOW Dropoff ETA - $35.00" at bounding box center [464, 148] width 223 height 16
click at [484, 318] on div "Assign Provider" at bounding box center [489, 317] width 32 height 7
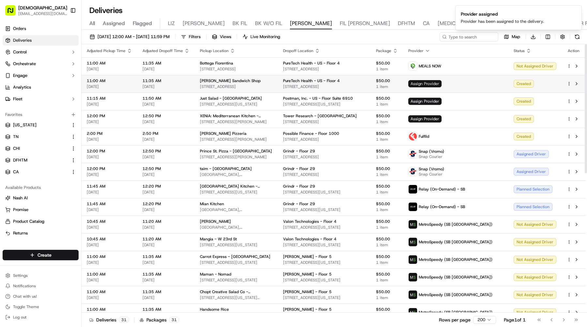
click at [442, 85] on span "Assign Provider" at bounding box center [424, 83] width 33 height 7
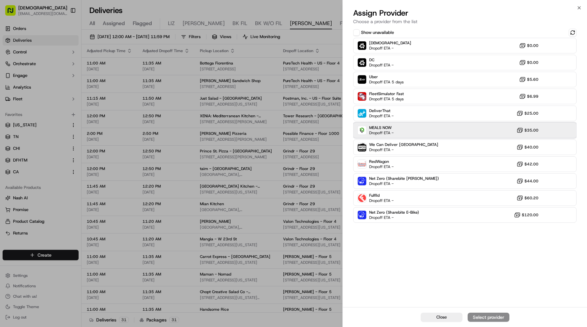
click at [392, 127] on span "MEALS NOW" at bounding box center [381, 127] width 24 height 5
click at [488, 314] on div "Assign Provider" at bounding box center [489, 317] width 32 height 7
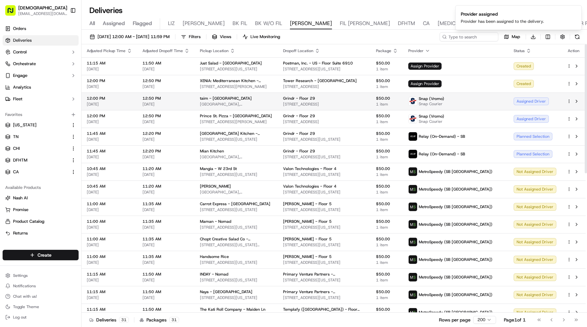
click at [417, 101] on img at bounding box center [413, 101] width 8 height 8
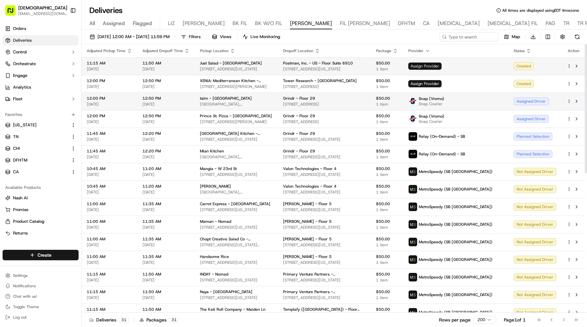
click at [442, 68] on span "Assign Provider" at bounding box center [424, 66] width 33 height 7
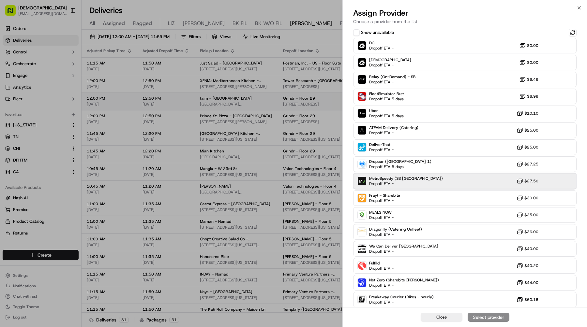
click at [387, 179] on span "MetroSpeedy (SB NYC)" at bounding box center [406, 178] width 74 height 5
click at [504, 320] on div "Assign Provider" at bounding box center [489, 317] width 32 height 7
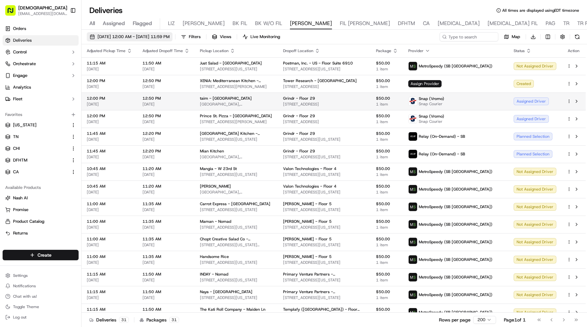
click at [170, 38] on span "09/25/2025 12:00 AM - 09/25/2025 11:59 PM" at bounding box center [134, 37] width 72 height 6
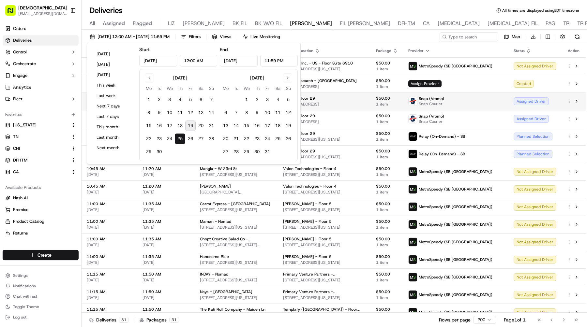
click at [187, 133] on tbody "1 2 3 4 5 6 7 8 9 10 11 12 13 14 15 16 17 18 19 20 21 22 23 24 25 26 27 28 29 30" at bounding box center [180, 124] width 73 height 65
click at [187, 136] on button "26" at bounding box center [190, 139] width 10 height 10
type input "Sep 26, 2025"
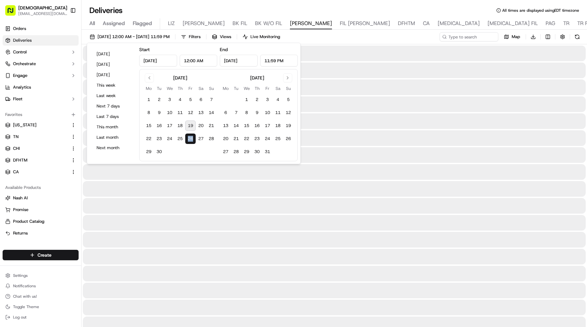
click at [187, 136] on button "26" at bounding box center [190, 139] width 10 height 10
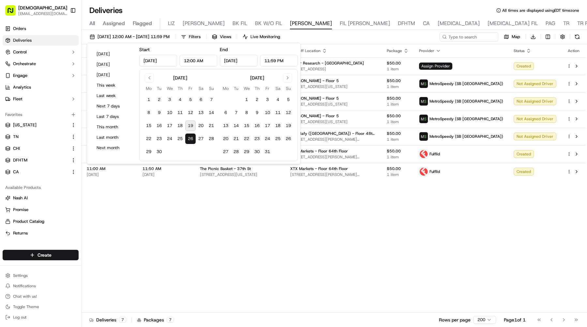
click at [372, 213] on div "Adjusted Pickup Time Adjusted Dropoff Time Pickup Location Dropoff Location Pac…" at bounding box center [334, 178] width 504 height 269
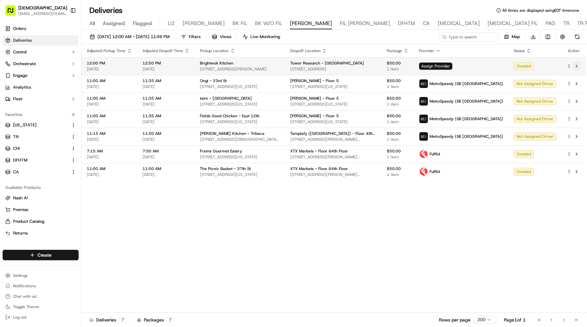
click at [576, 65] on button at bounding box center [577, 66] width 8 height 8
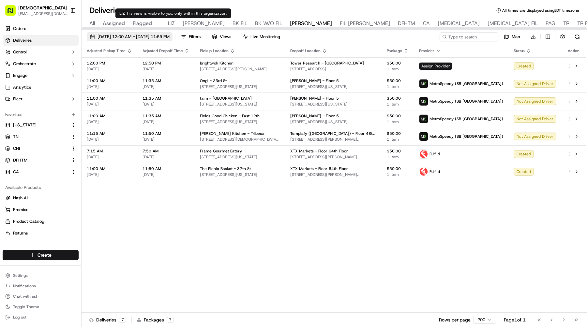
click at [149, 38] on span "09/26/2025 12:00 AM - 09/26/2025 11:59 PM" at bounding box center [134, 37] width 72 height 6
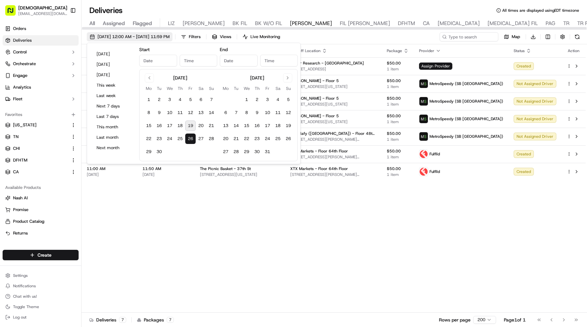
type input "Sep 26, 2025"
type input "12:00 AM"
type input "Sep 26, 2025"
type input "11:59 PM"
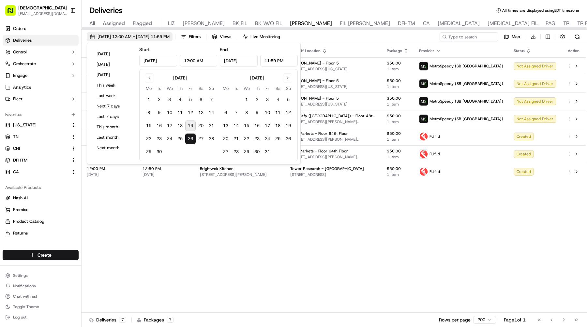
click at [141, 37] on span "09/26/2025 12:00 AM - 09/26/2025 11:59 PM" at bounding box center [134, 37] width 72 height 6
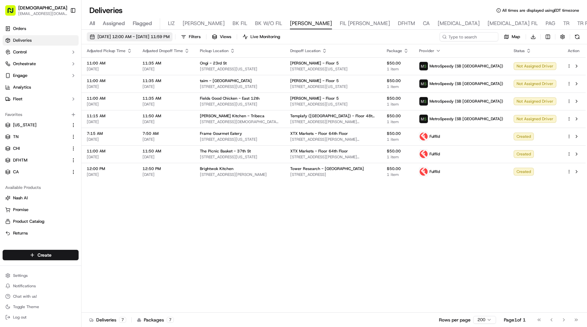
click at [170, 39] on span "09/26/2025 12:00 AM - 09/26/2025 11:59 PM" at bounding box center [134, 37] width 72 height 6
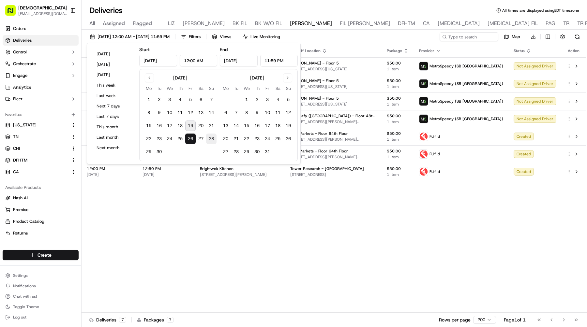
click at [209, 138] on button "28" at bounding box center [211, 139] width 10 height 10
type input "Sep 28, 2025"
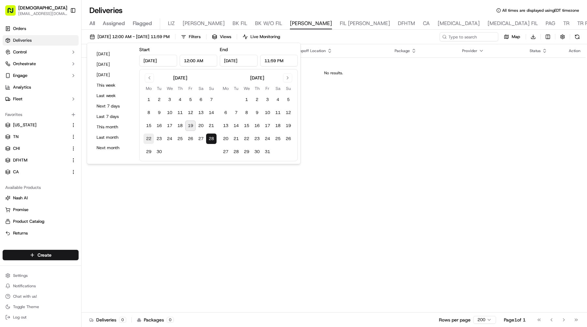
click at [151, 135] on button "22" at bounding box center [149, 139] width 10 height 10
type input "Sep 22, 2025"
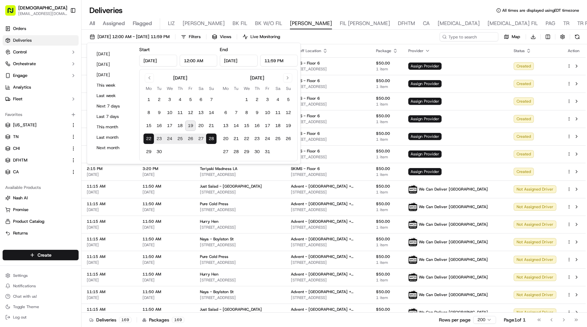
click at [380, 11] on div "Deliveries All times are displayed using EDT timezone" at bounding box center [335, 10] width 506 height 10
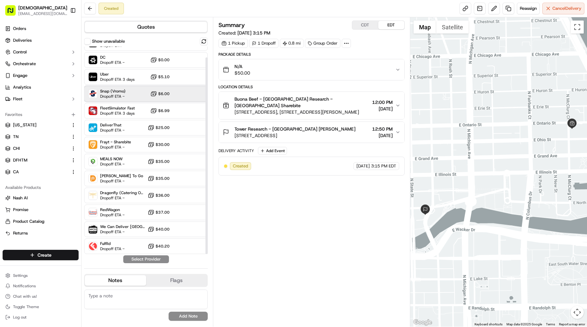
click at [126, 96] on div "Snap (Vromo) Dropoff ETA - $6.00" at bounding box center [146, 94] width 124 height 16
click at [144, 263] on button "Assign Provider" at bounding box center [146, 260] width 46 height 8
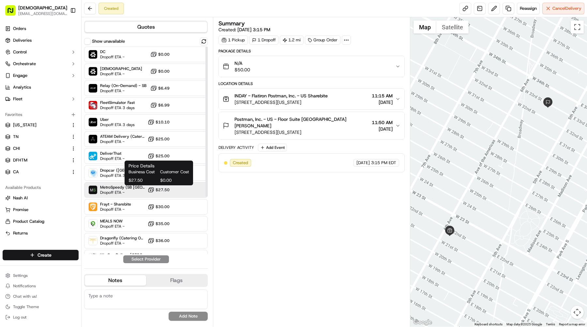
click at [168, 190] on span "$27.50" at bounding box center [163, 190] width 14 height 5
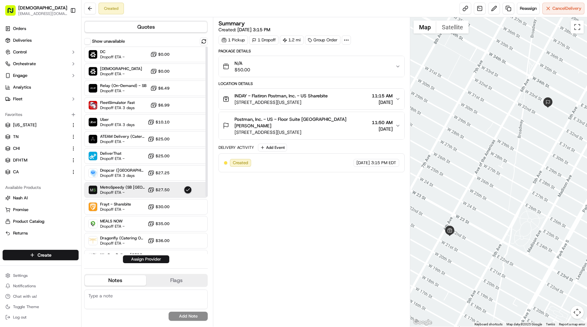
click at [164, 264] on div "Quotes Show unavailable DC Dropoff ETA - $0.00 Sharebite Dropoff ETA - $0.00 Re…" at bounding box center [147, 172] width 131 height 310
click at [163, 258] on button "Assign Provider" at bounding box center [146, 260] width 46 height 8
click at [120, 189] on span "MetroSpeedy (SB [GEOGRAPHIC_DATA])" at bounding box center [122, 187] width 45 height 5
click at [156, 259] on button "Assign Provider" at bounding box center [146, 260] width 46 height 8
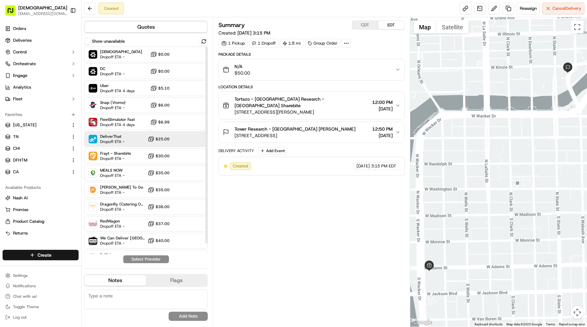
scroll to position [11, 0]
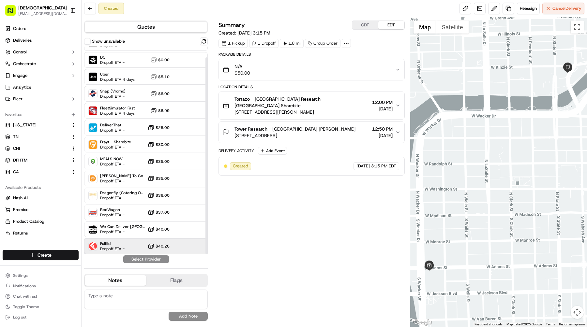
click at [137, 243] on div "Fulflld Dropoff ETA - $40.20" at bounding box center [146, 247] width 124 height 16
click at [150, 255] on div "Show unavailable Sharebite Dropoff ETA - $0.00 DC Dropoff ETA - $0.00 Uber Drop…" at bounding box center [146, 151] width 124 height 226
click at [150, 256] on button "Assign Provider" at bounding box center [146, 260] width 46 height 8
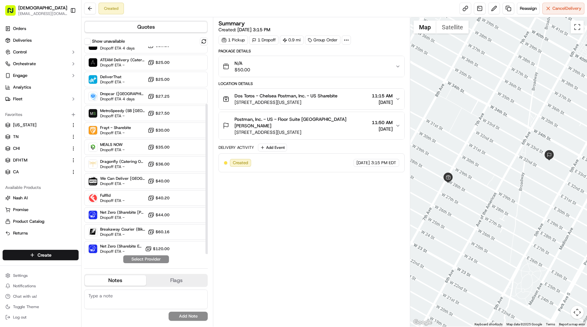
scroll to position [79, 0]
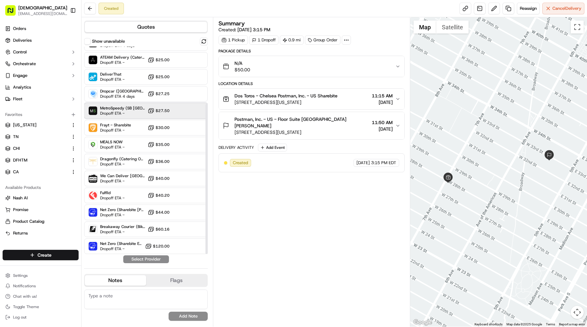
click at [140, 113] on span "Dropoff ETA -" at bounding box center [122, 113] width 45 height 5
click at [155, 262] on button "Assign Provider" at bounding box center [146, 260] width 46 height 8
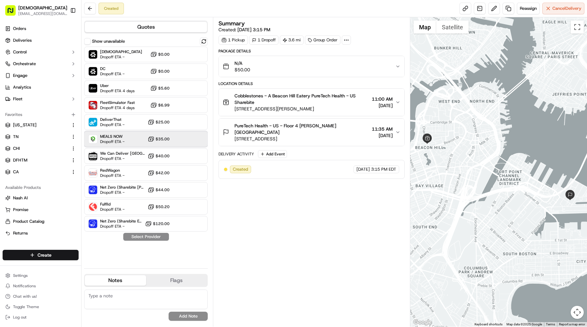
click at [120, 136] on span "MEALS NOW" at bounding box center [112, 136] width 24 height 5
click at [156, 236] on button "Assign Provider" at bounding box center [146, 237] width 46 height 8
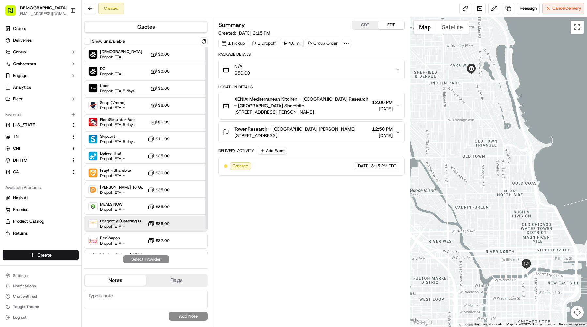
scroll to position [28, 0]
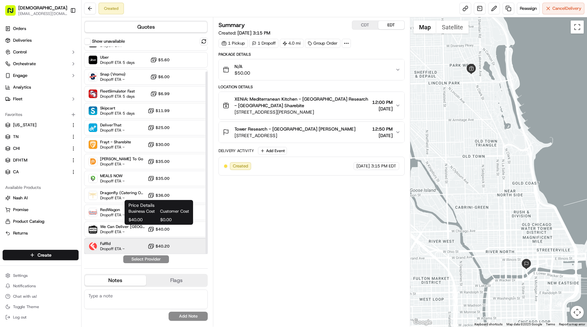
click at [146, 241] on div "Fulflld Dropoff ETA - $40.20" at bounding box center [146, 247] width 124 height 16
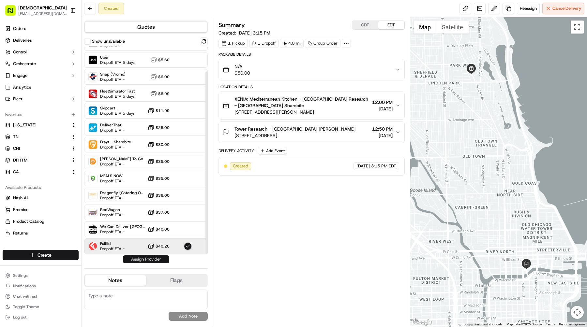
click at [151, 260] on button "Assign Provider" at bounding box center [146, 260] width 46 height 8
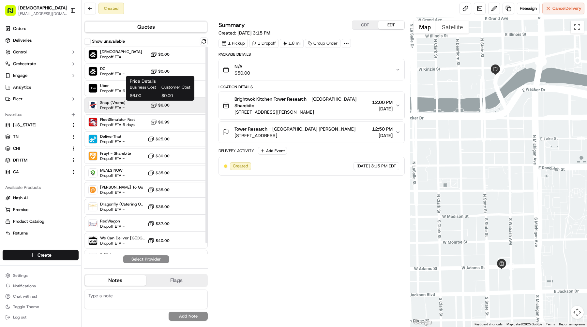
scroll to position [11, 0]
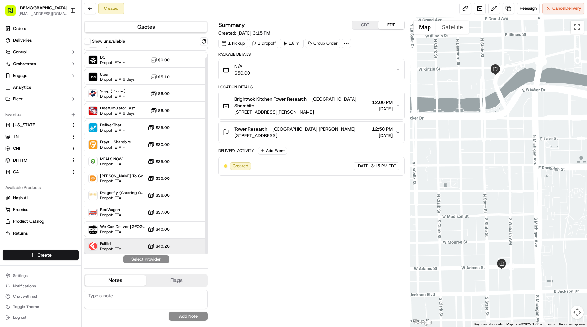
click at [125, 244] on div "Fulflld Dropoff ETA - $40.20" at bounding box center [146, 247] width 124 height 16
click at [143, 263] on button "Assign Provider" at bounding box center [146, 260] width 46 height 8
